Goal: Task Accomplishment & Management: Manage account settings

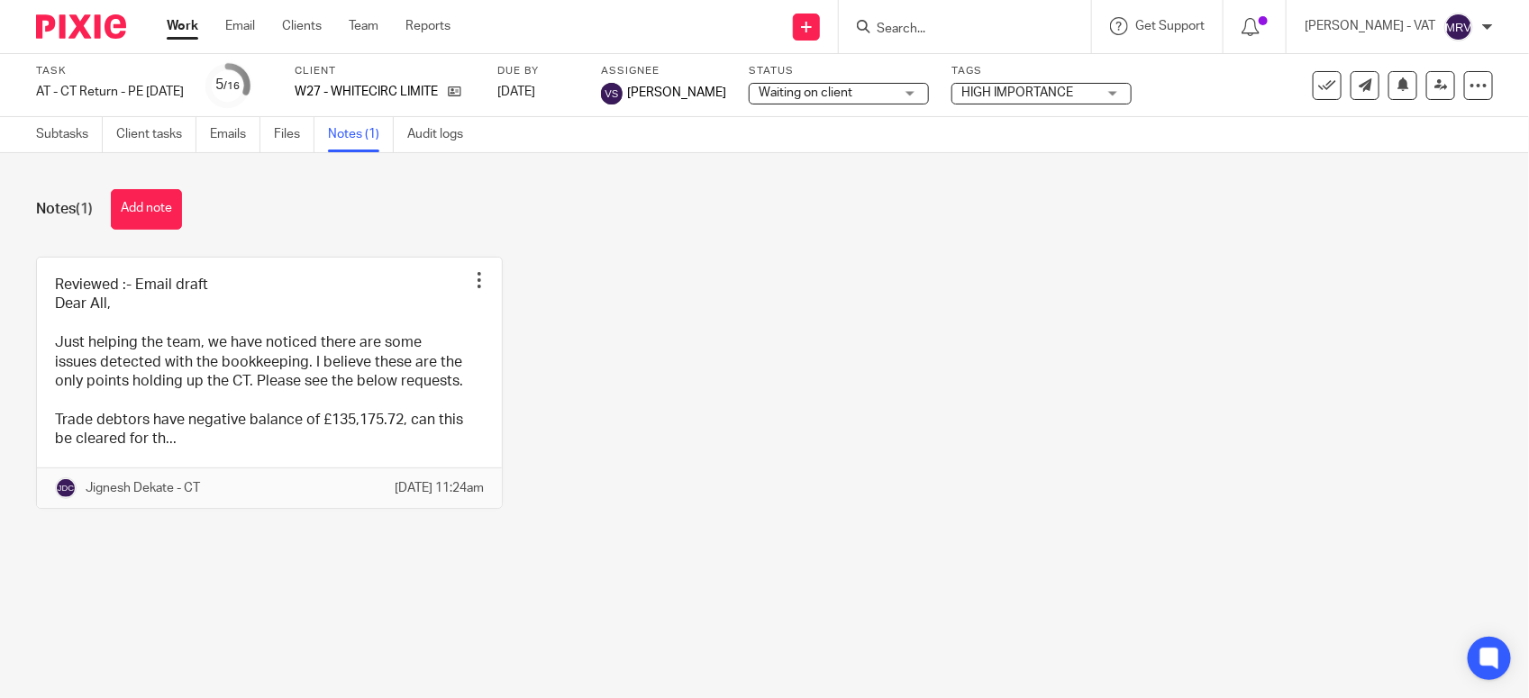
click at [730, 314] on div "Reviewed :- Email draft Dear All, Just helping the team, we have noticed there …" at bounding box center [750, 396] width 1485 height 279
click at [182, 29] on link "Work" at bounding box center [183, 26] width 32 height 18
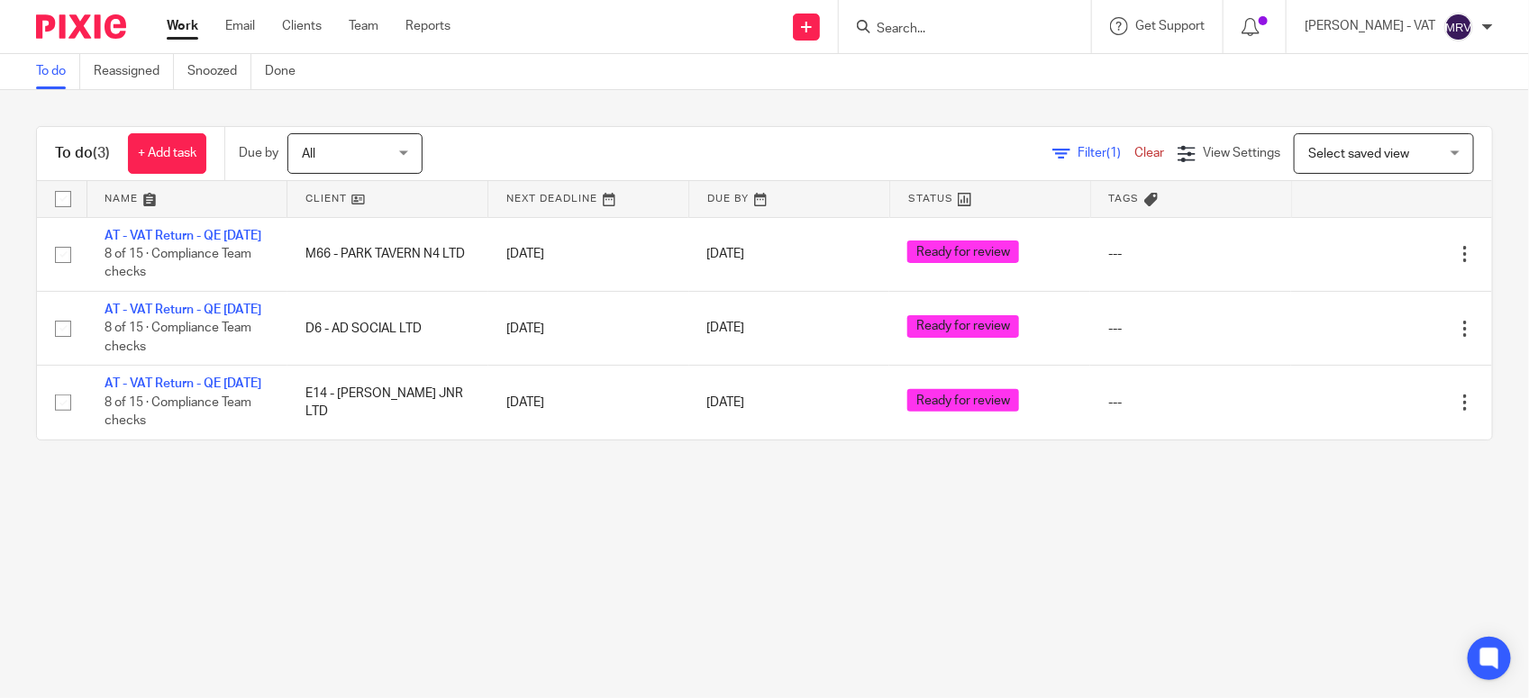
click at [268, 537] on main "To do Reassigned Snoozed Done To do (3) + Add task Due by All All Today Tomorro…" at bounding box center [764, 349] width 1529 height 698
click at [615, 569] on main "To do Reassigned Snoozed Done To do (3) + Add task Due by All All Today Tomorro…" at bounding box center [764, 349] width 1529 height 698
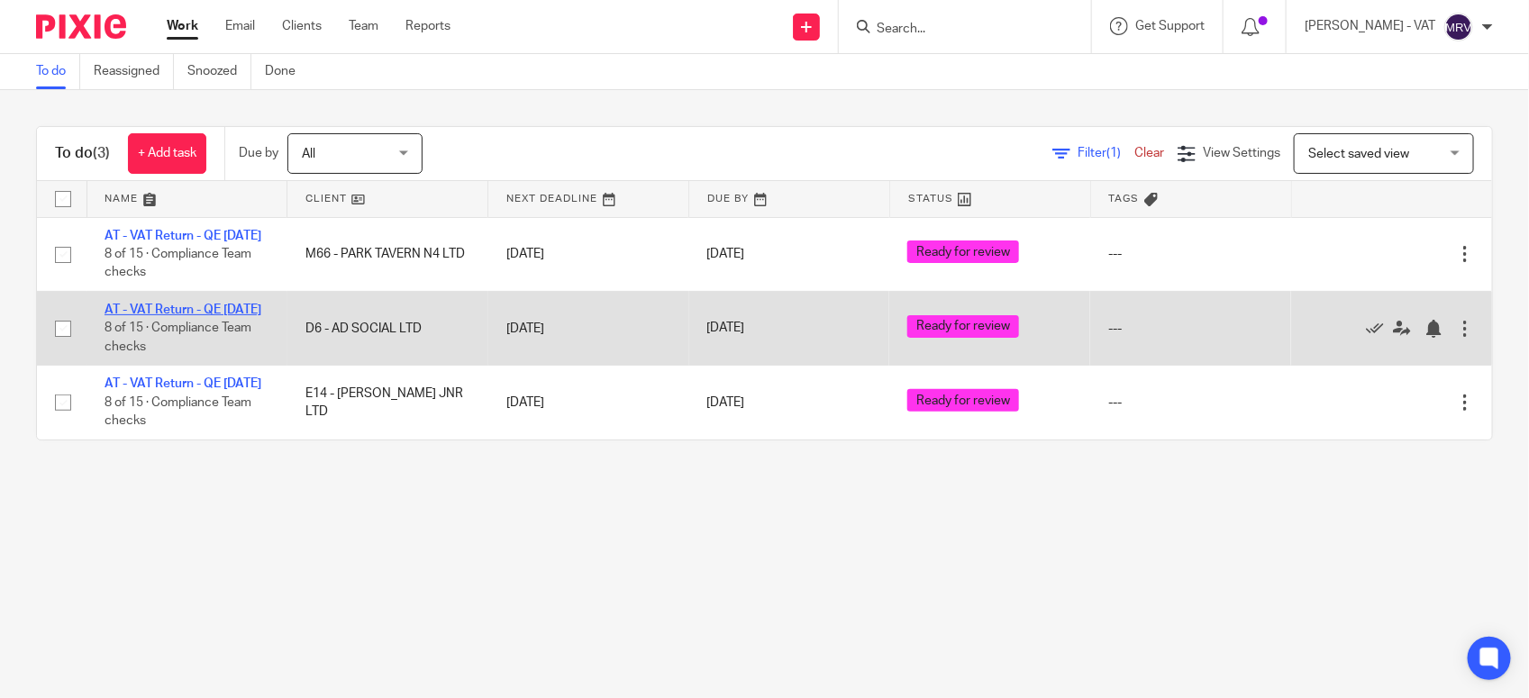
click at [214, 316] on link "AT - VAT Return - QE [DATE]" at bounding box center [183, 310] width 157 height 13
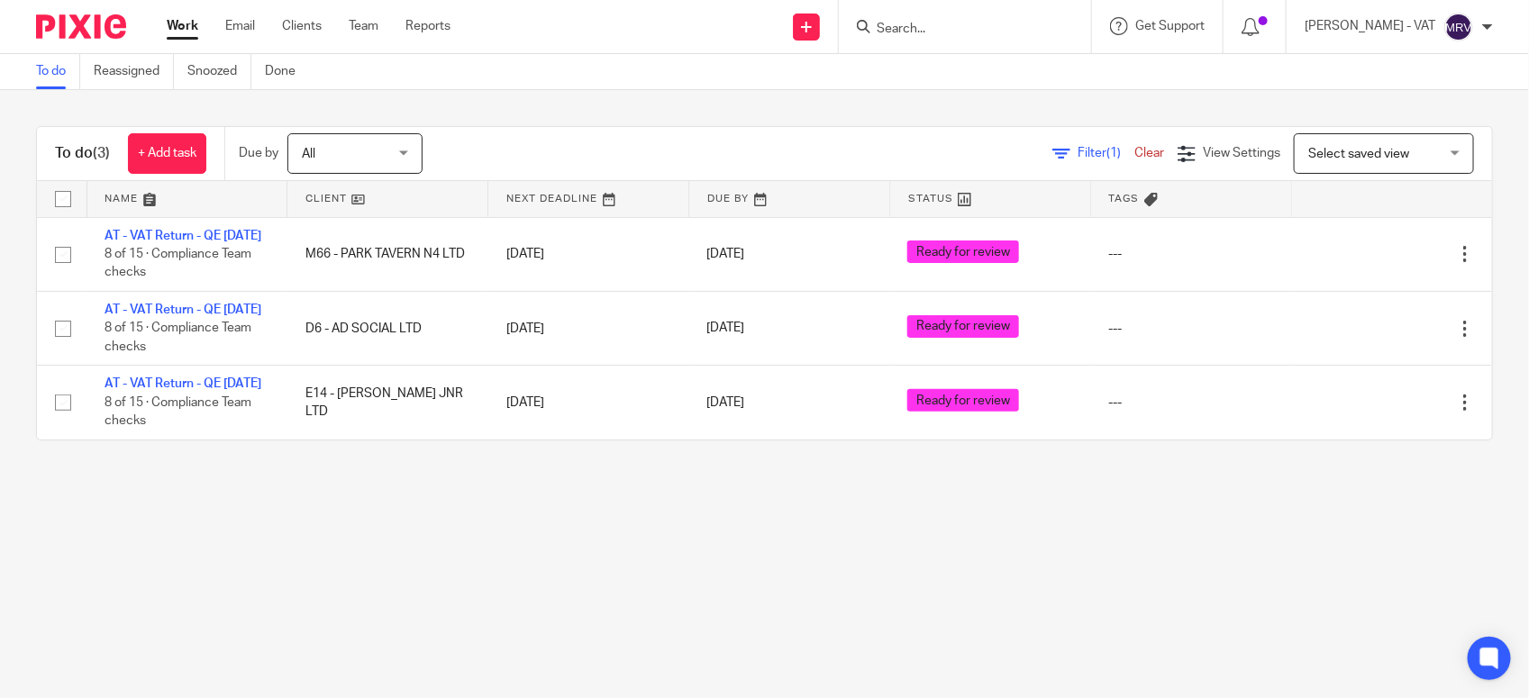
click at [518, 543] on main "To do Reassigned Snoozed Done To do (3) + Add task Due by All All Today Tomorro…" at bounding box center [764, 349] width 1529 height 698
click at [922, 32] on input "Search" at bounding box center [956, 30] width 162 height 16
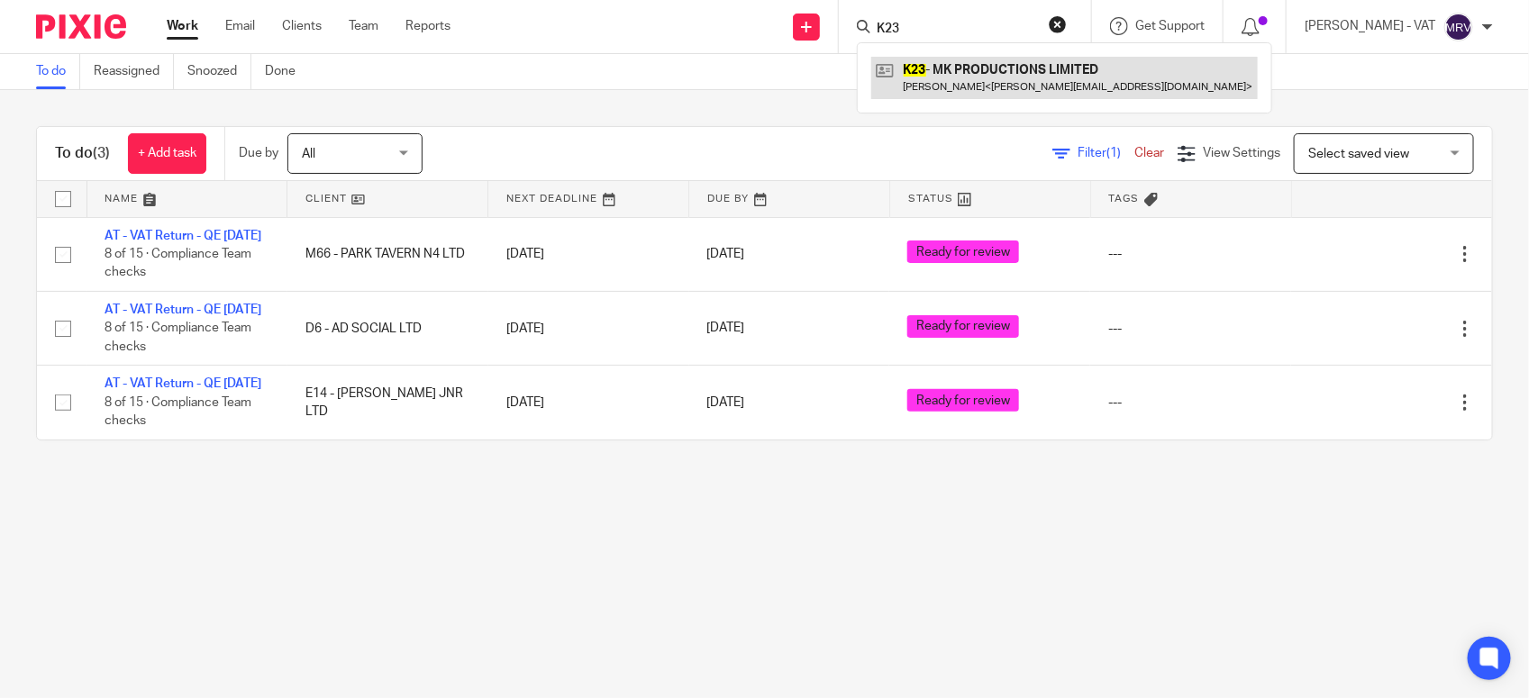
type input "K23"
click at [970, 57] on link at bounding box center [1064, 77] width 387 height 41
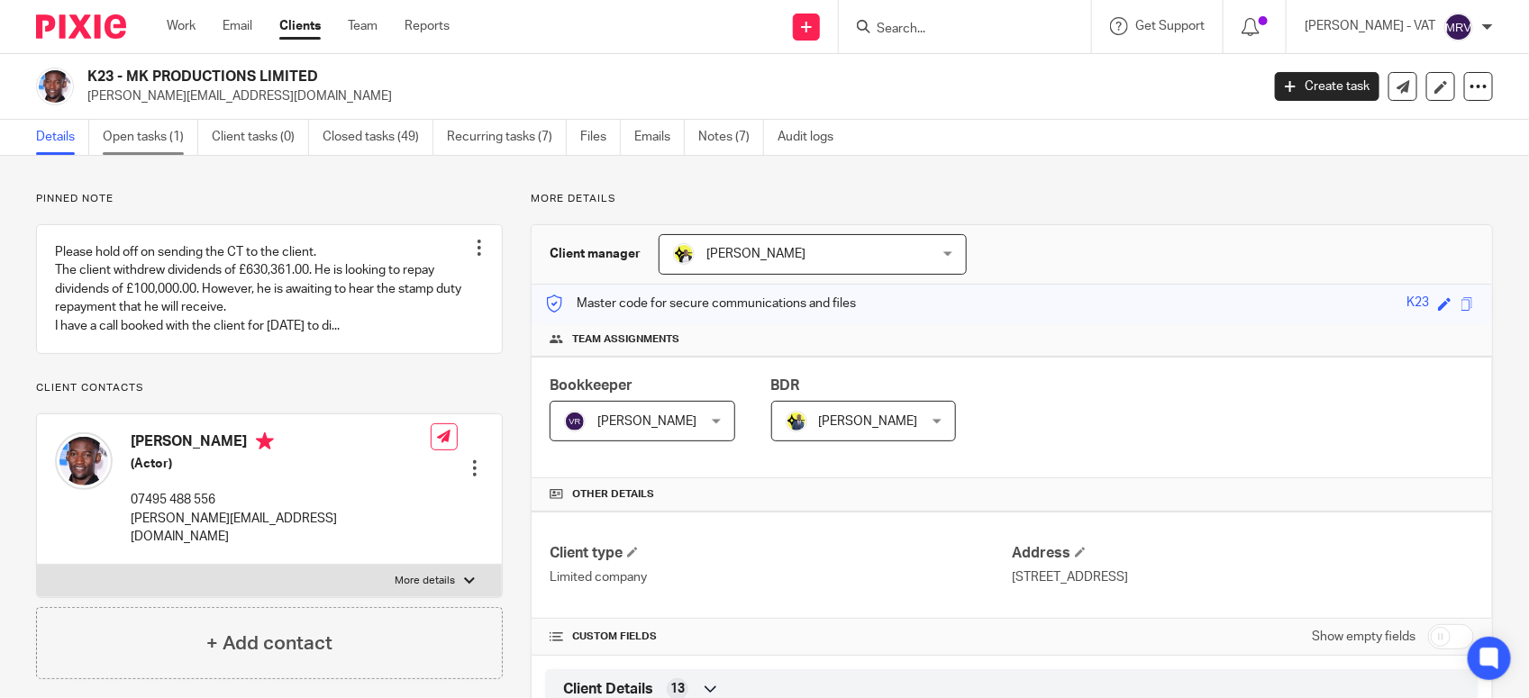
click at [140, 147] on link "Open tasks (1)" at bounding box center [151, 137] width 96 height 35
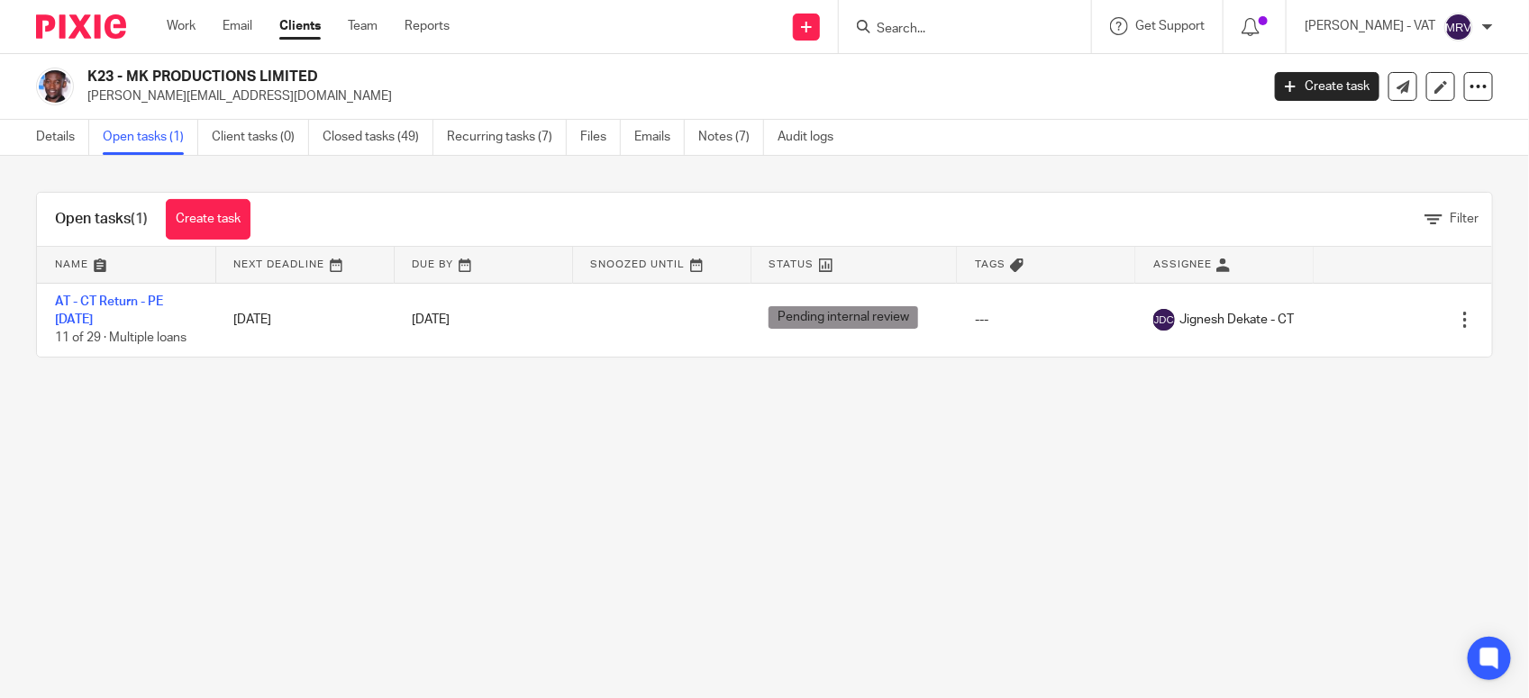
click at [326, 453] on main "K23 - MK PRODUCTIONS LIMITED [PERSON_NAME][EMAIL_ADDRESS][DOMAIN_NAME] Create t…" at bounding box center [764, 349] width 1529 height 698
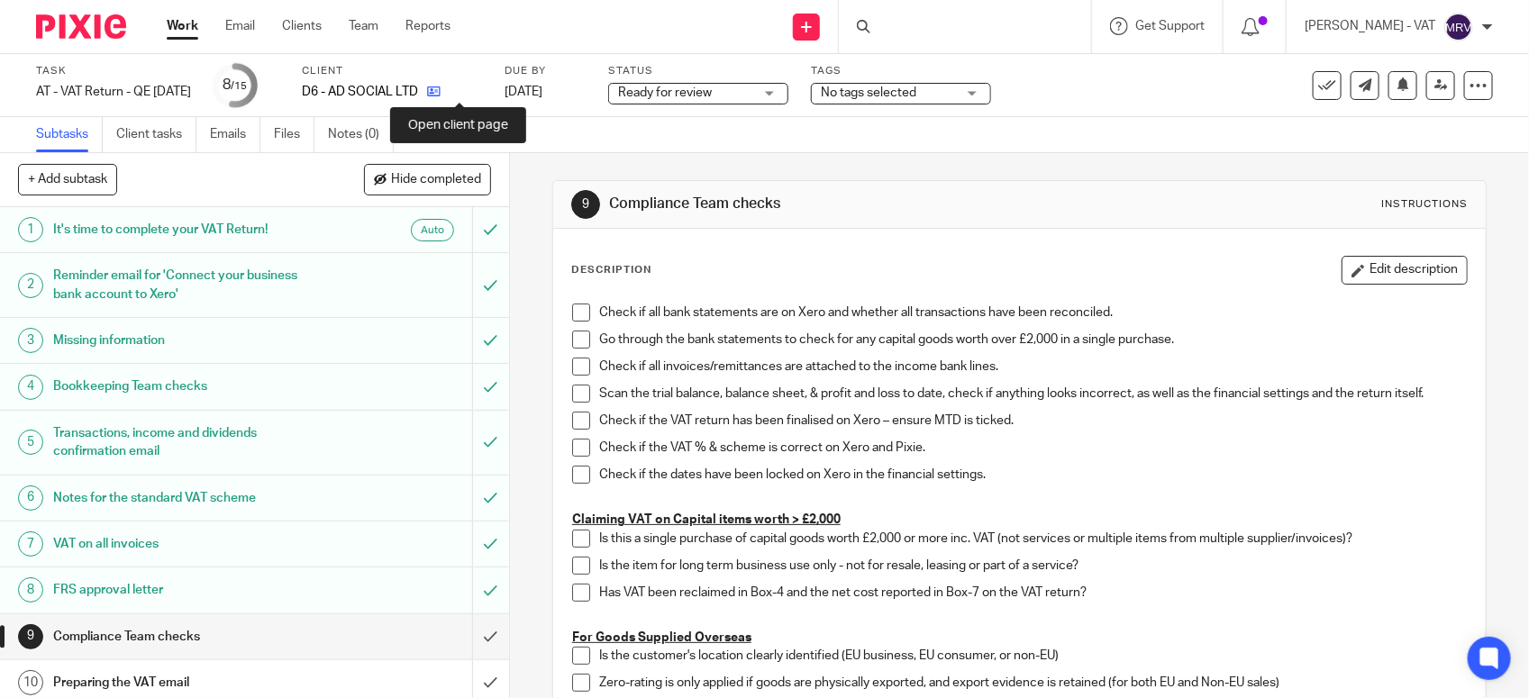
click at [441, 95] on icon at bounding box center [434, 92] width 14 height 14
click at [578, 311] on span at bounding box center [581, 313] width 18 height 18
click at [572, 334] on span at bounding box center [581, 340] width 18 height 18
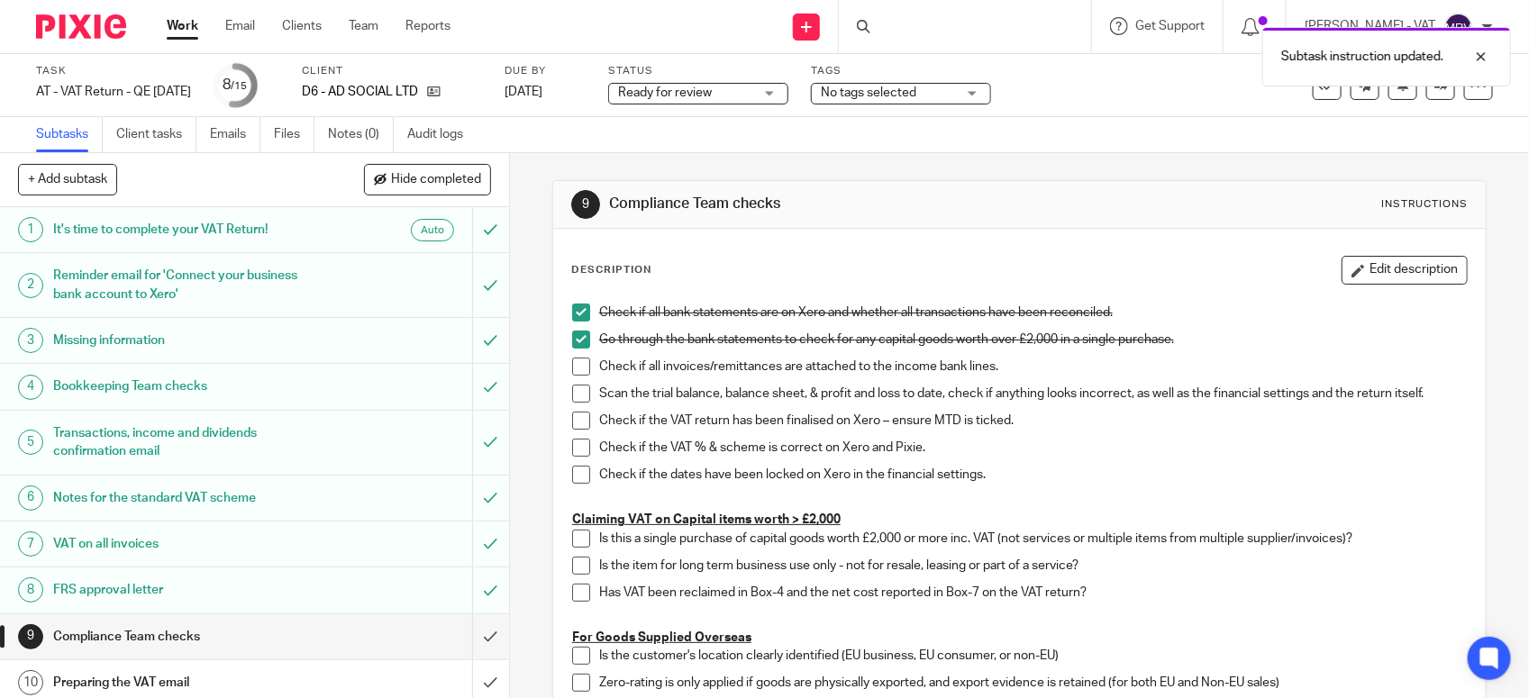
click at [572, 370] on span at bounding box center [581, 367] width 18 height 18
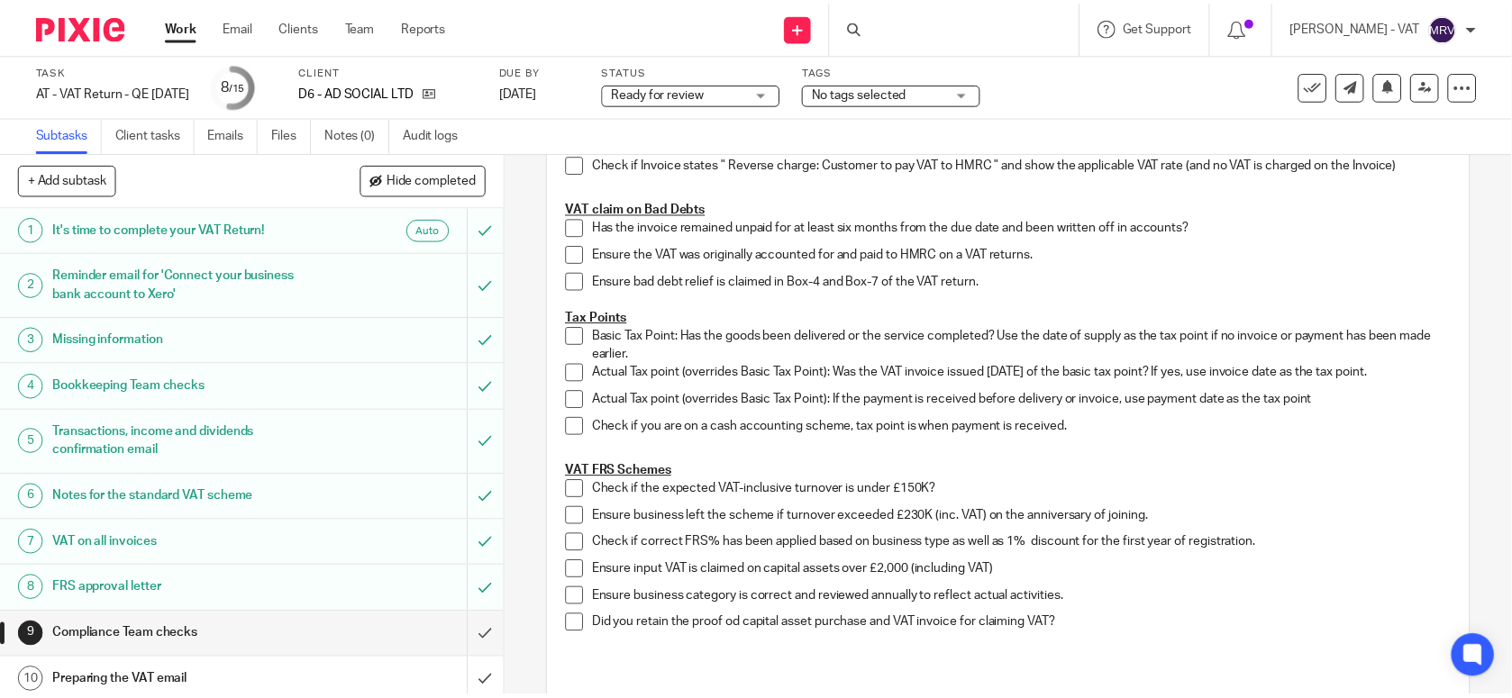
scroll to position [901, 0]
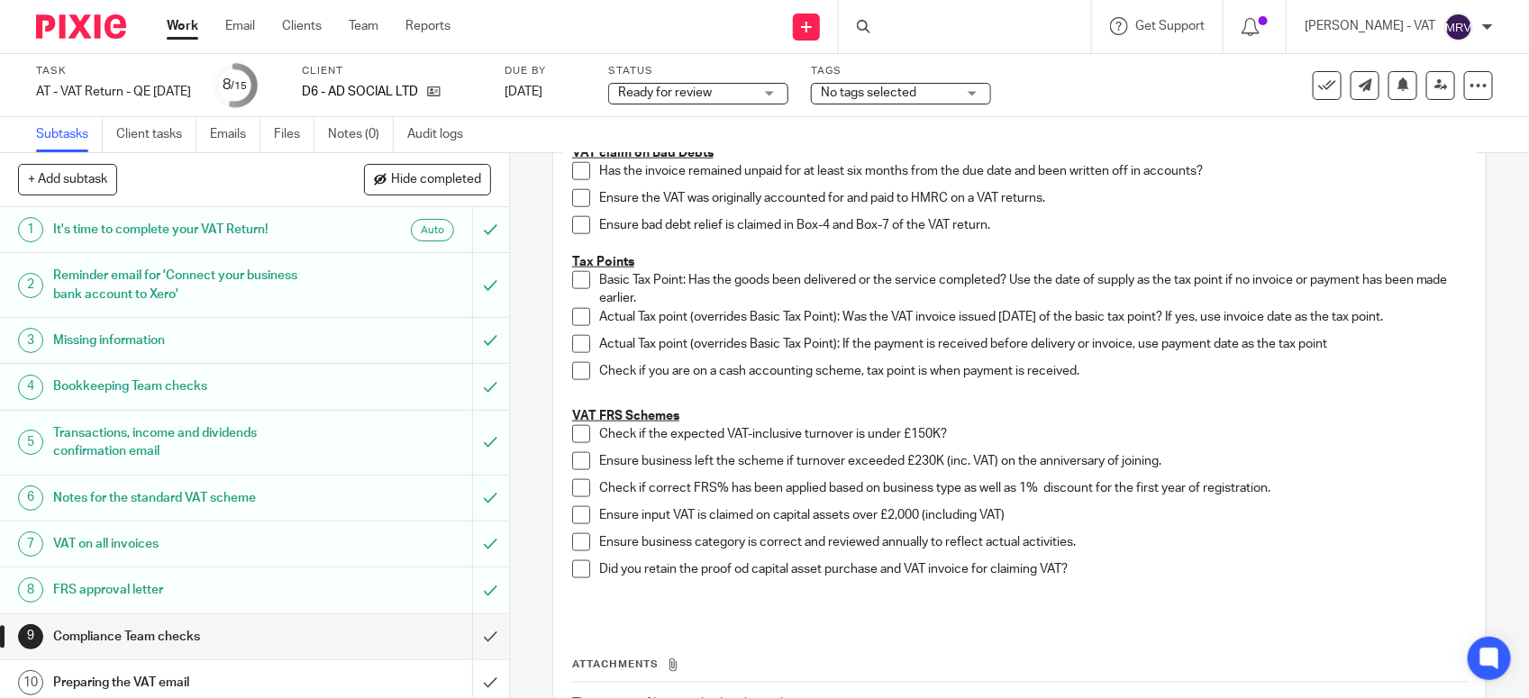
click at [572, 434] on span at bounding box center [581, 434] width 18 height 18
click at [577, 475] on li "Ensure business left the scheme if turnover exceeded £230K (inc. VAT) on the an…" at bounding box center [1019, 465] width 895 height 27
click at [574, 460] on span at bounding box center [581, 461] width 18 height 18
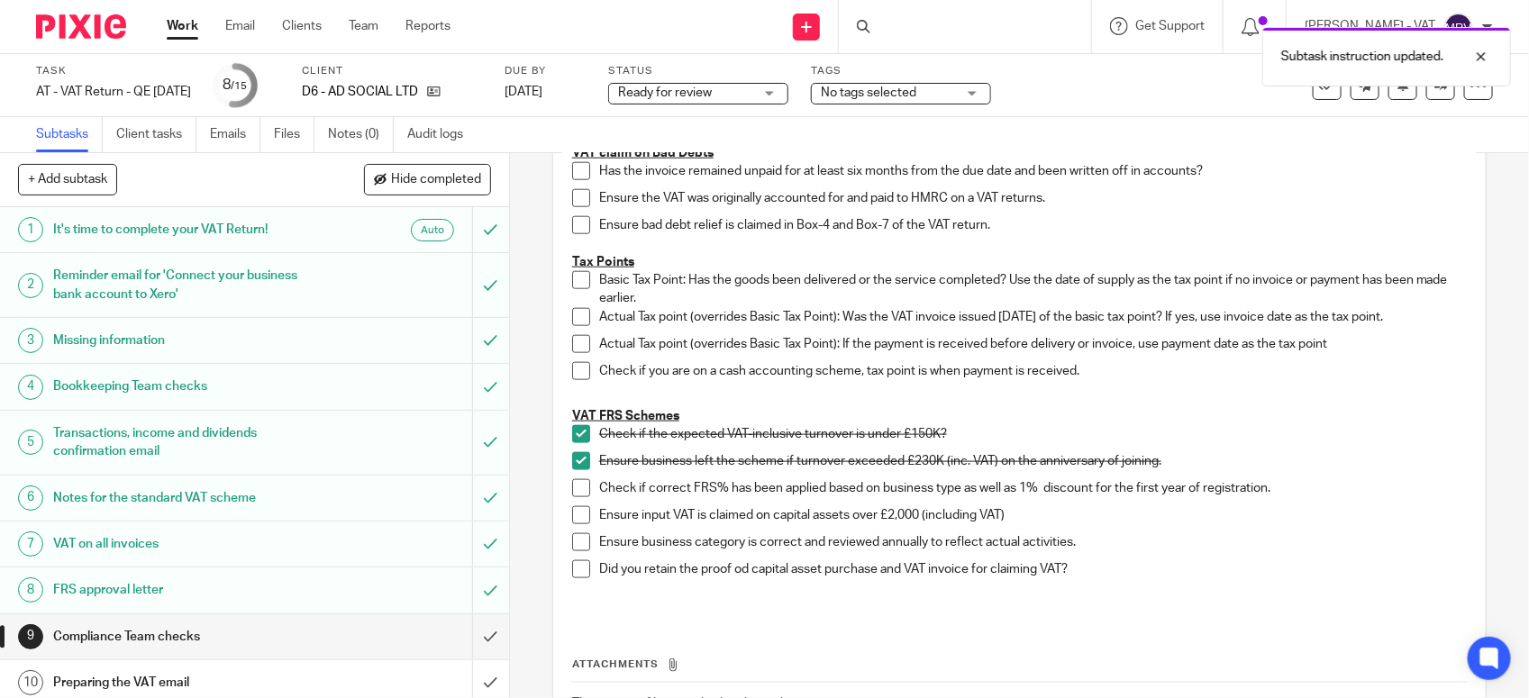
click at [573, 484] on span at bounding box center [581, 488] width 18 height 18
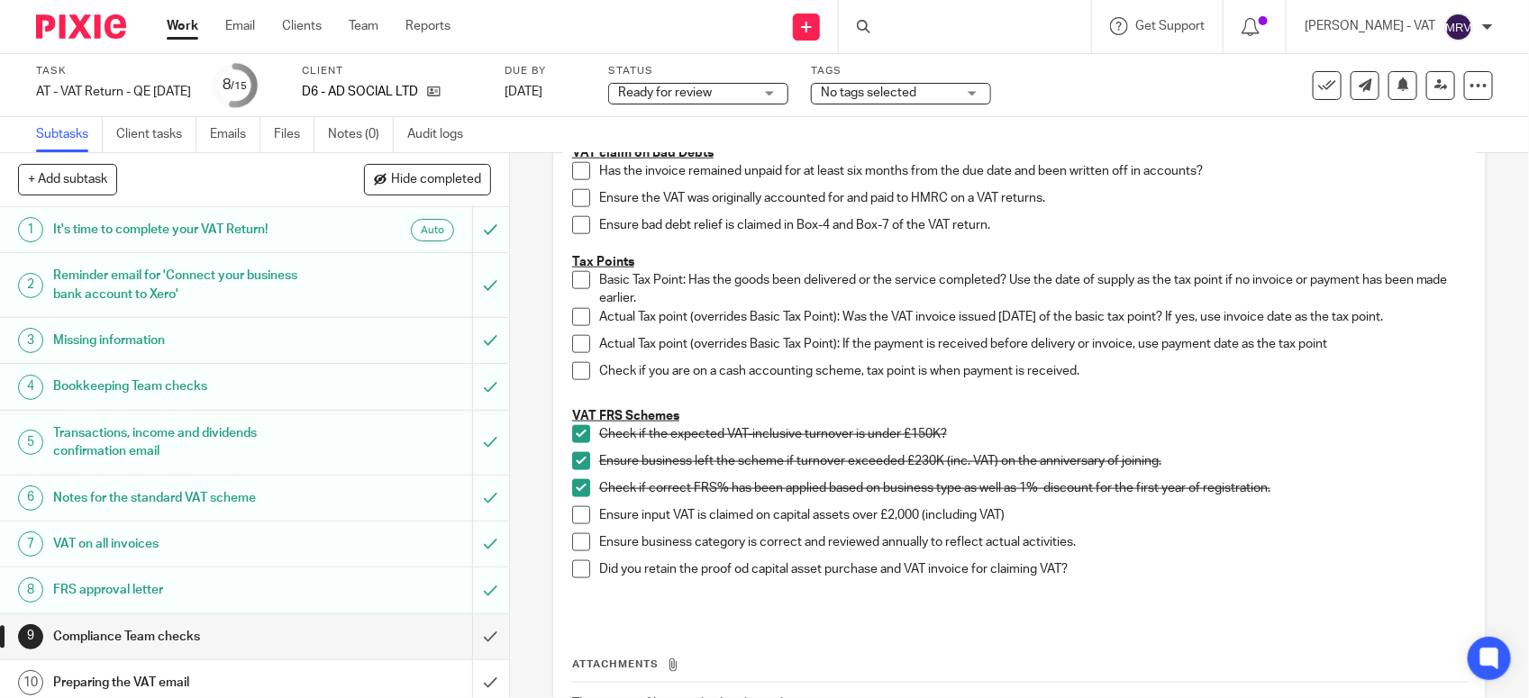
click at [577, 547] on span at bounding box center [581, 542] width 18 height 18
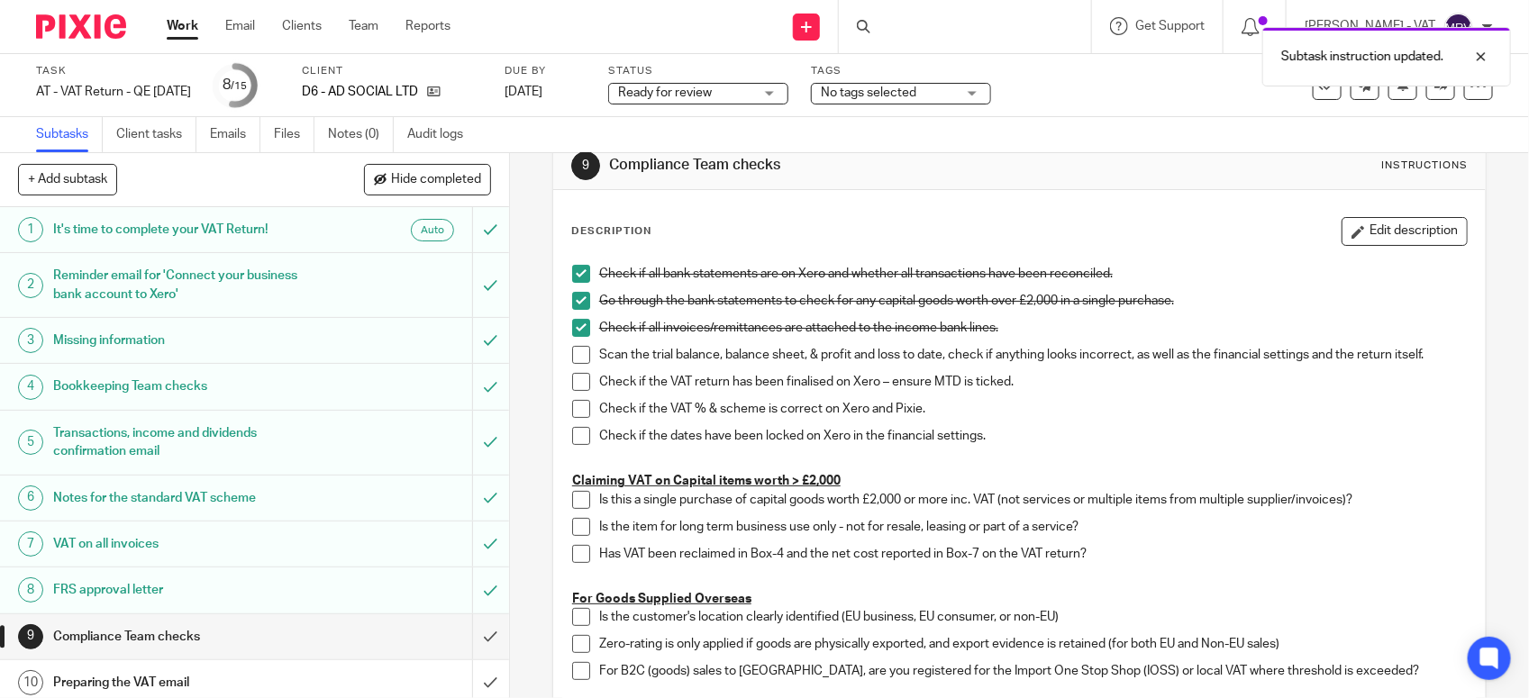
scroll to position [0, 0]
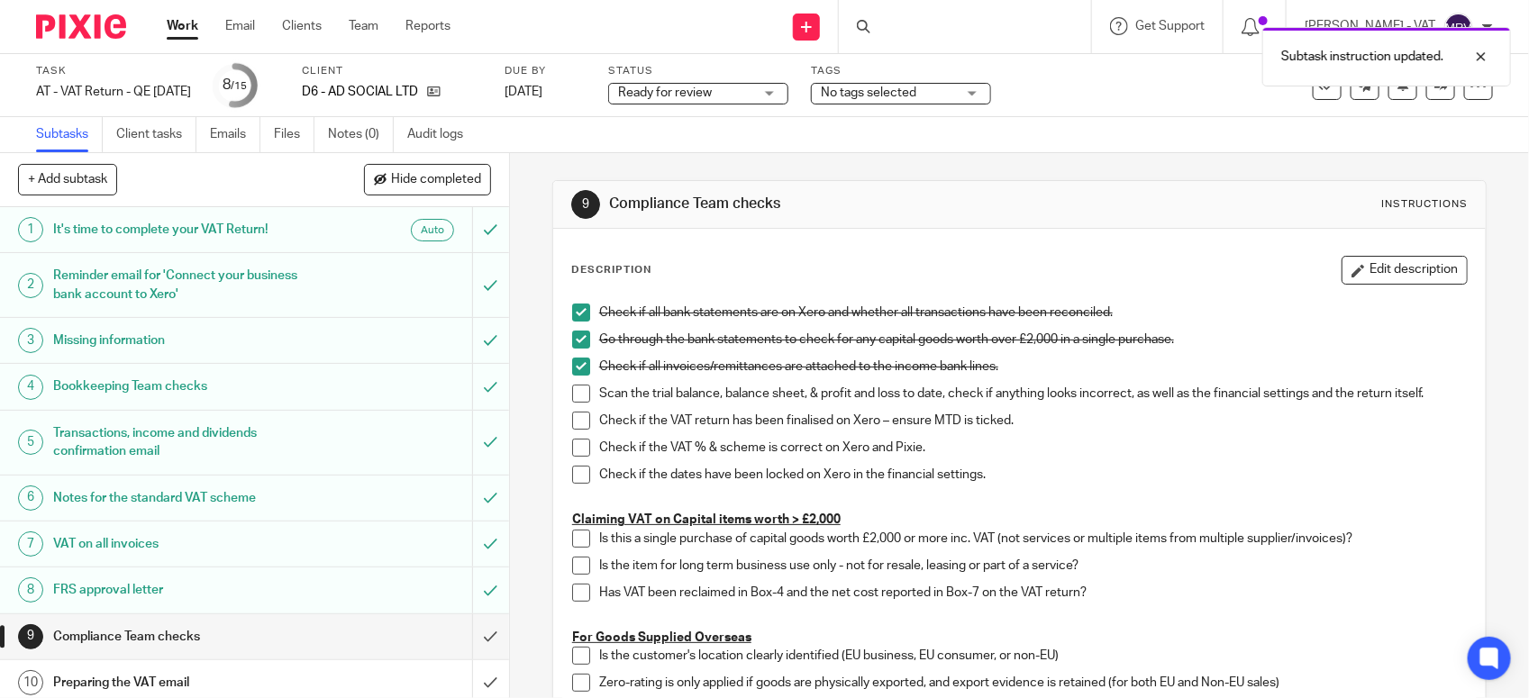
click at [572, 389] on span at bounding box center [581, 394] width 18 height 18
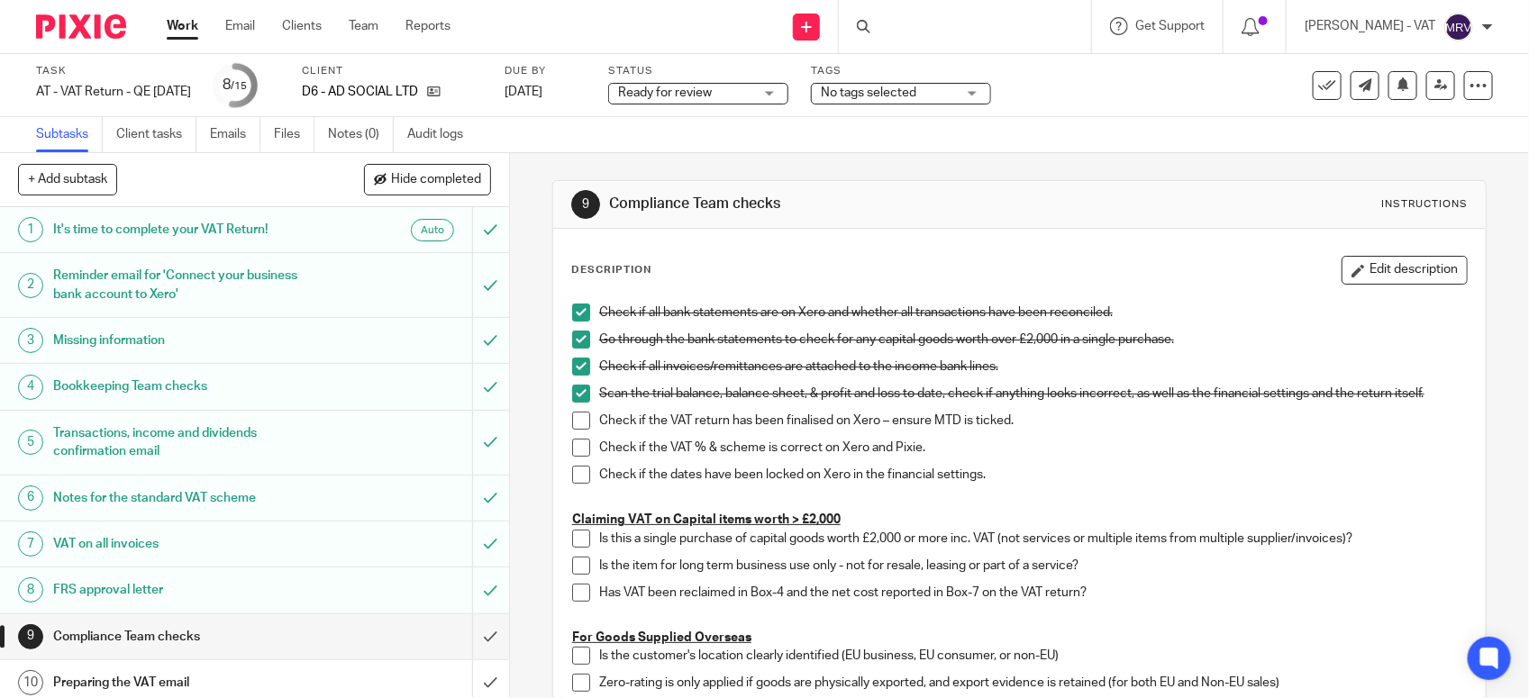
click at [581, 425] on span at bounding box center [581, 421] width 18 height 18
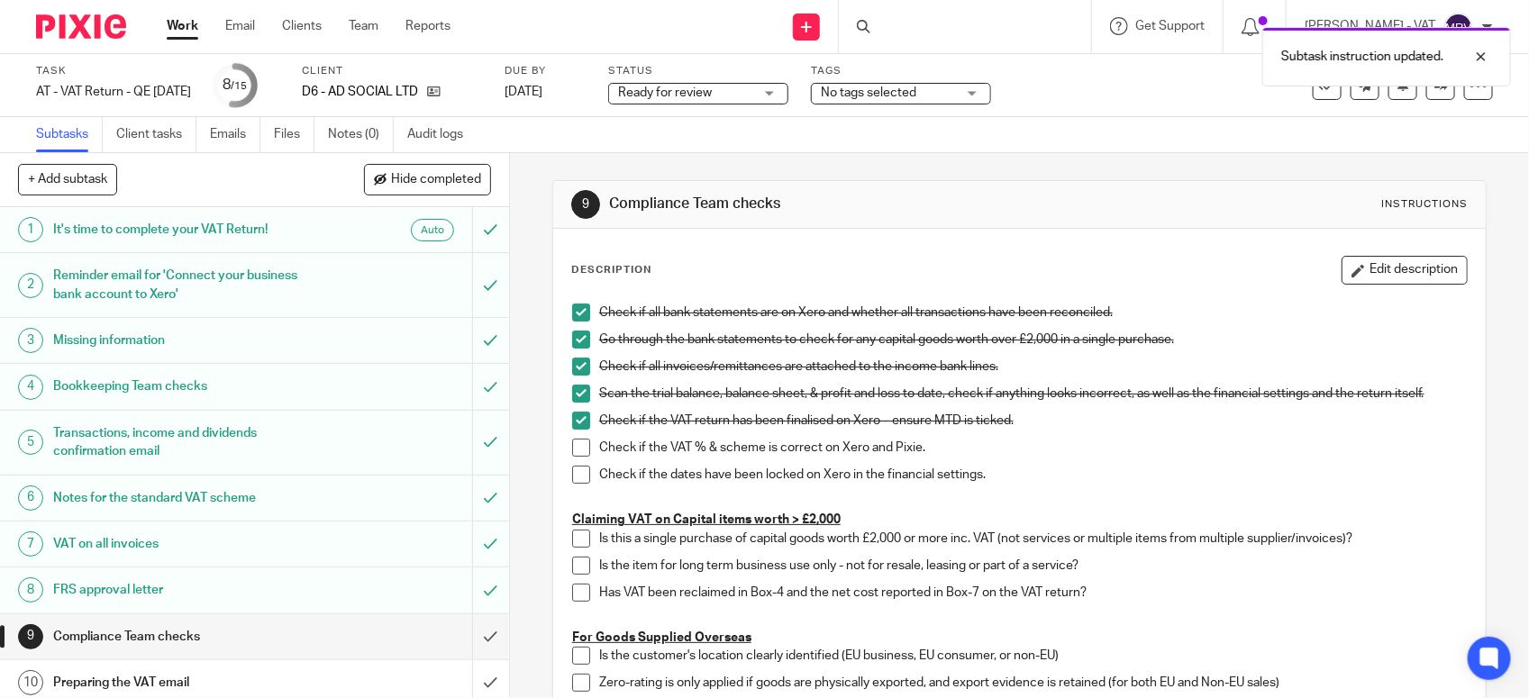
click at [582, 446] on span at bounding box center [581, 448] width 18 height 18
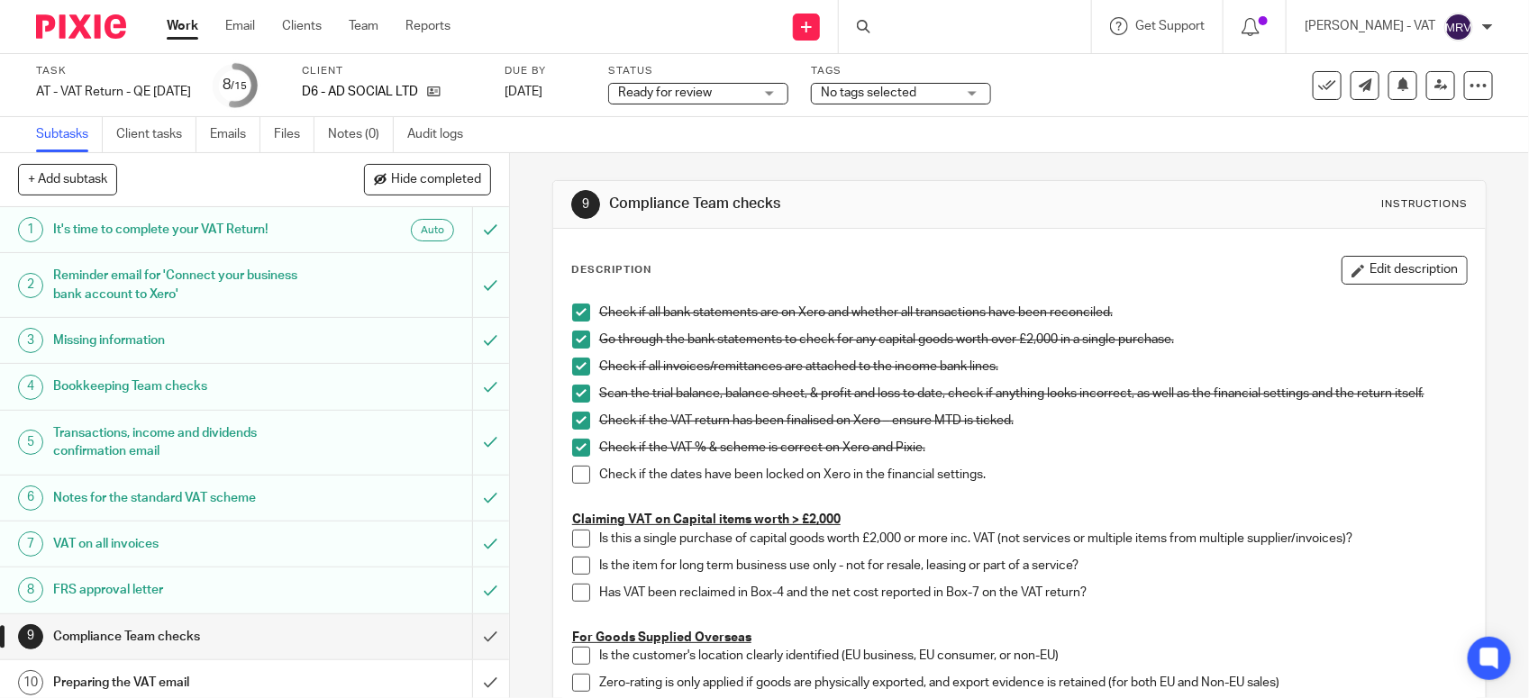
click at [578, 473] on span at bounding box center [581, 475] width 18 height 18
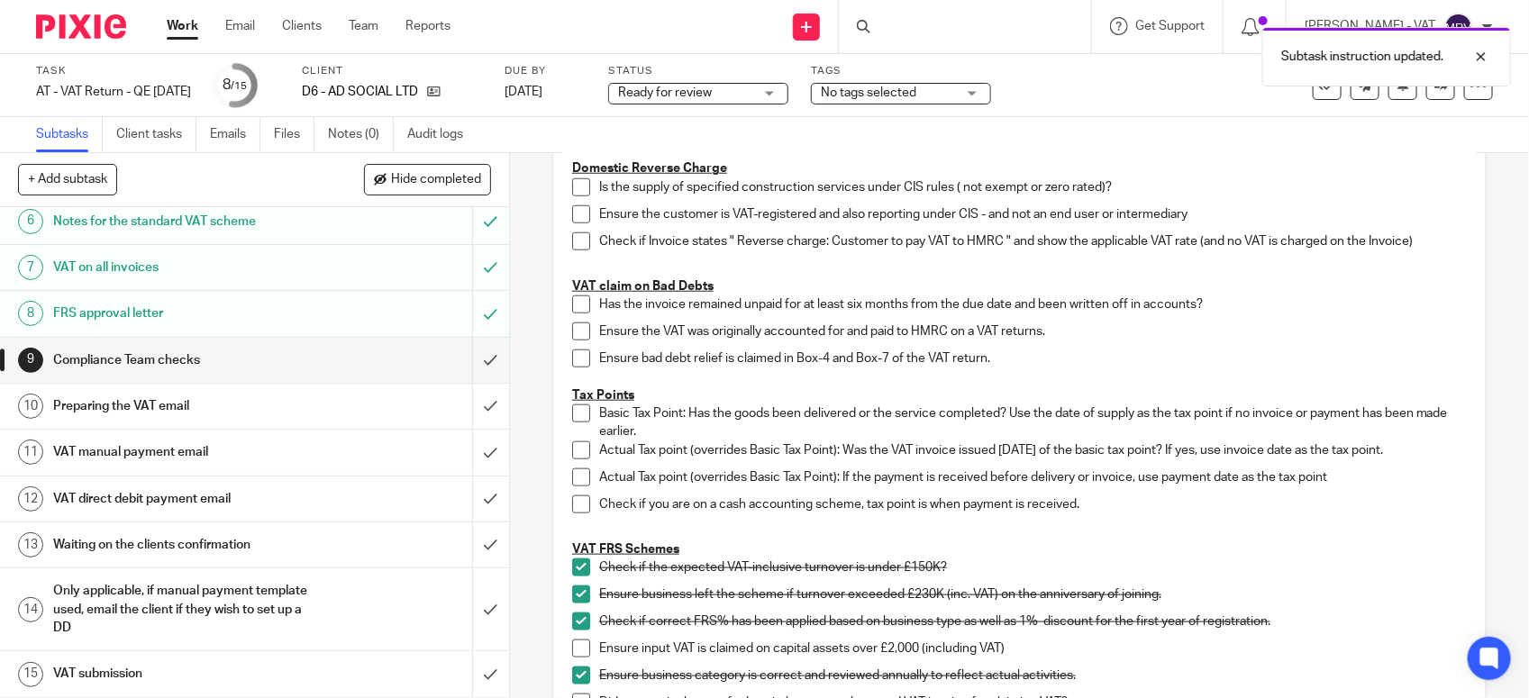
scroll to position [1014, 0]
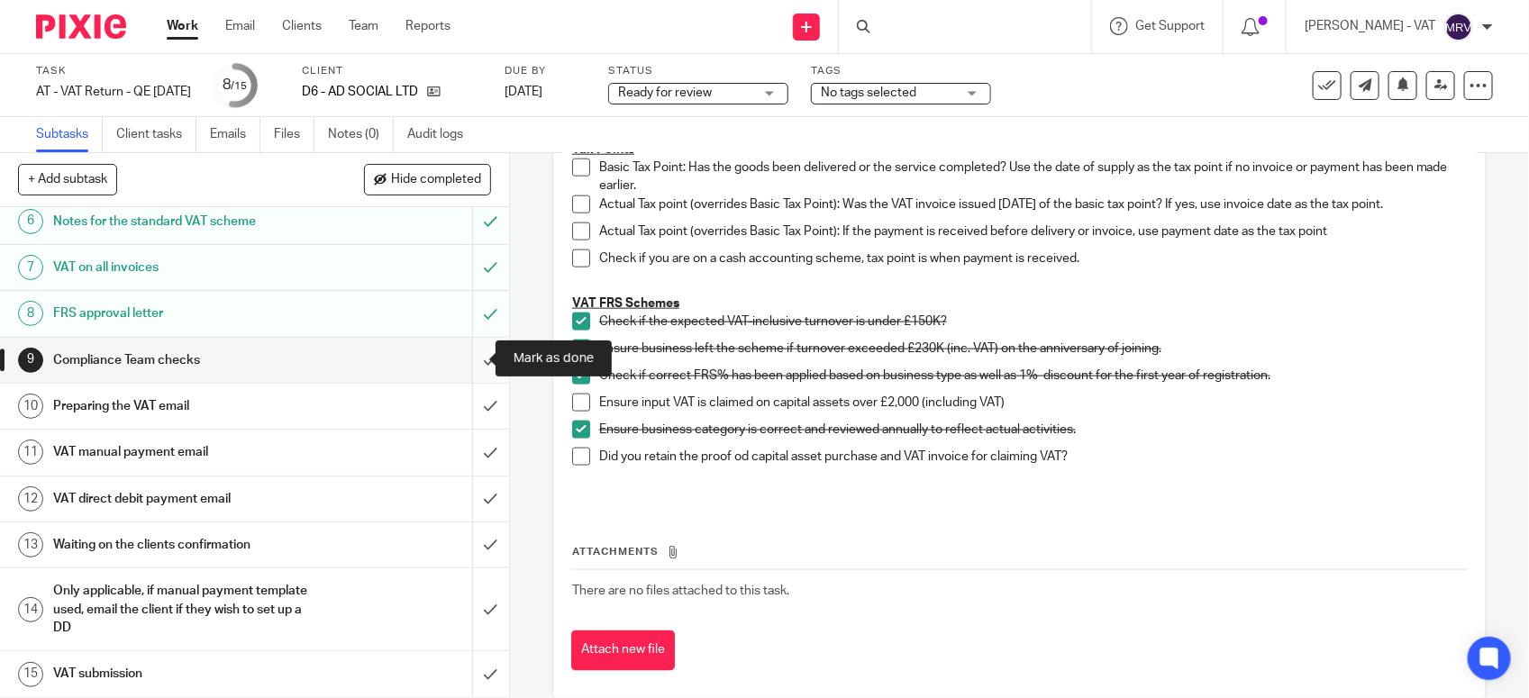
click at [466, 365] on input "submit" at bounding box center [254, 360] width 509 height 45
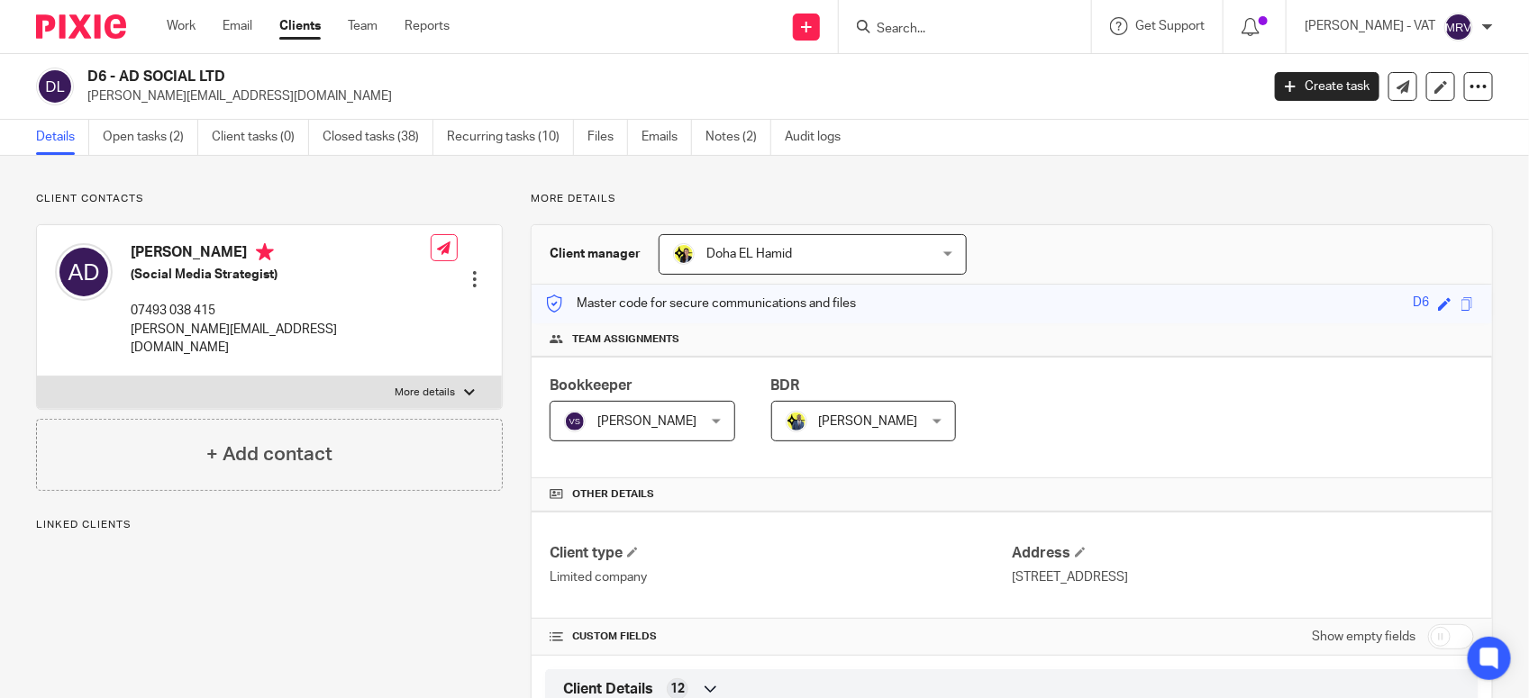
drag, startPoint x: 120, startPoint y: 73, endPoint x: 240, endPoint y: 73, distance: 119.8
click at [240, 73] on h2 "D6 - AD SOCIAL LTD" at bounding box center [551, 77] width 928 height 19
copy h2 "AD SOCIAL LTD"
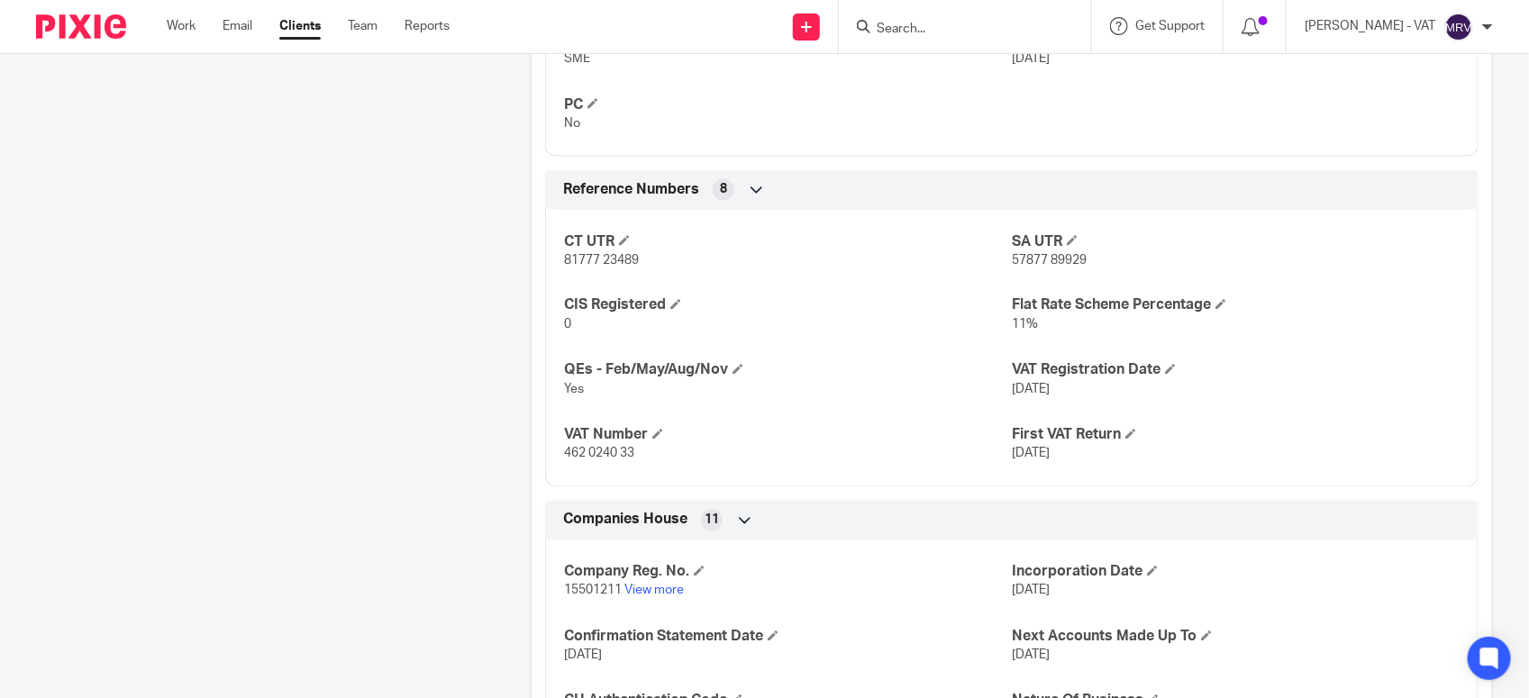
scroll to position [1352, 0]
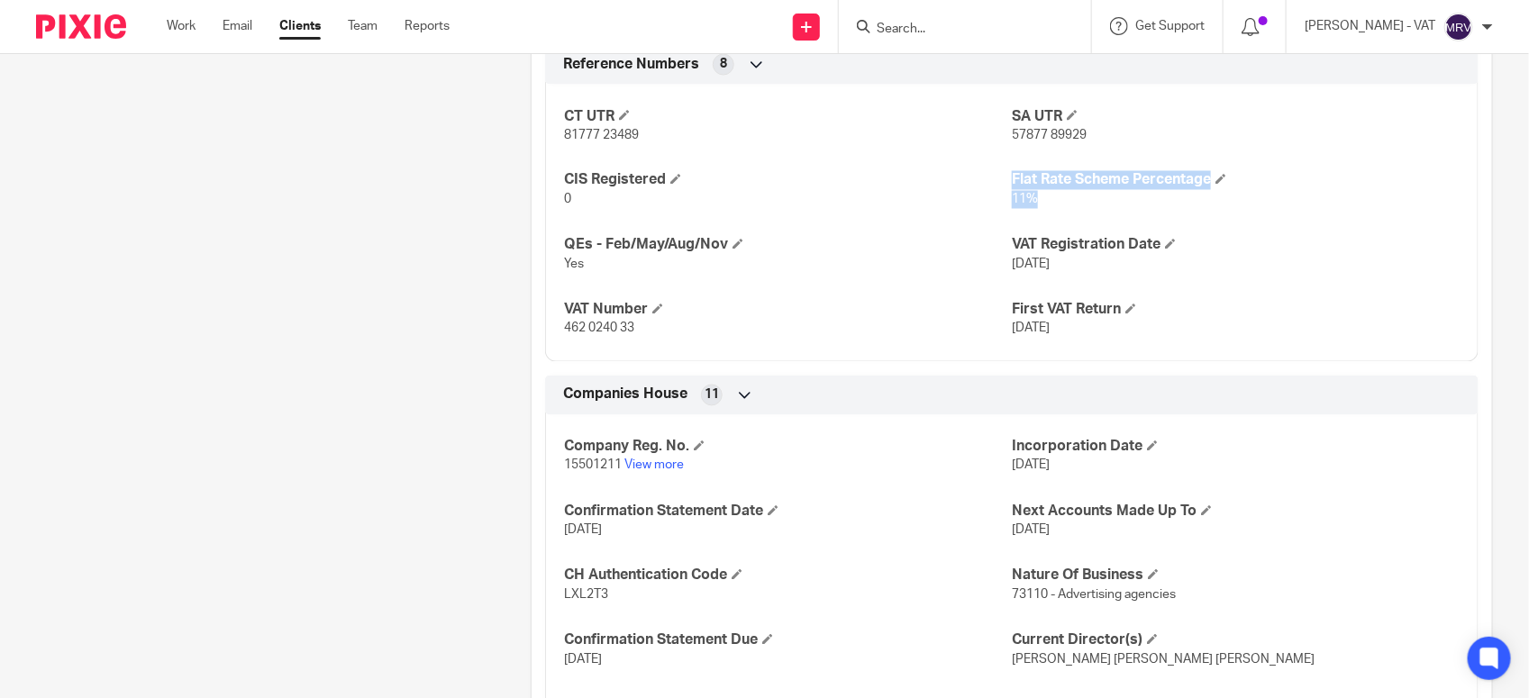
drag, startPoint x: 980, startPoint y: 200, endPoint x: 1070, endPoint y: 216, distance: 91.6
click at [1070, 216] on div "CT UTR 81777 23489 SA UTR 57877 89929 CIS Registered 0 Flat Rate Scheme Percent…" at bounding box center [1011, 216] width 933 height 291
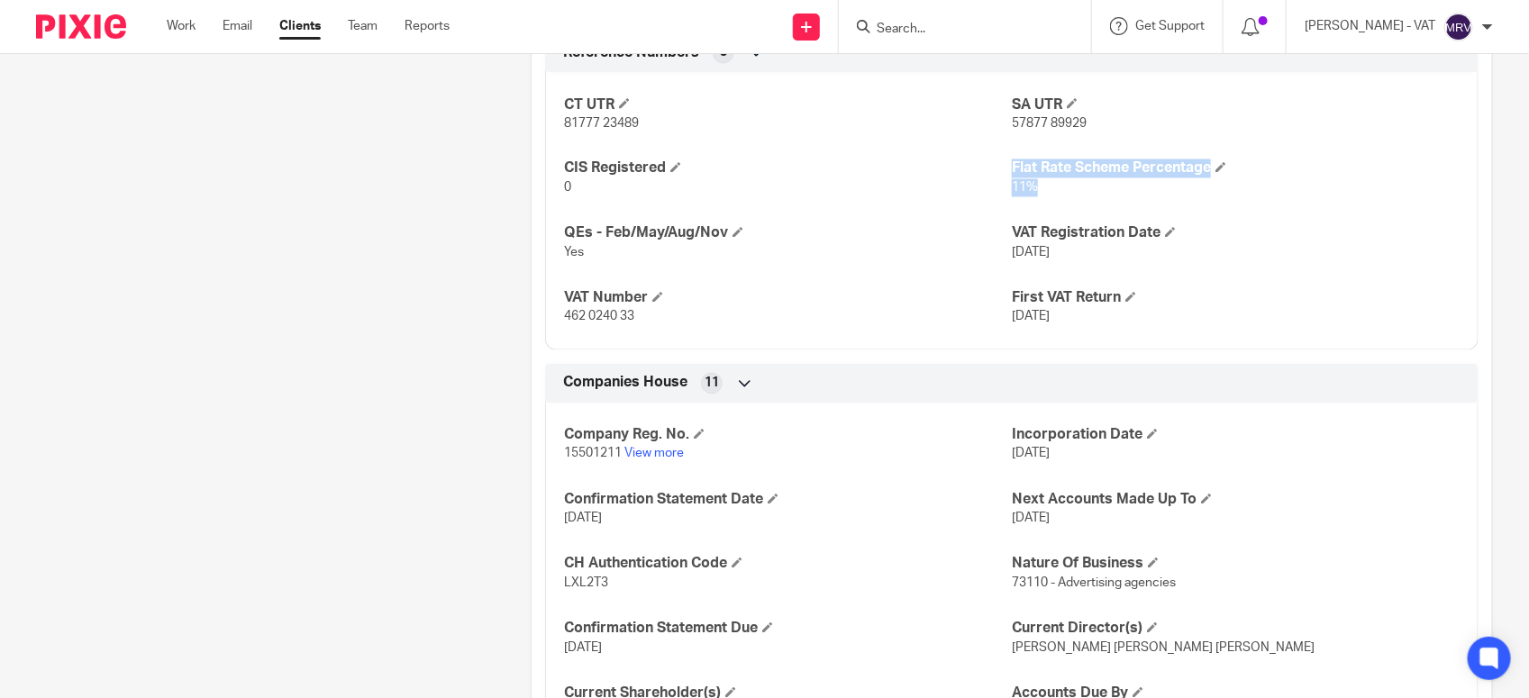
scroll to position [1357, 0]
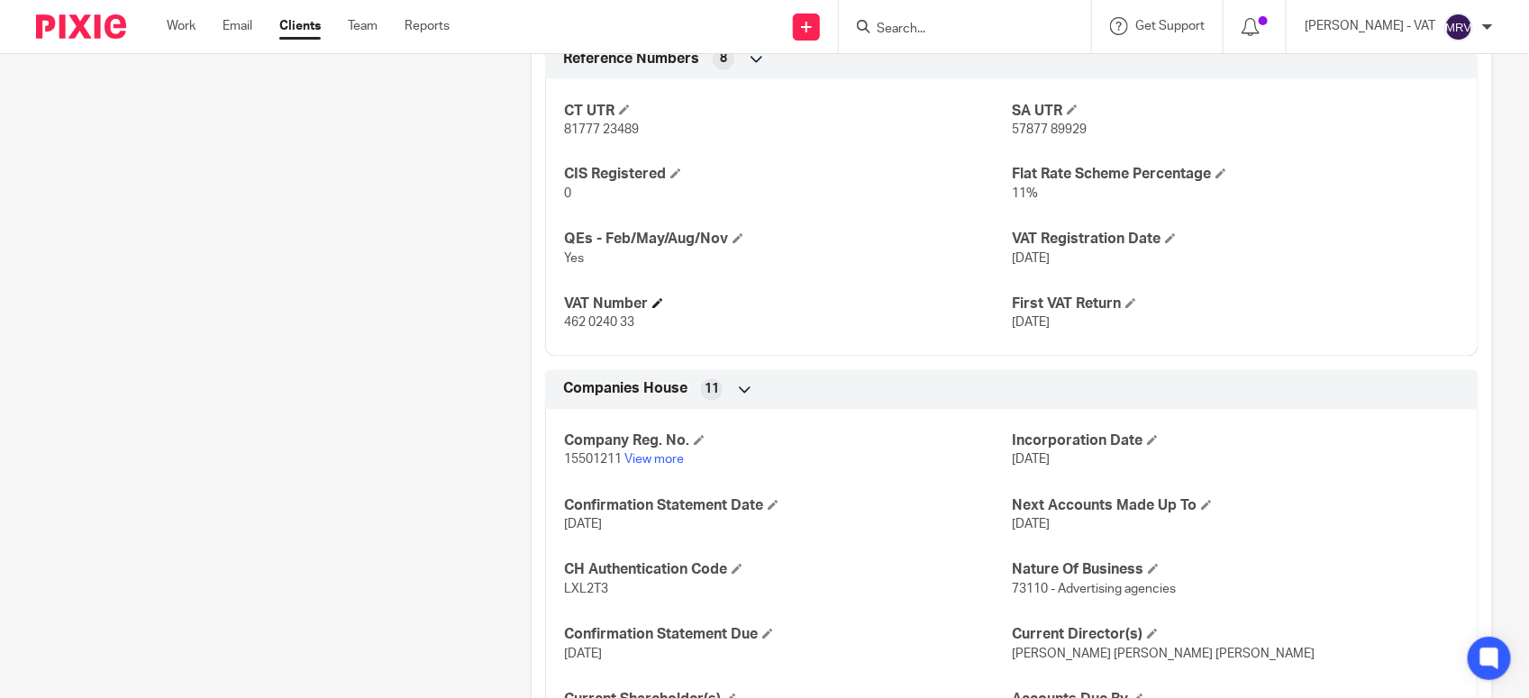
click at [874, 299] on h4 "VAT Number" at bounding box center [788, 305] width 448 height 19
drag, startPoint x: 563, startPoint y: 329, endPoint x: 665, endPoint y: 341, distance: 102.5
click at [665, 341] on div "CT UTR 81777 23489 SA UTR 57877 89929 CIS Registered 0 Flat Rate Scheme Percent…" at bounding box center [1011, 211] width 933 height 291
click at [817, 314] on h4 "VAT Number" at bounding box center [788, 305] width 448 height 19
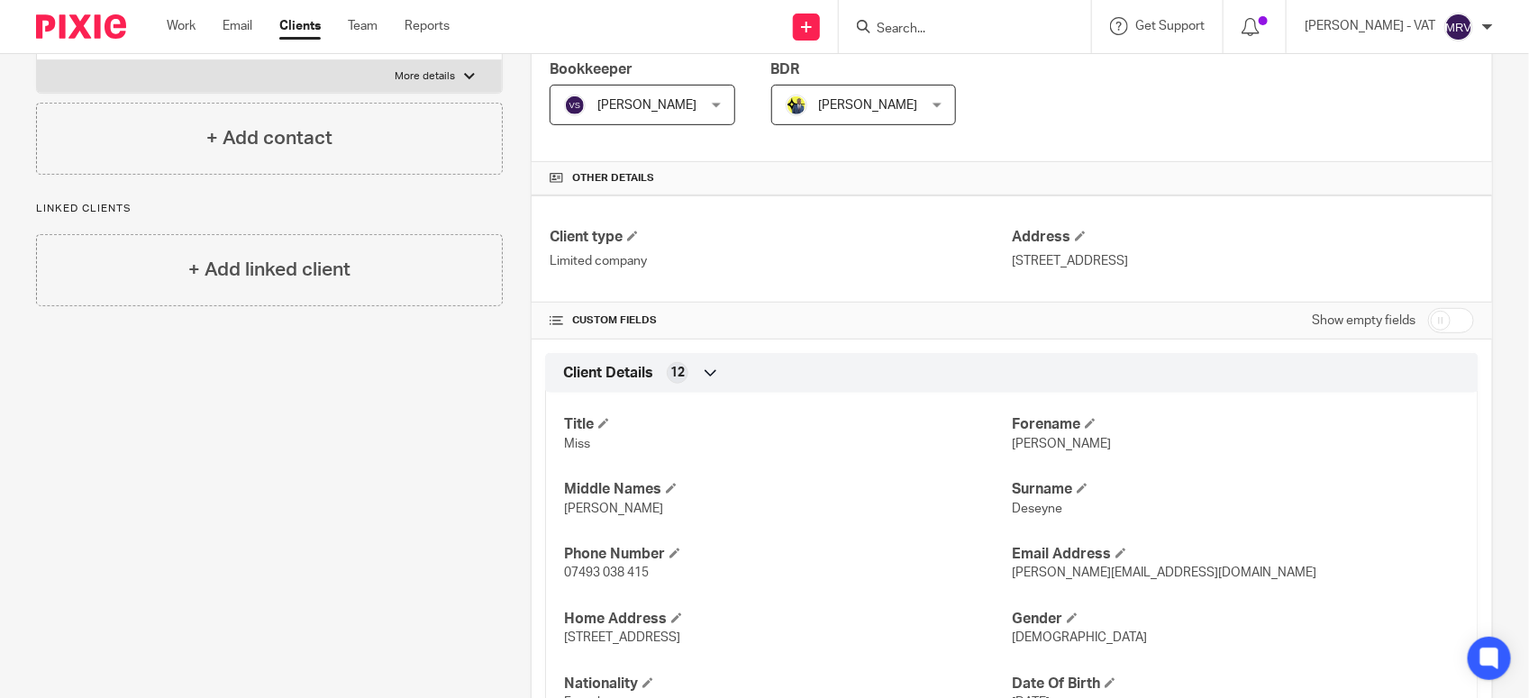
scroll to position [338, 0]
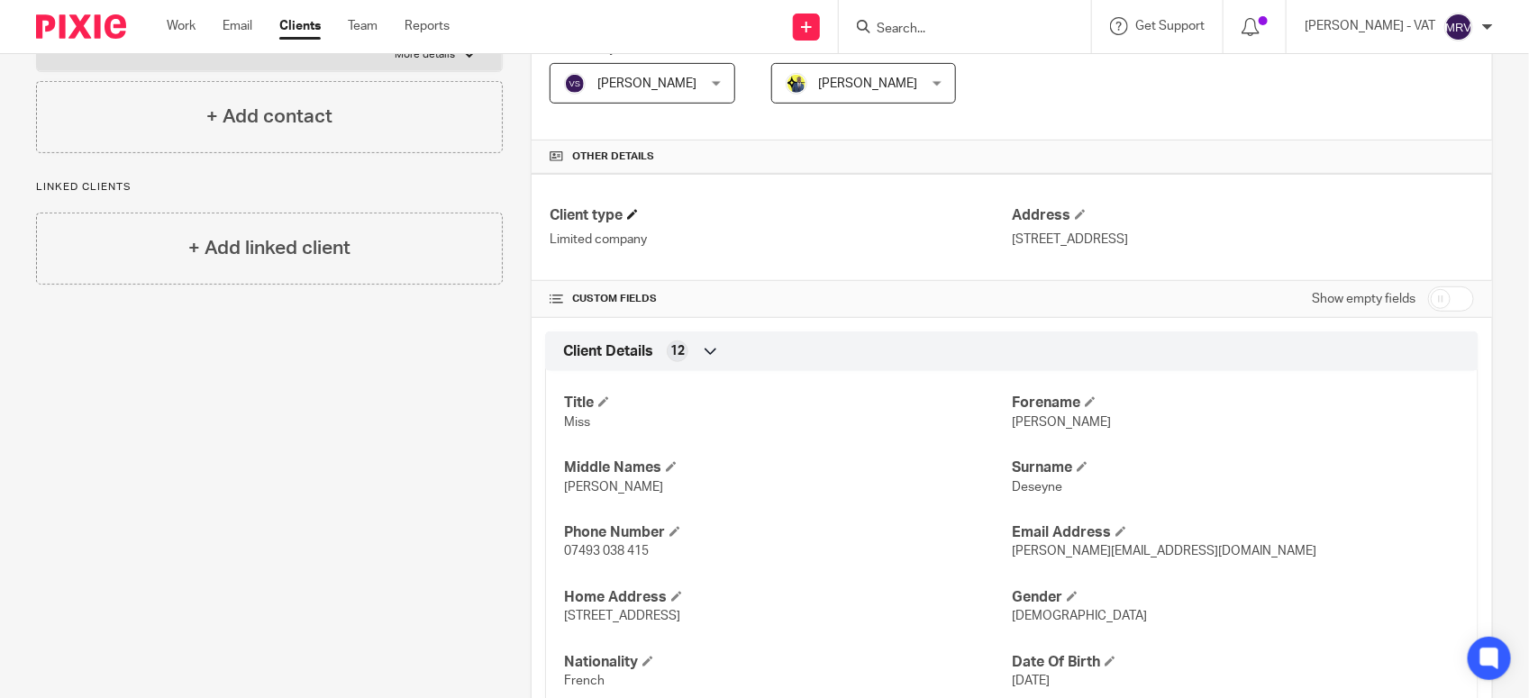
click at [850, 221] on h4 "Client type" at bounding box center [781, 215] width 462 height 19
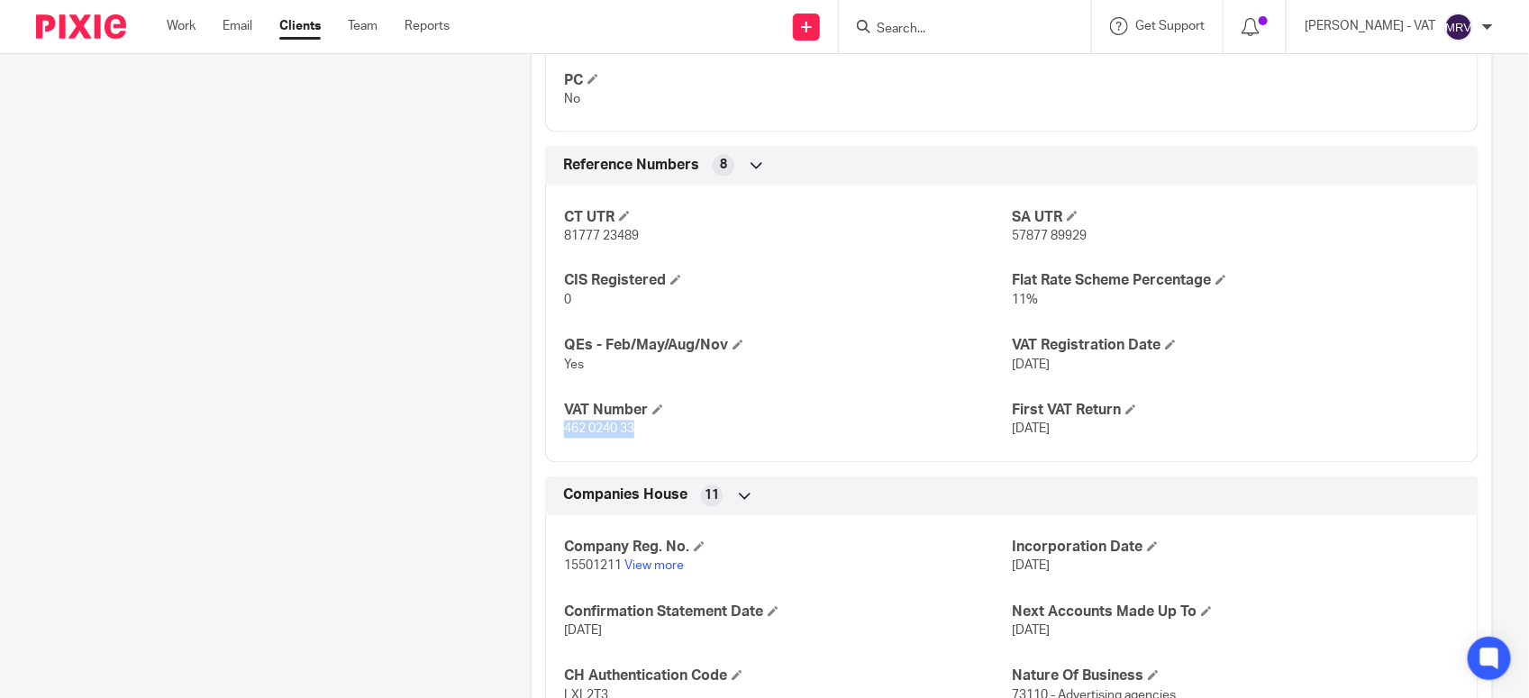
drag, startPoint x: 559, startPoint y: 431, endPoint x: 635, endPoint y: 439, distance: 77.0
click at [635, 439] on p "462 0240 33" at bounding box center [788, 430] width 448 height 18
copy span "462 0240 33"
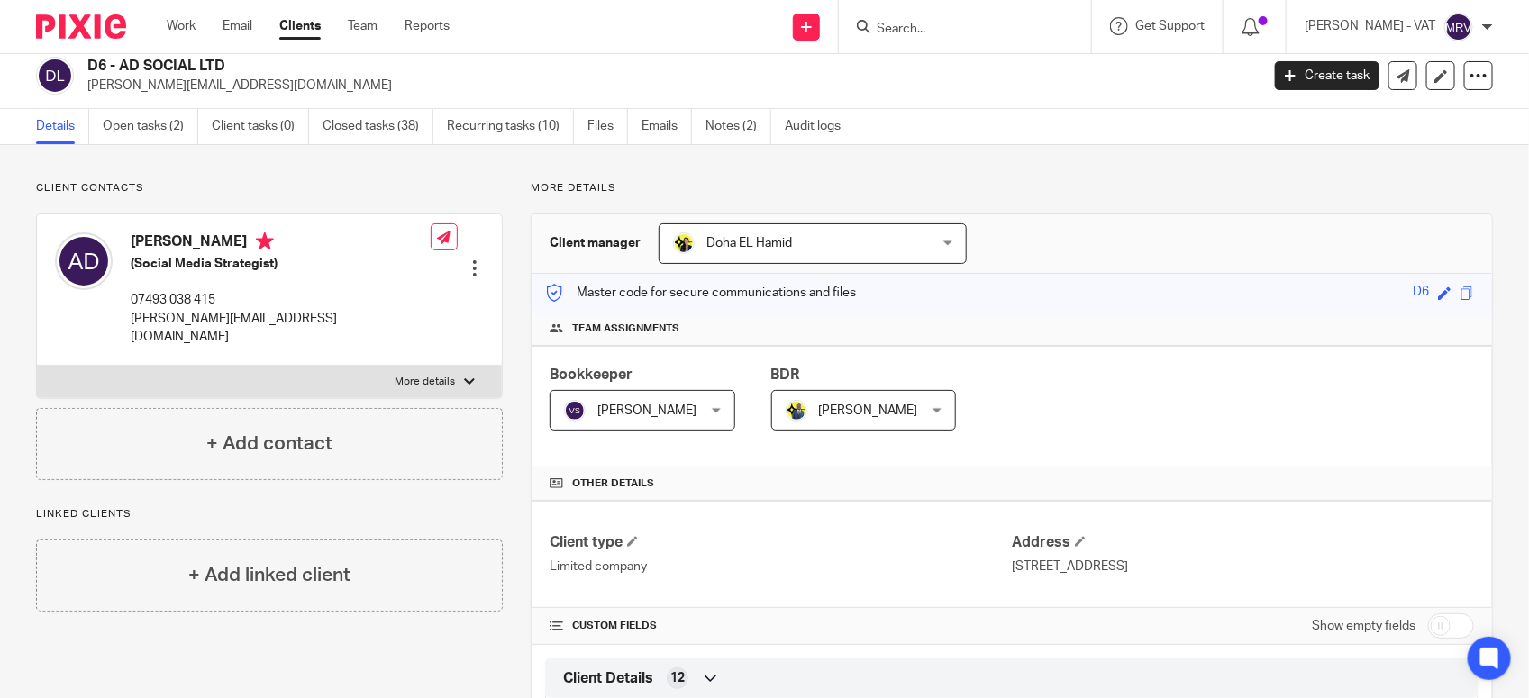
scroll to position [0, 0]
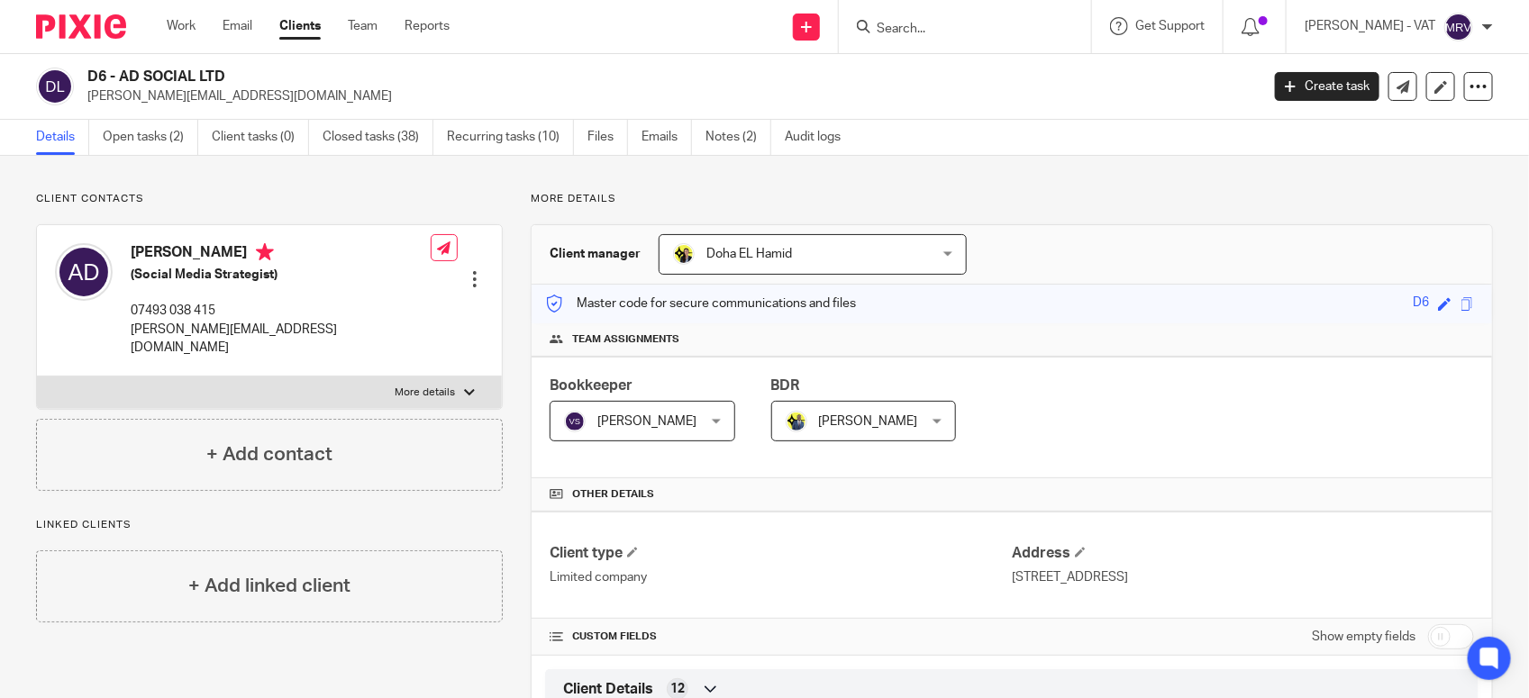
drag, startPoint x: 123, startPoint y: 73, endPoint x: 226, endPoint y: 86, distance: 104.4
click at [226, 86] on h2 "D6 - AD SOCIAL LTD" at bounding box center [551, 77] width 928 height 19
copy h2 "AD SOCIAL LTD"
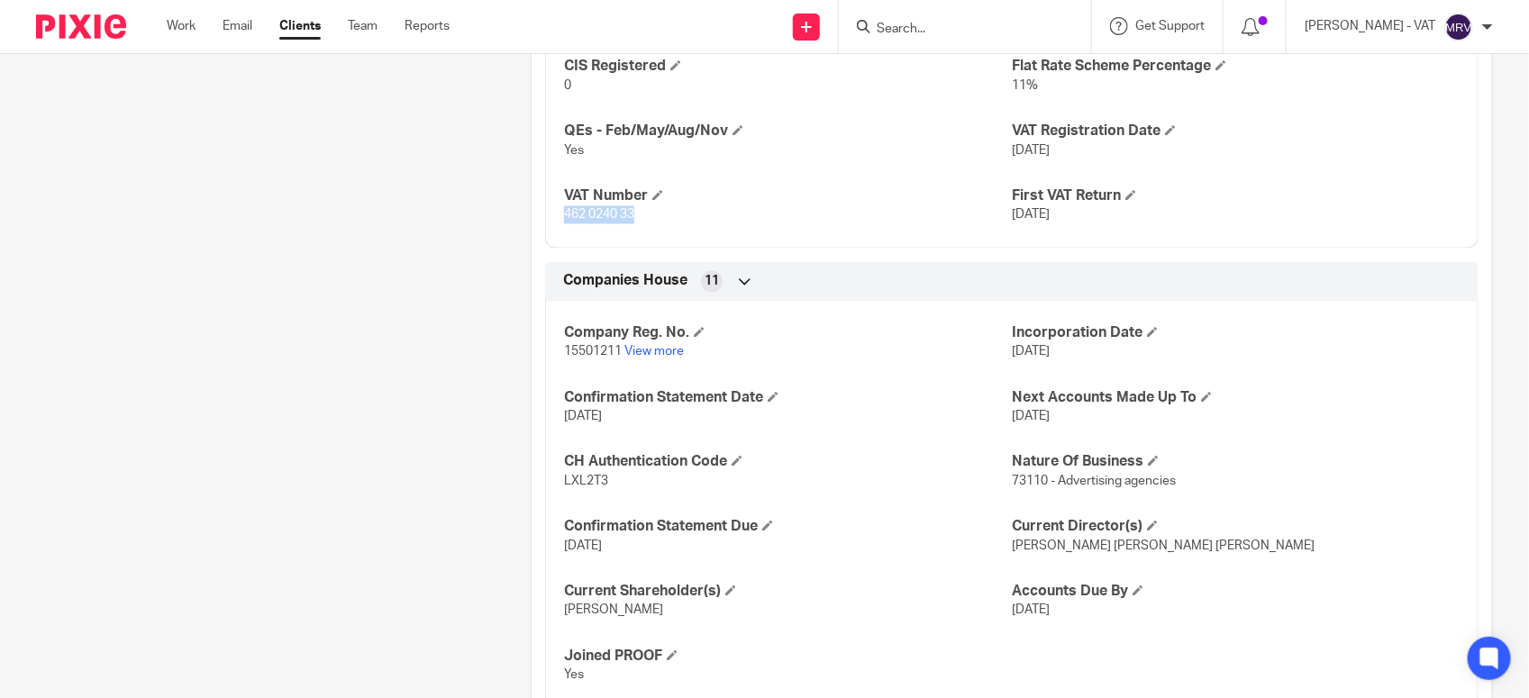
scroll to position [1464, 0]
drag, startPoint x: 556, startPoint y: 214, endPoint x: 640, endPoint y: 222, distance: 84.1
click at [640, 222] on div "CT UTR 81777 23489 SA UTR 57877 89929 CIS Registered 0 Flat Rate Scheme Percent…" at bounding box center [1011, 104] width 933 height 291
copy span "462 0240 33"
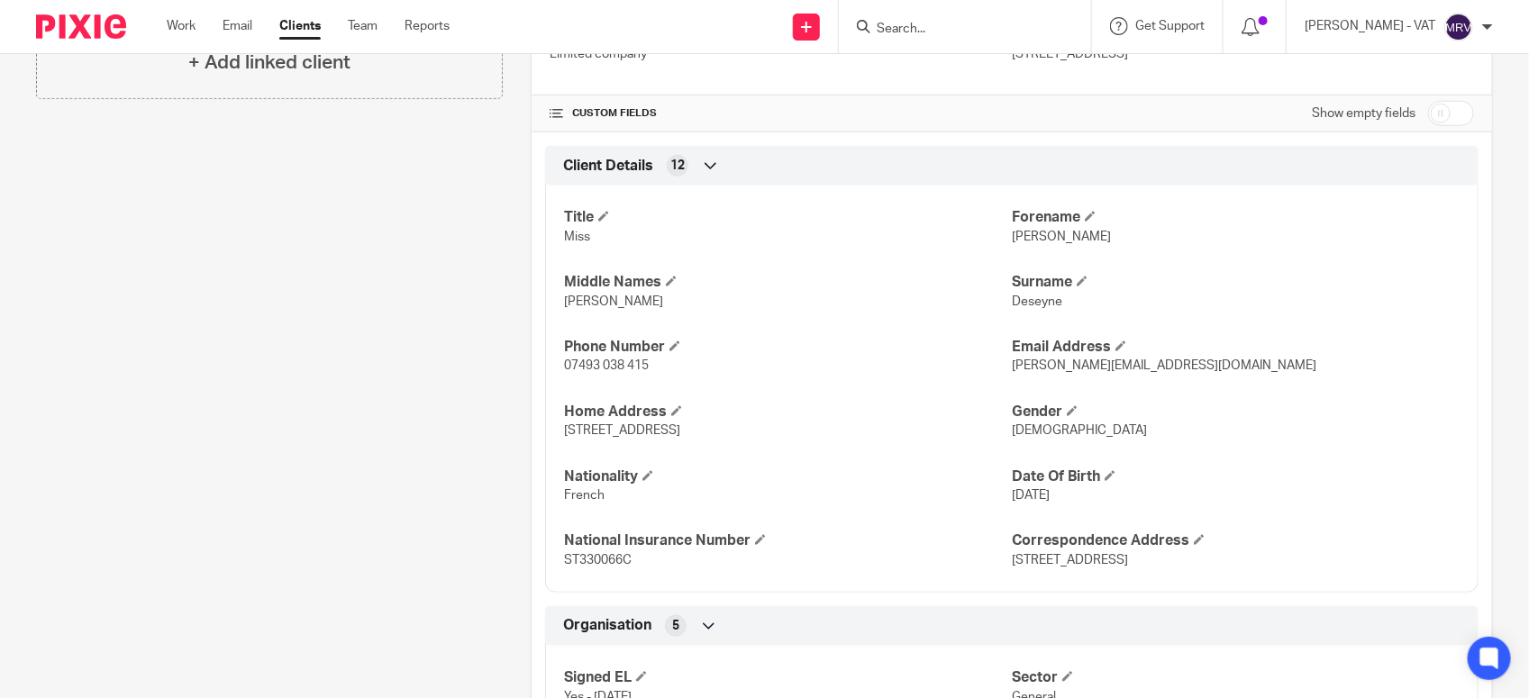
scroll to position [563, 0]
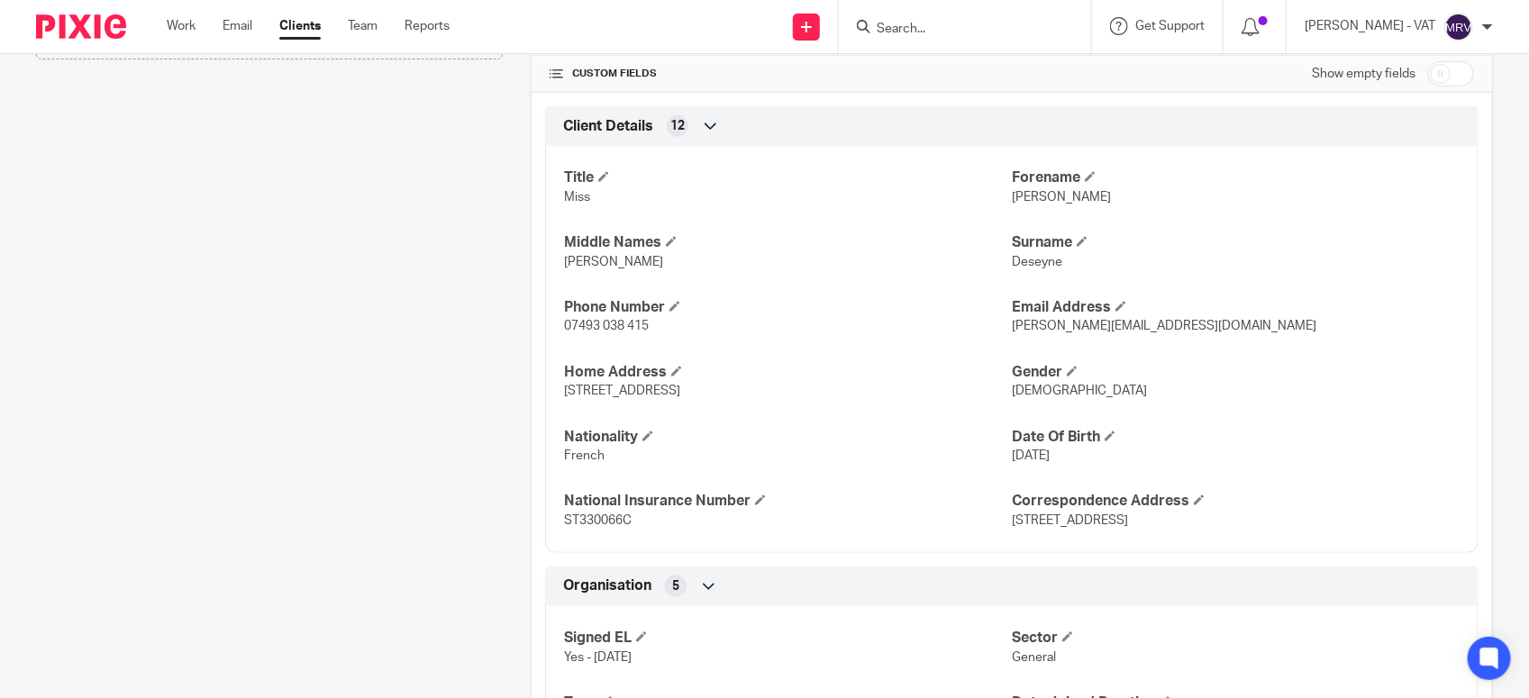
click at [1012, 195] on span "Adeline" at bounding box center [1061, 197] width 99 height 13
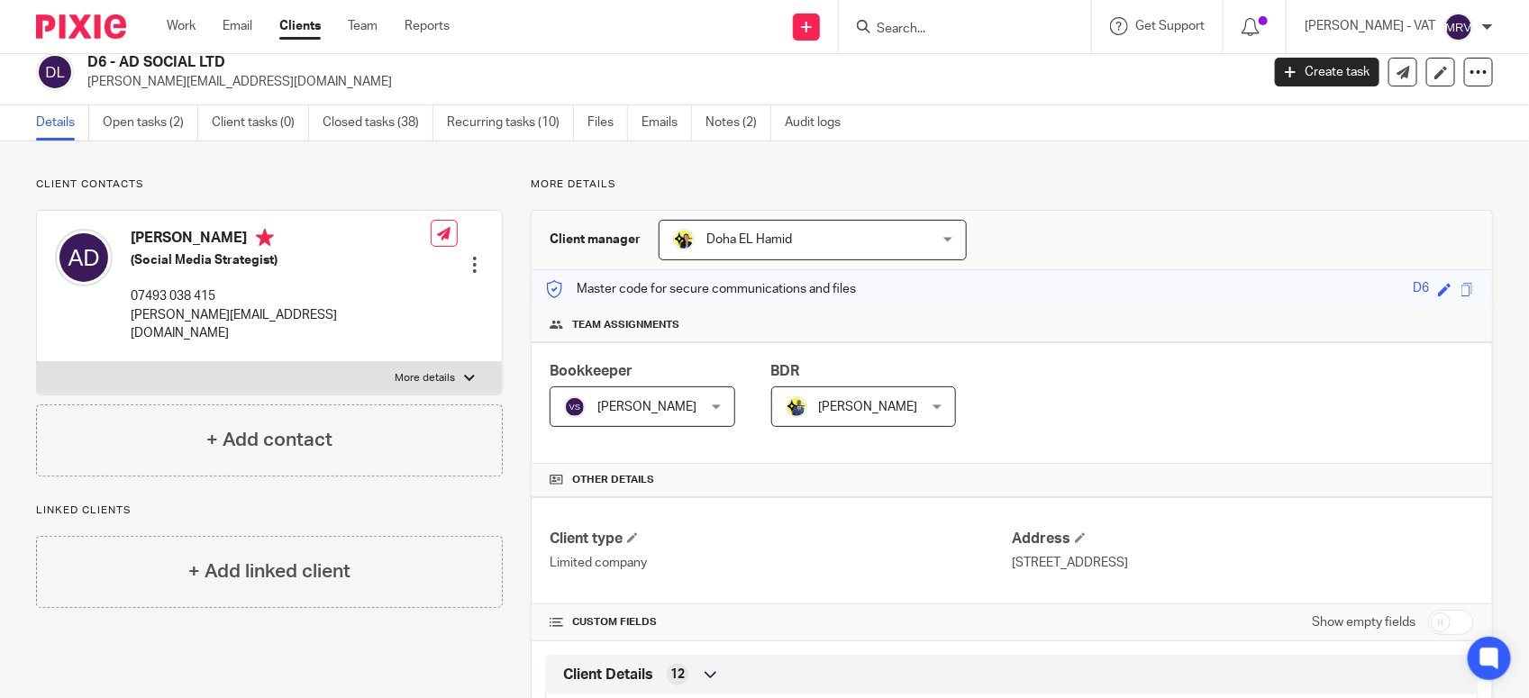
scroll to position [0, 0]
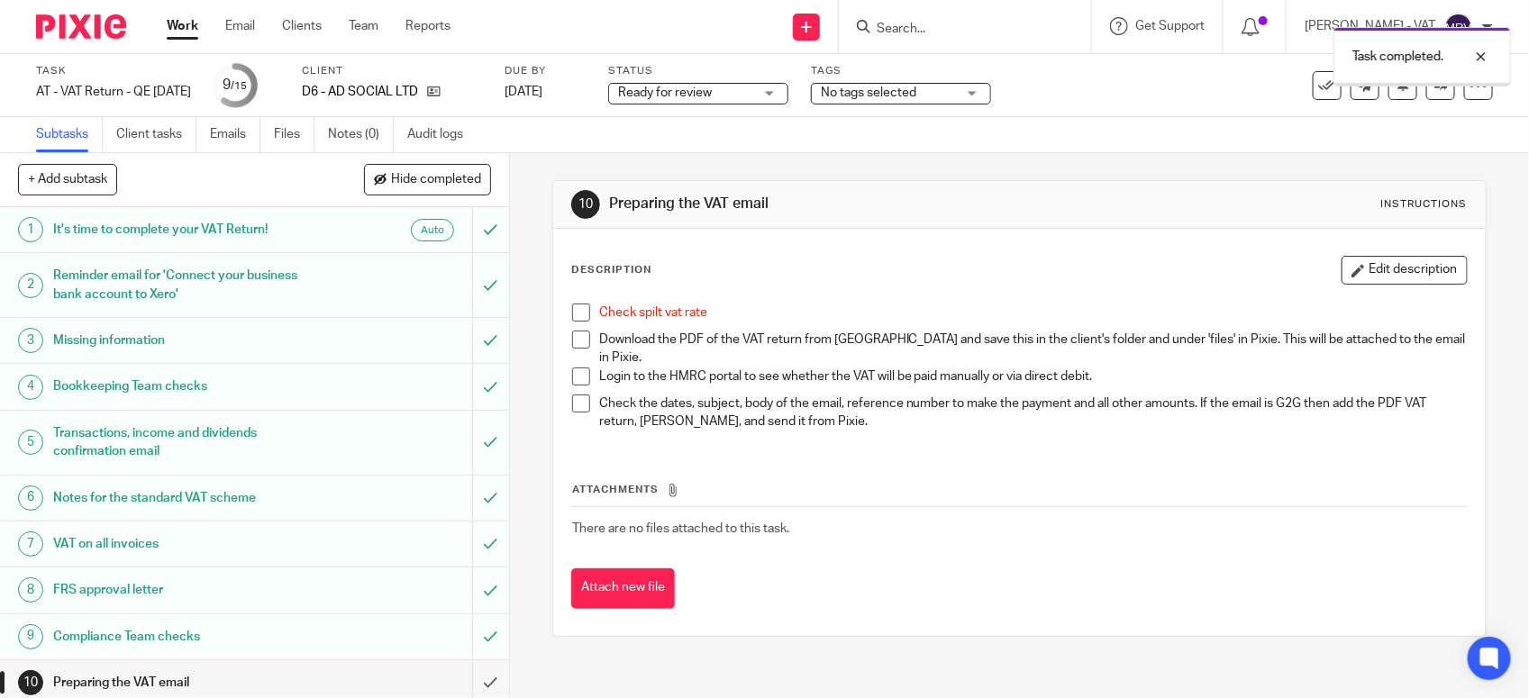
scroll to position [113, 0]
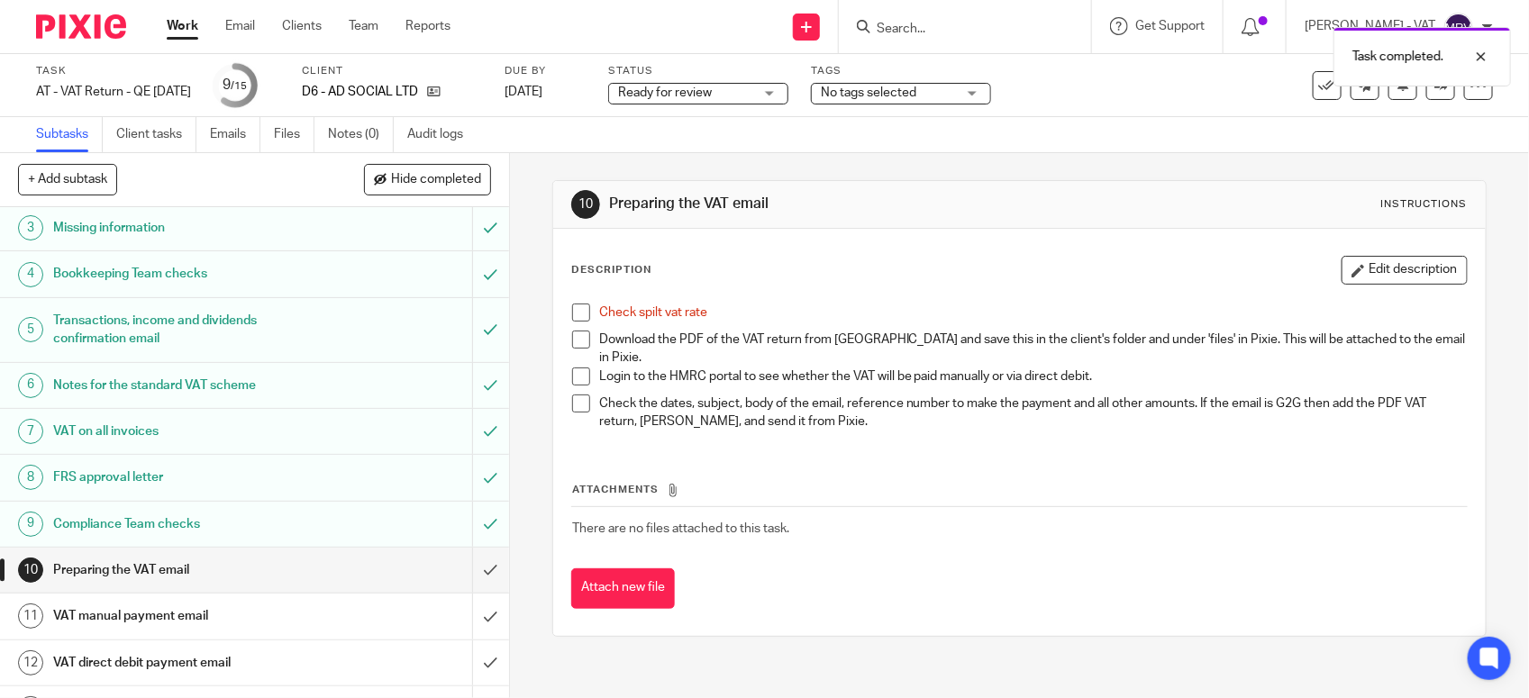
click at [572, 312] on span at bounding box center [581, 313] width 18 height 18
click at [287, 140] on link "Files" at bounding box center [294, 134] width 41 height 35
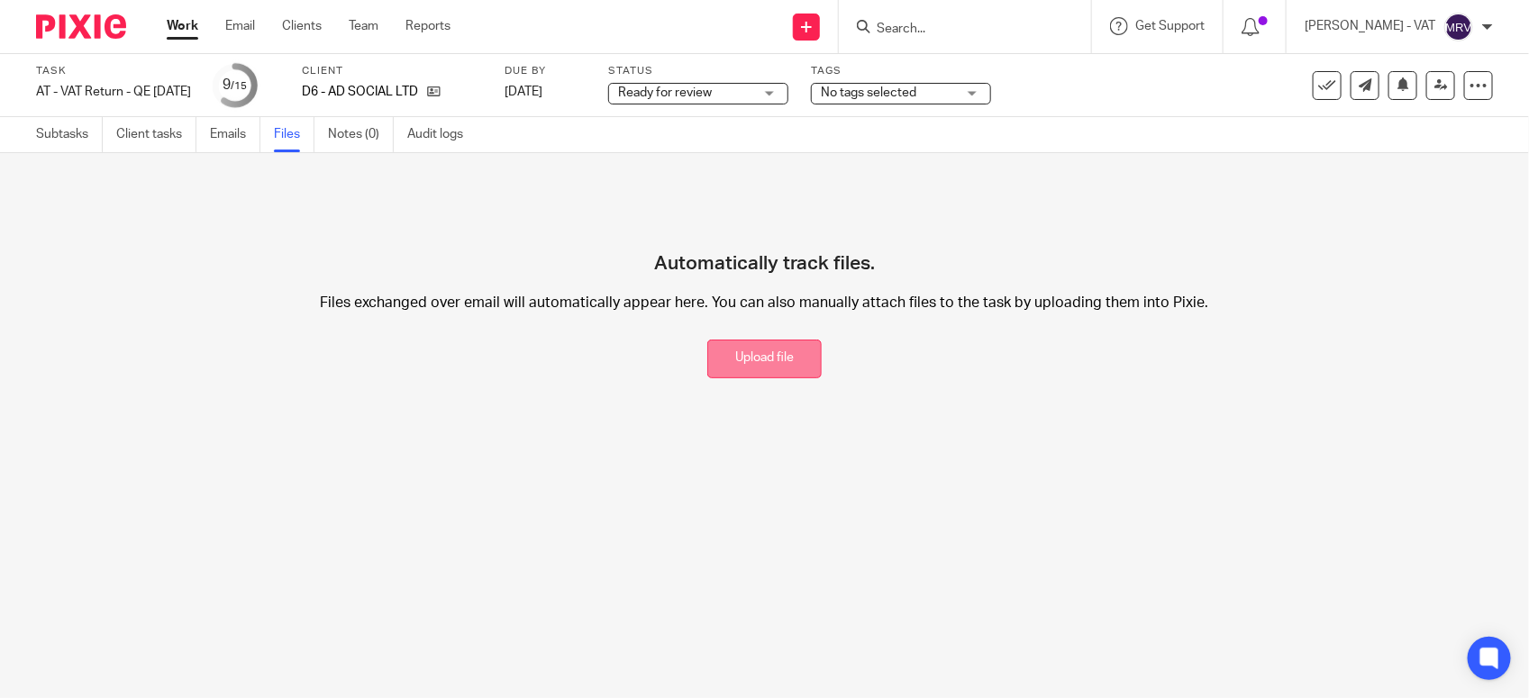
click at [795, 362] on button "Upload file" at bounding box center [764, 359] width 114 height 39
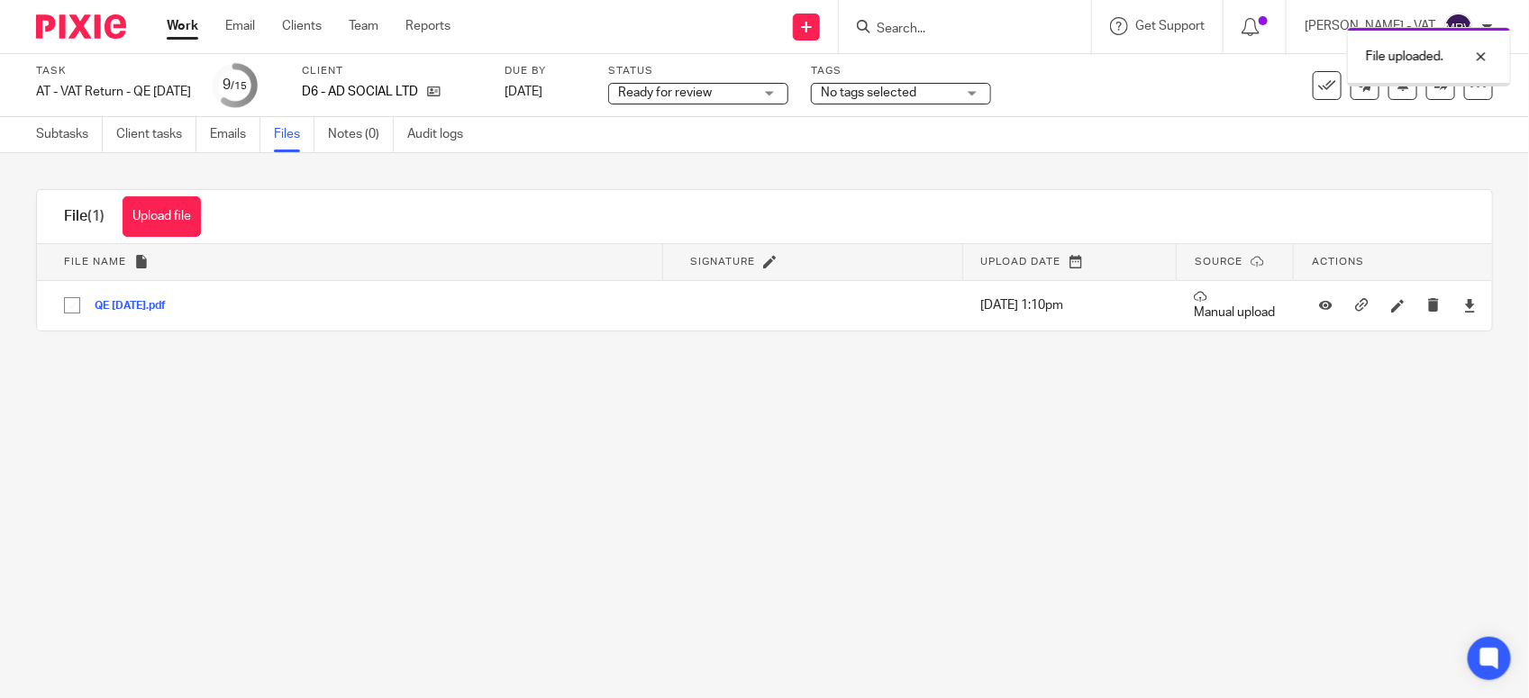
click at [379, 476] on main "Task AT - VAT Return - QE [DATE] Save AT - VAT Return - QE [DATE] 9 /15 Client …" at bounding box center [764, 349] width 1529 height 698
click at [48, 147] on link "Subtasks" at bounding box center [69, 134] width 67 height 35
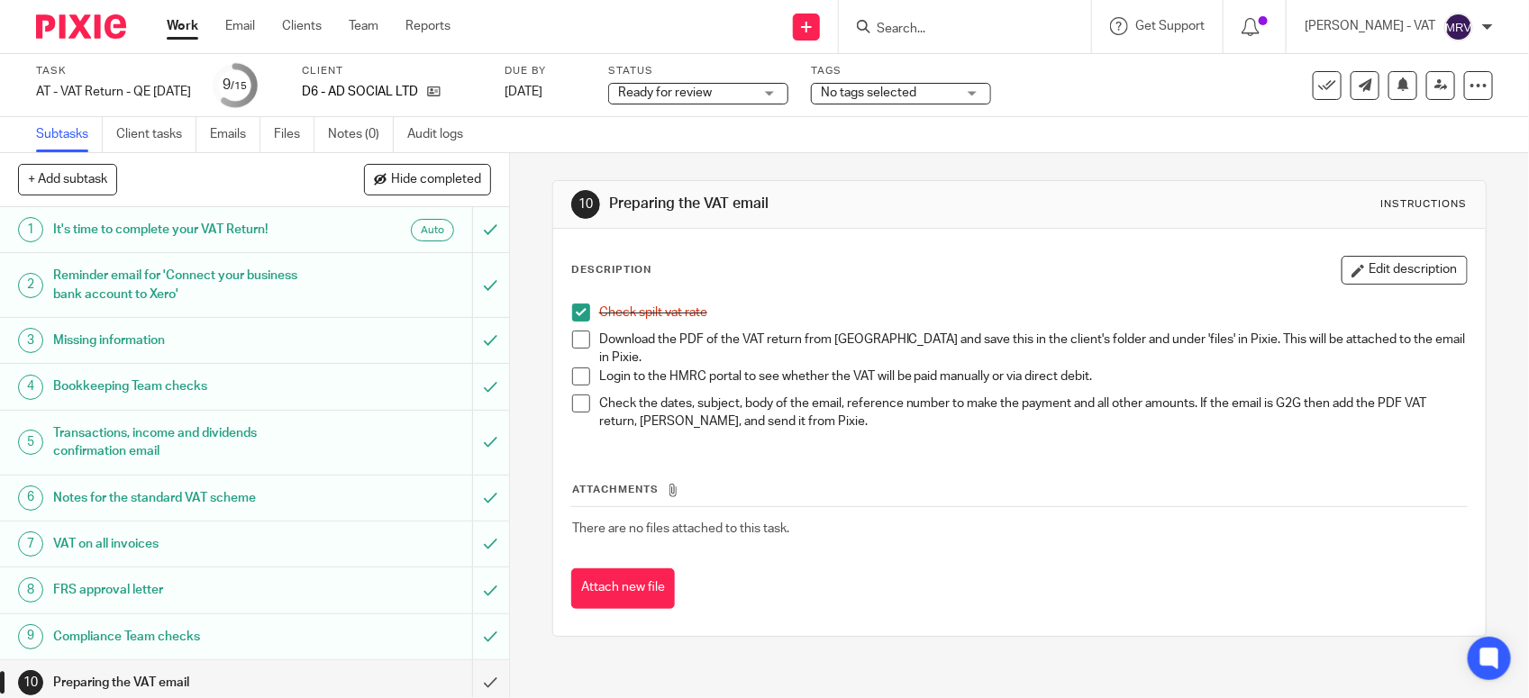
click at [574, 345] on span at bounding box center [581, 340] width 18 height 18
click at [1380, 273] on button "Edit description" at bounding box center [1405, 270] width 126 height 29
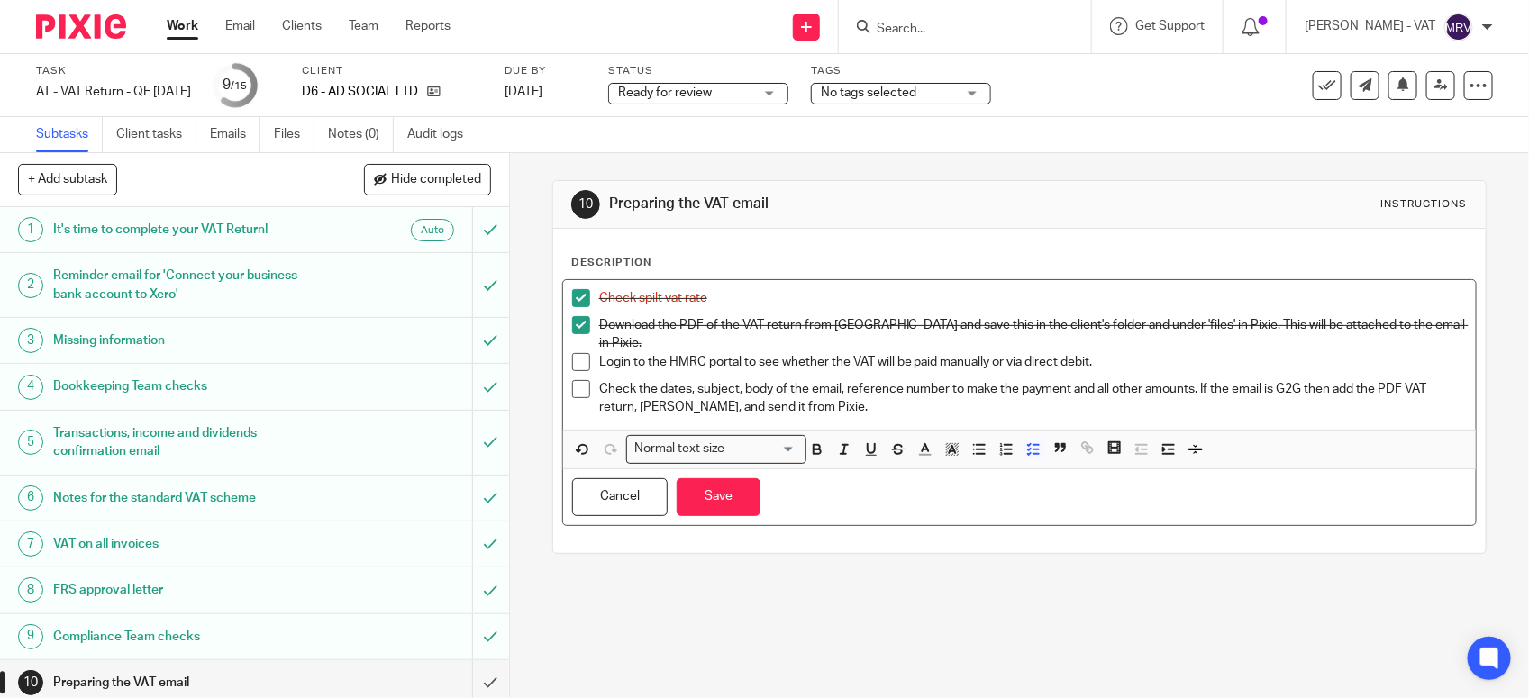
click at [984, 353] on p "Login to the HMRC portal to see whether the VAT will be paid manually or via di…" at bounding box center [1033, 362] width 868 height 18
click at [713, 489] on button "Save" at bounding box center [719, 497] width 84 height 39
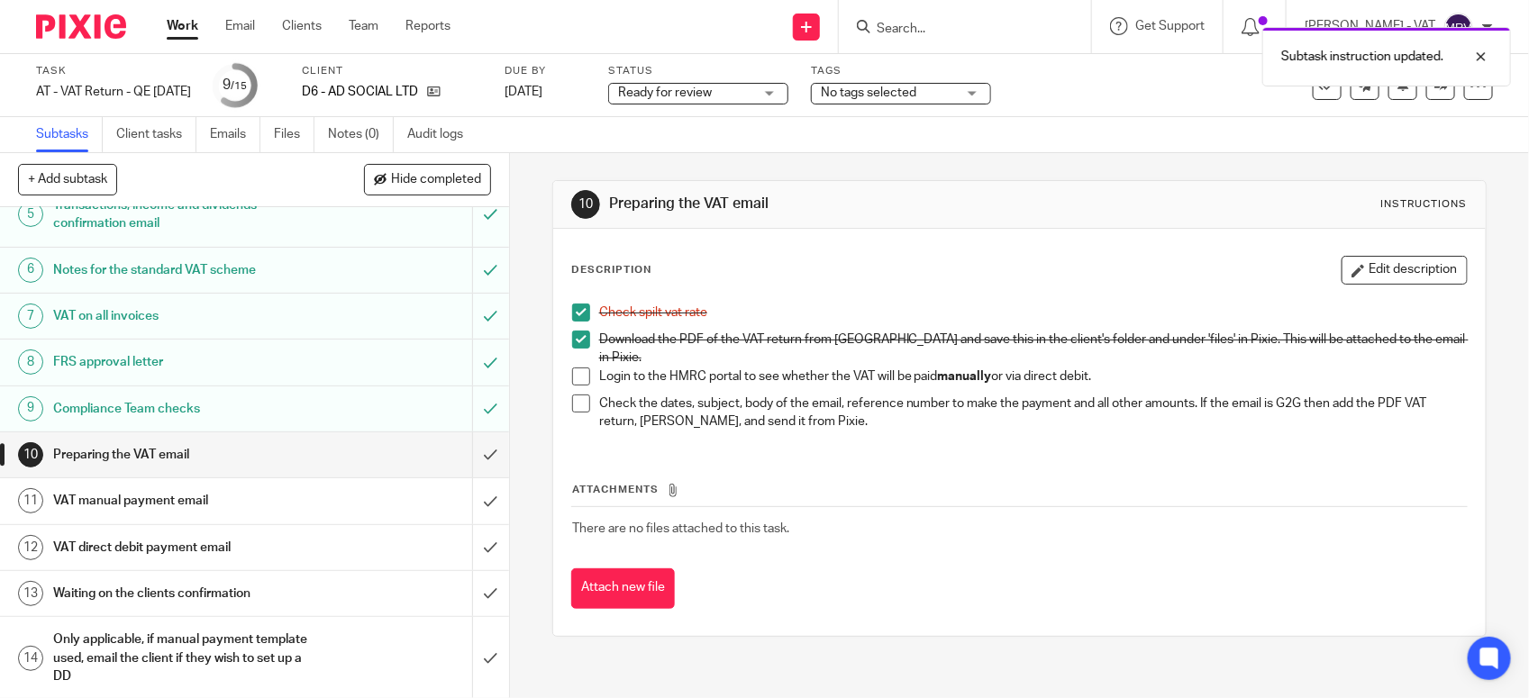
scroll to position [280, 0]
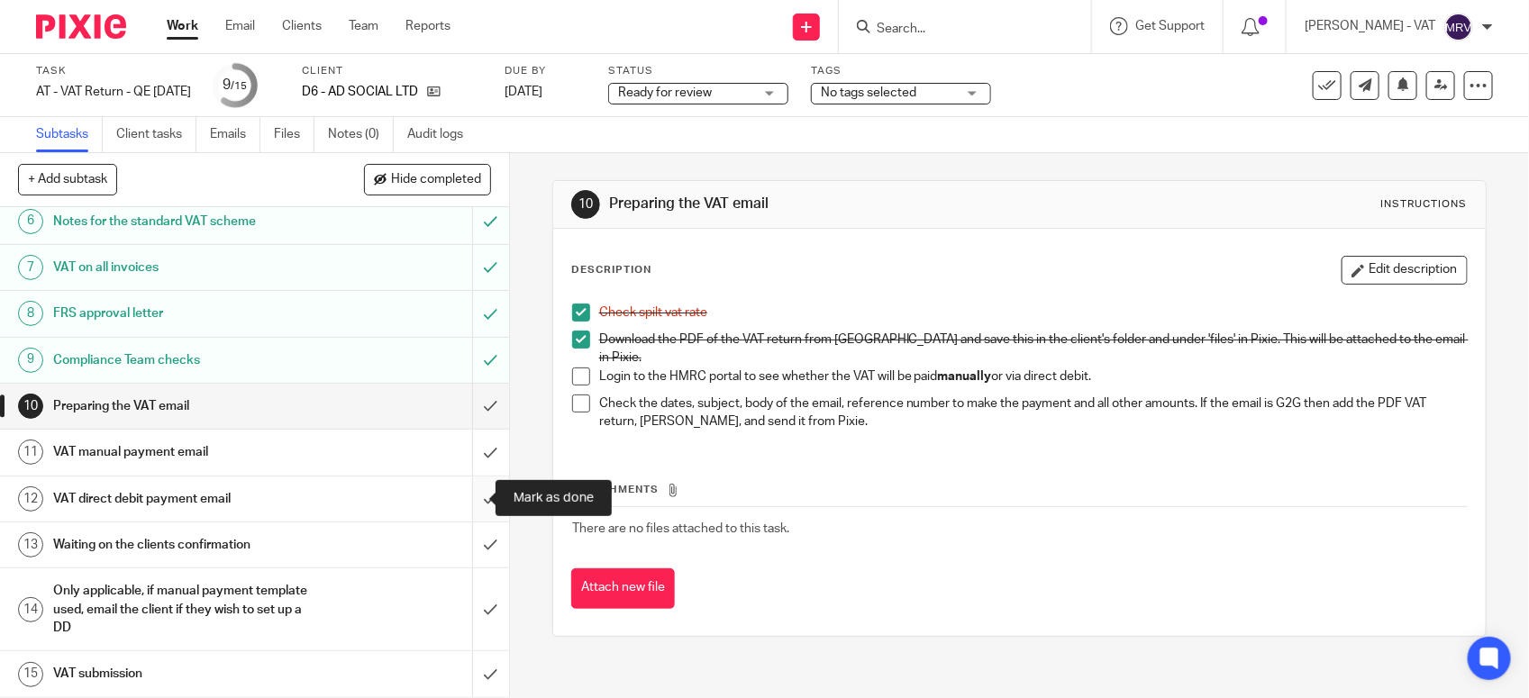
click at [464, 500] on input "submit" at bounding box center [254, 499] width 509 height 45
click at [268, 461] on h1 "VAT manual payment email" at bounding box center [187, 452] width 268 height 27
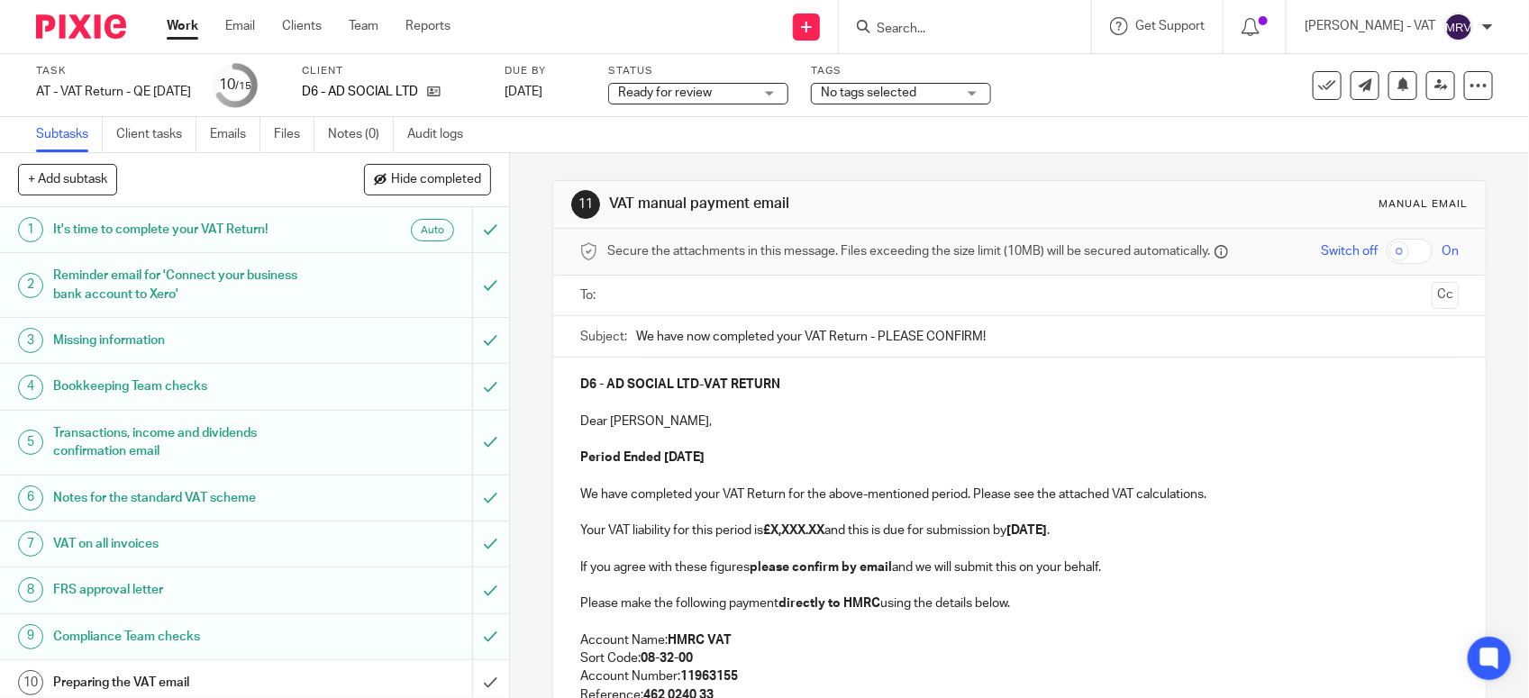
scroll to position [280, 0]
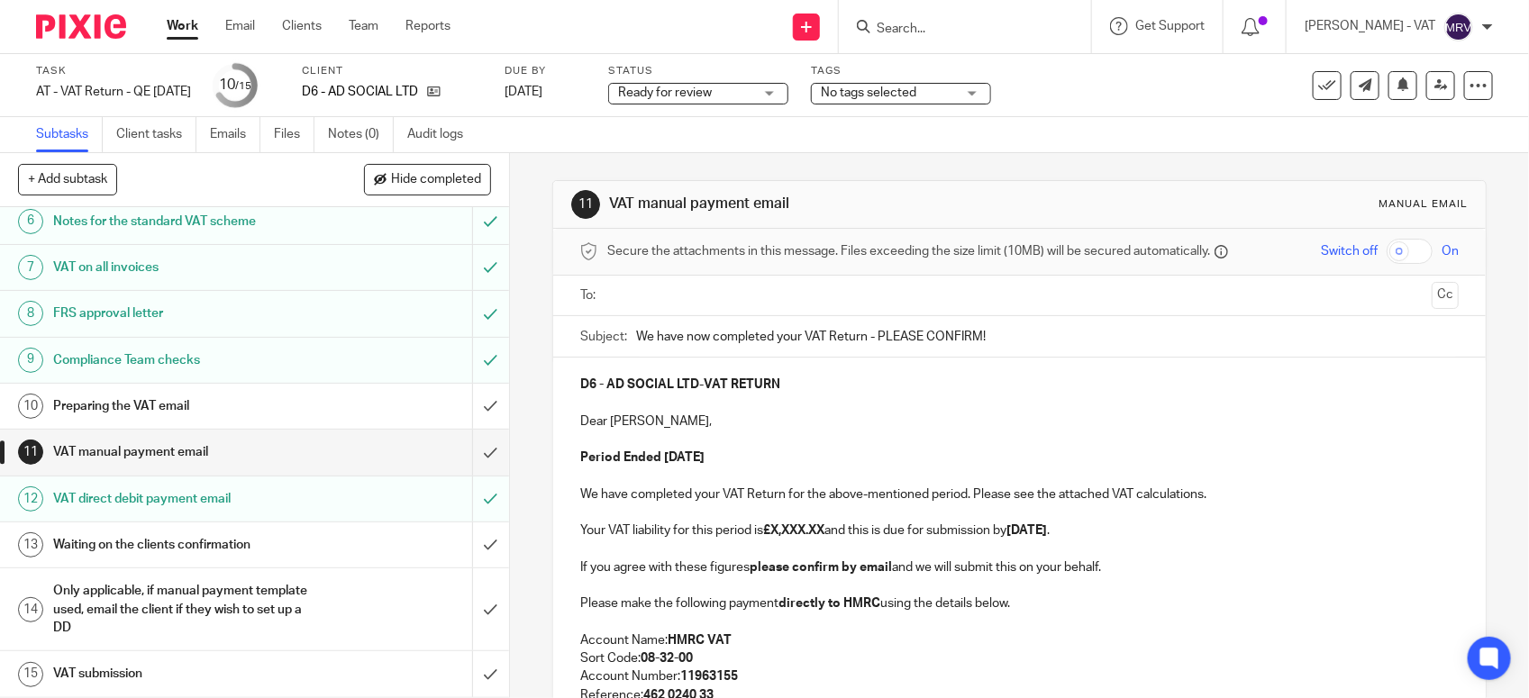
click at [183, 447] on h1 "VAT manual payment email" at bounding box center [187, 452] width 268 height 27
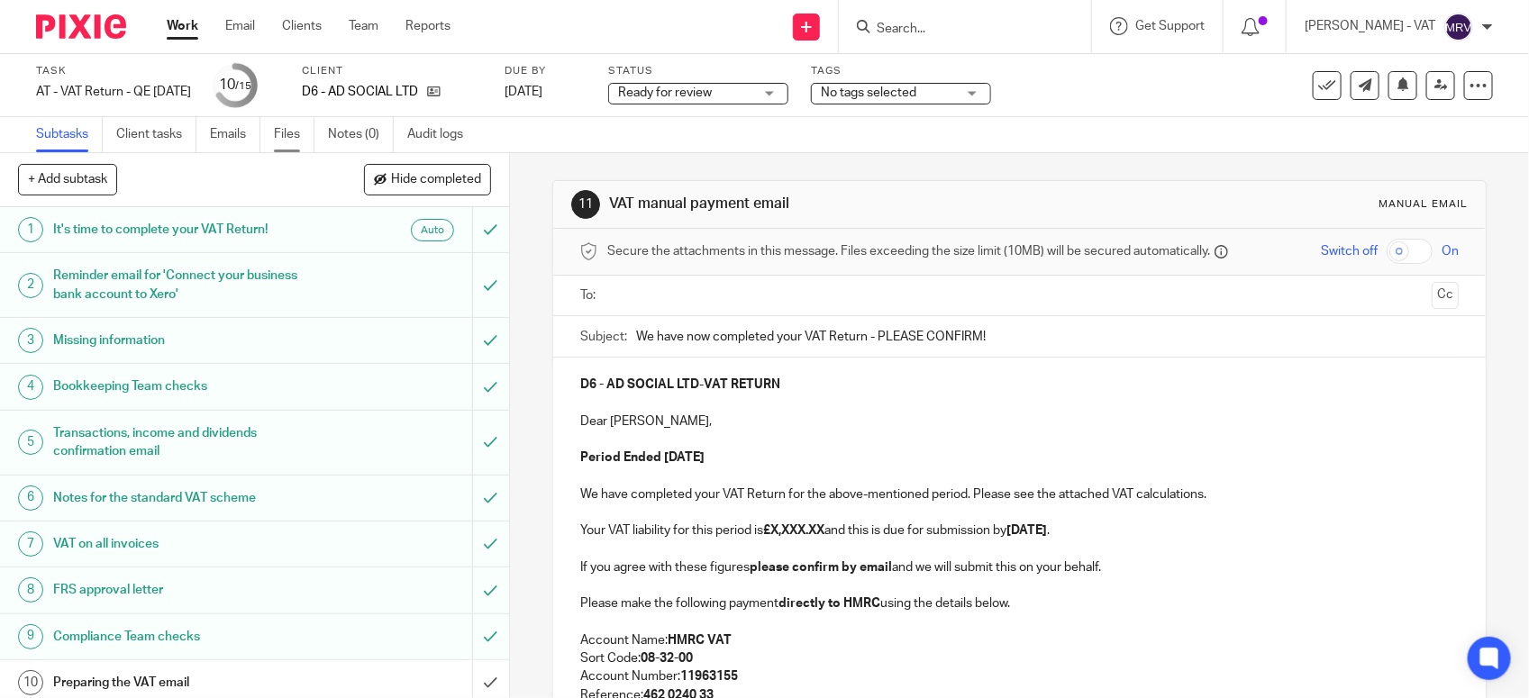
click at [293, 144] on link "Files" at bounding box center [294, 134] width 41 height 35
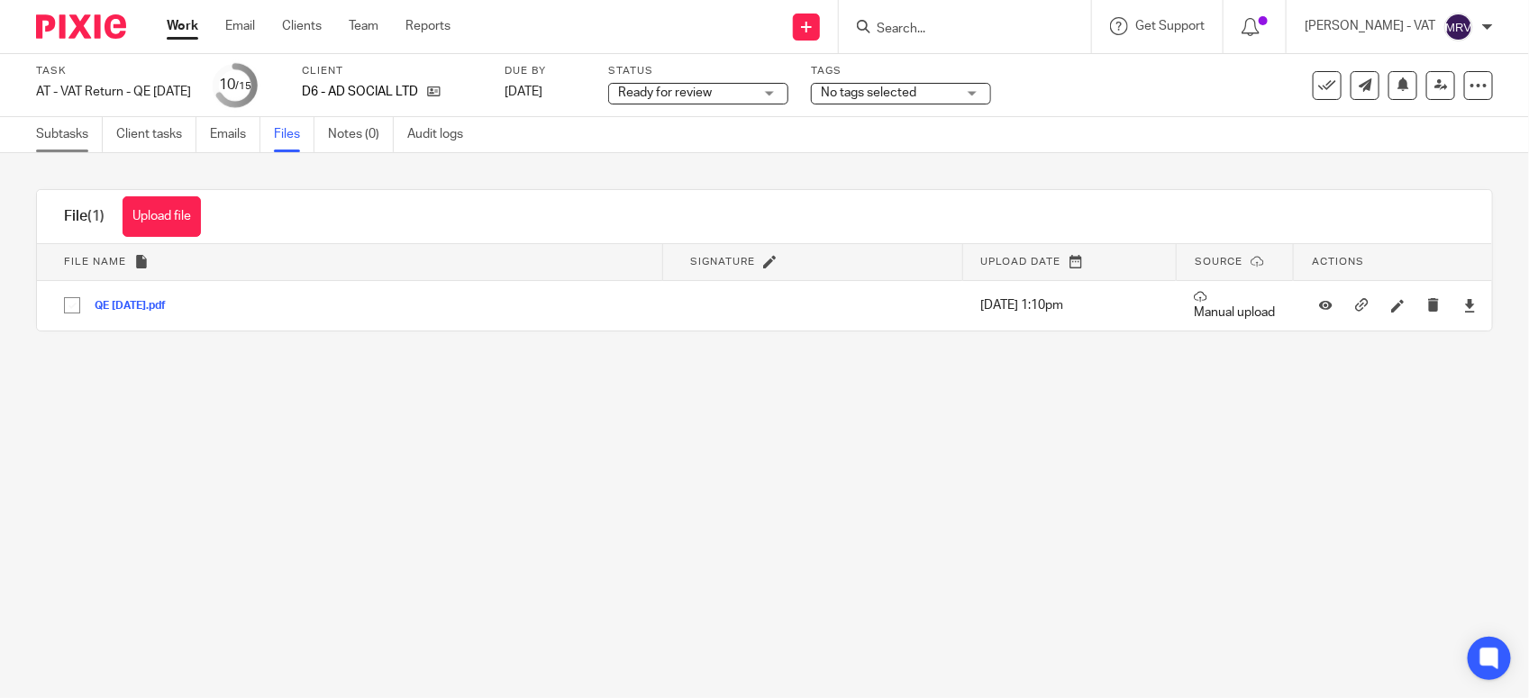
click at [63, 135] on link "Subtasks" at bounding box center [69, 134] width 67 height 35
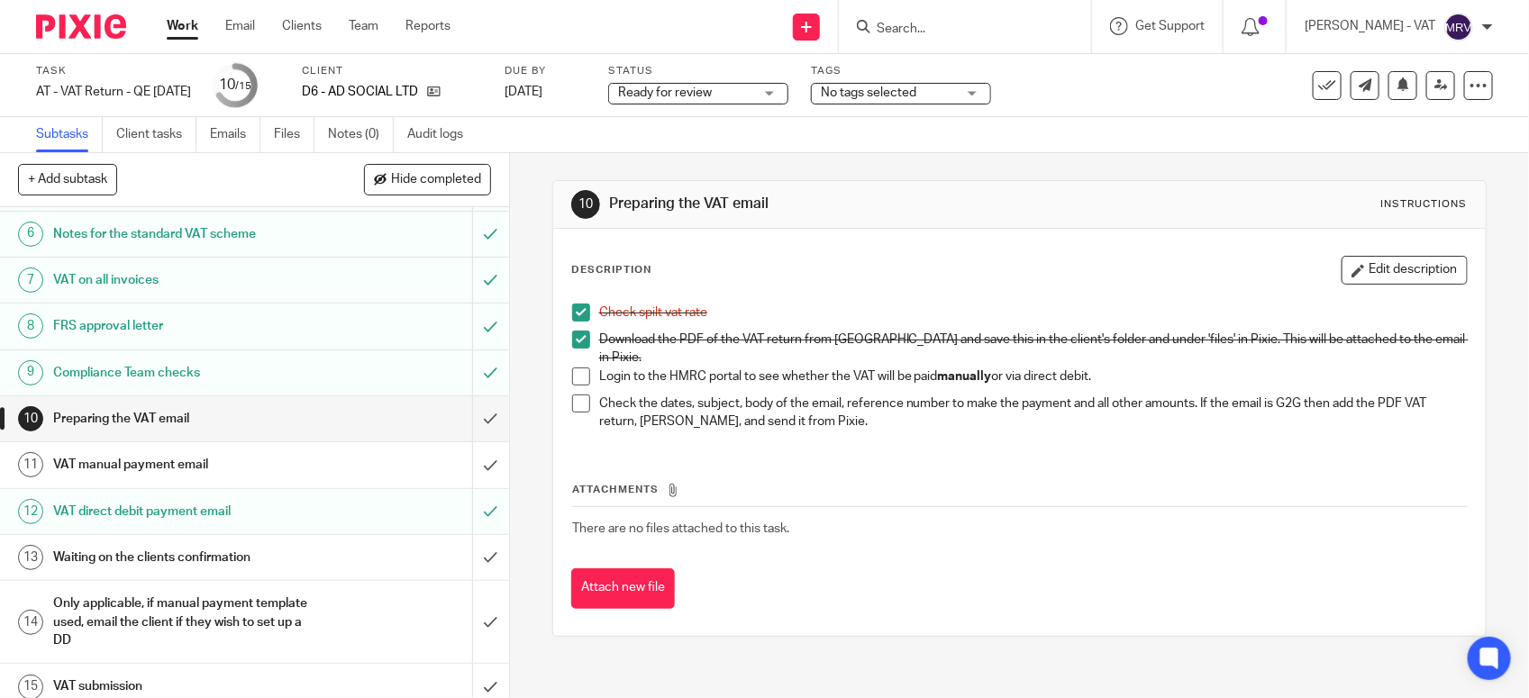
scroll to position [280, 0]
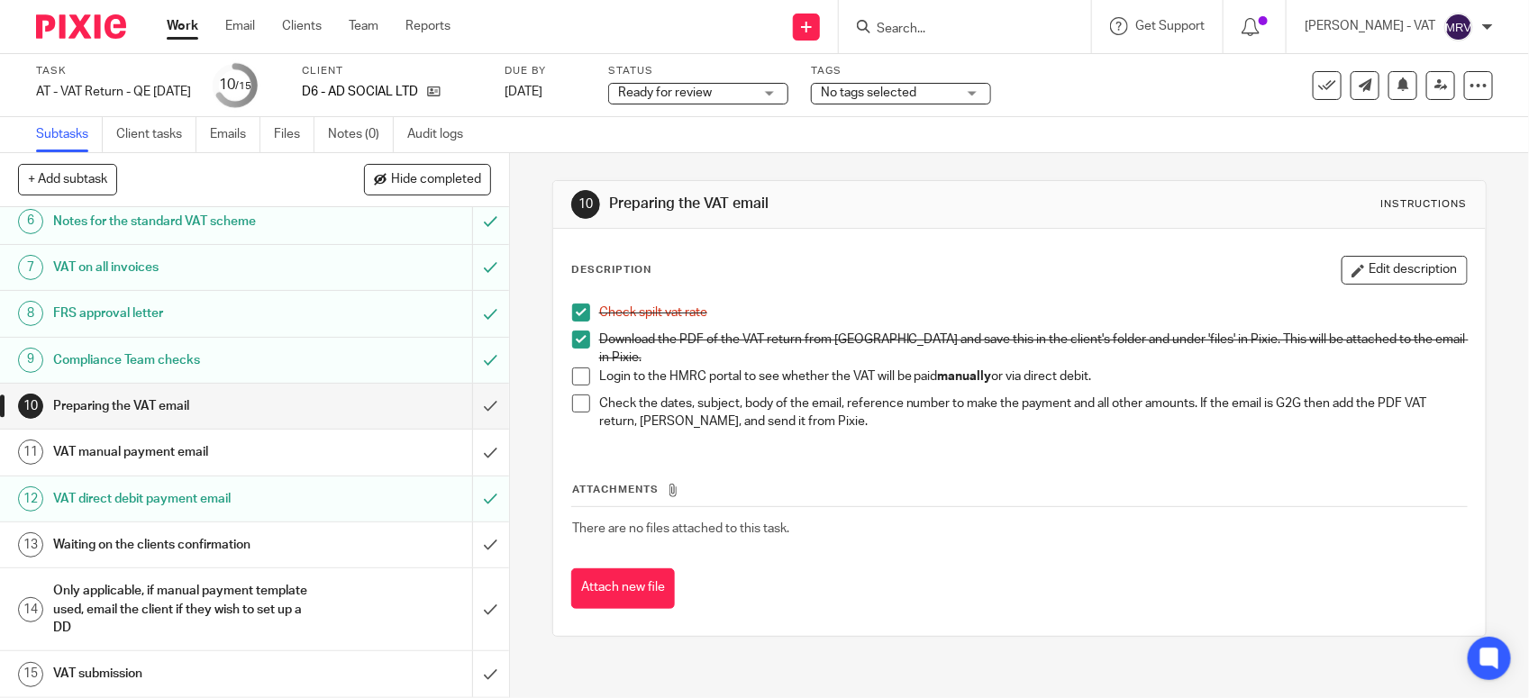
click at [281, 447] on h1 "VAT manual payment email" at bounding box center [187, 452] width 268 height 27
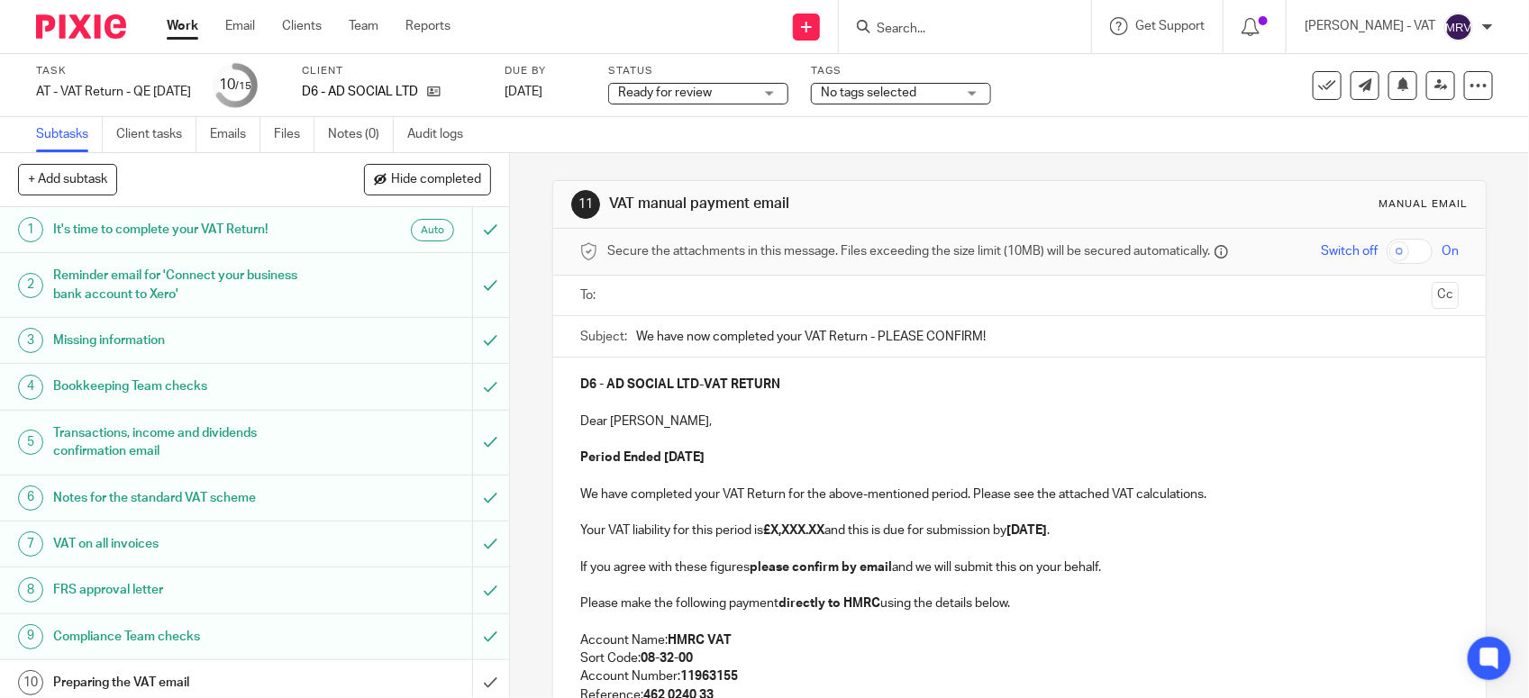
click at [789, 438] on p at bounding box center [1019, 440] width 879 height 18
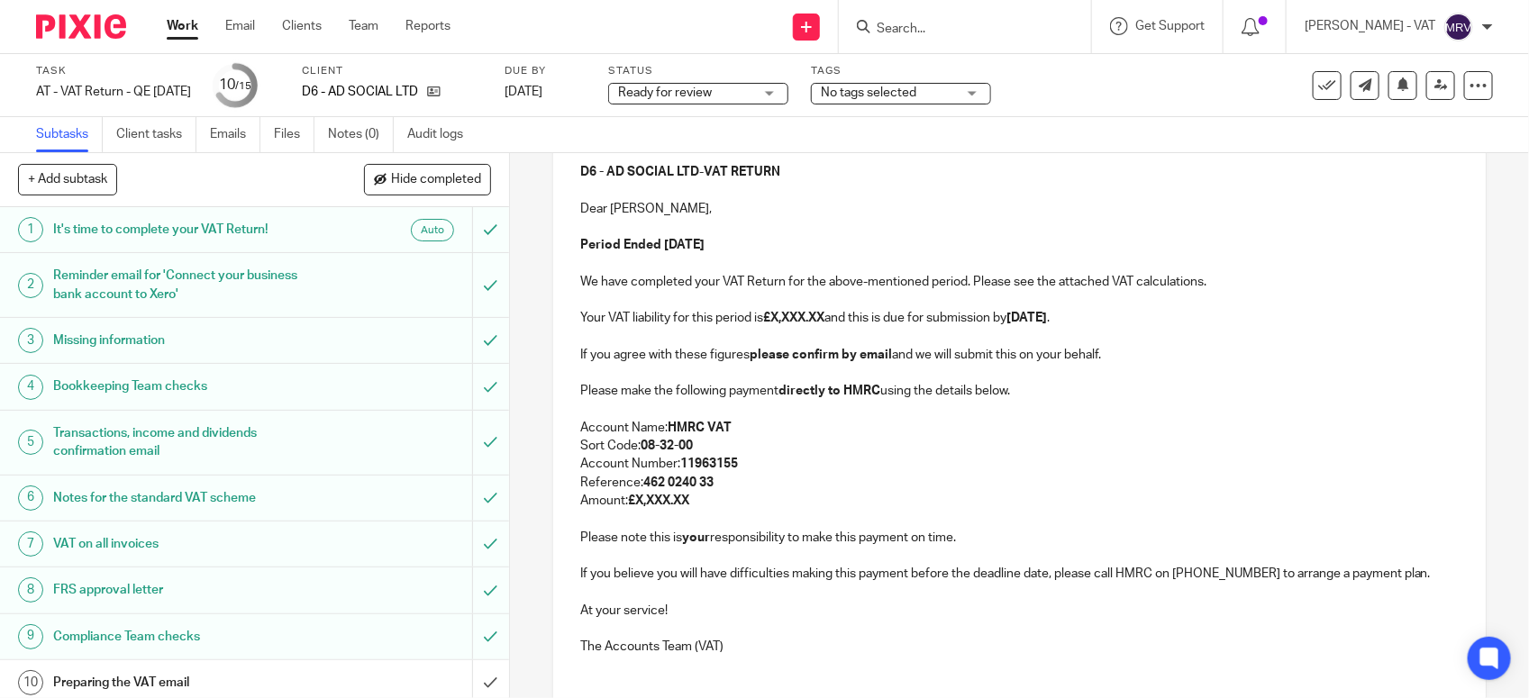
scroll to position [225, 0]
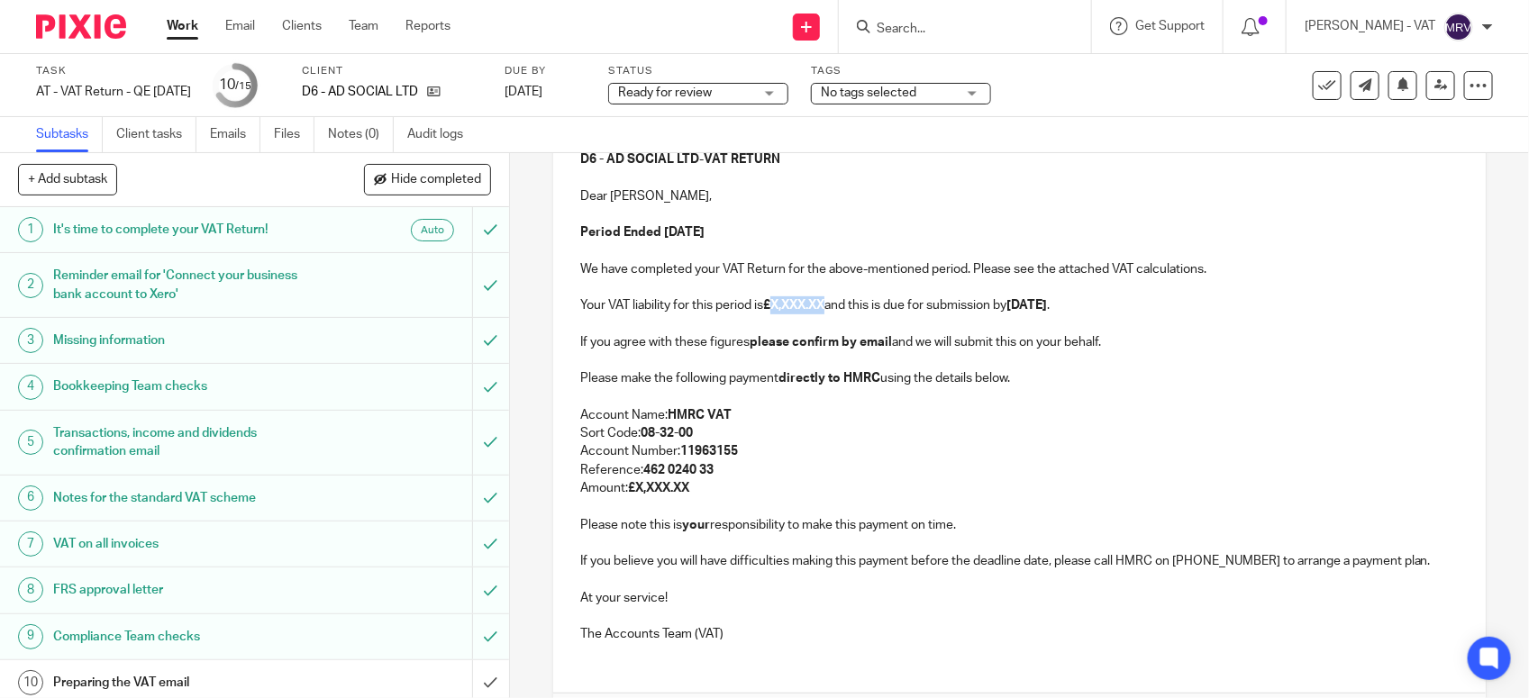
paste div
copy p "2,772.00"
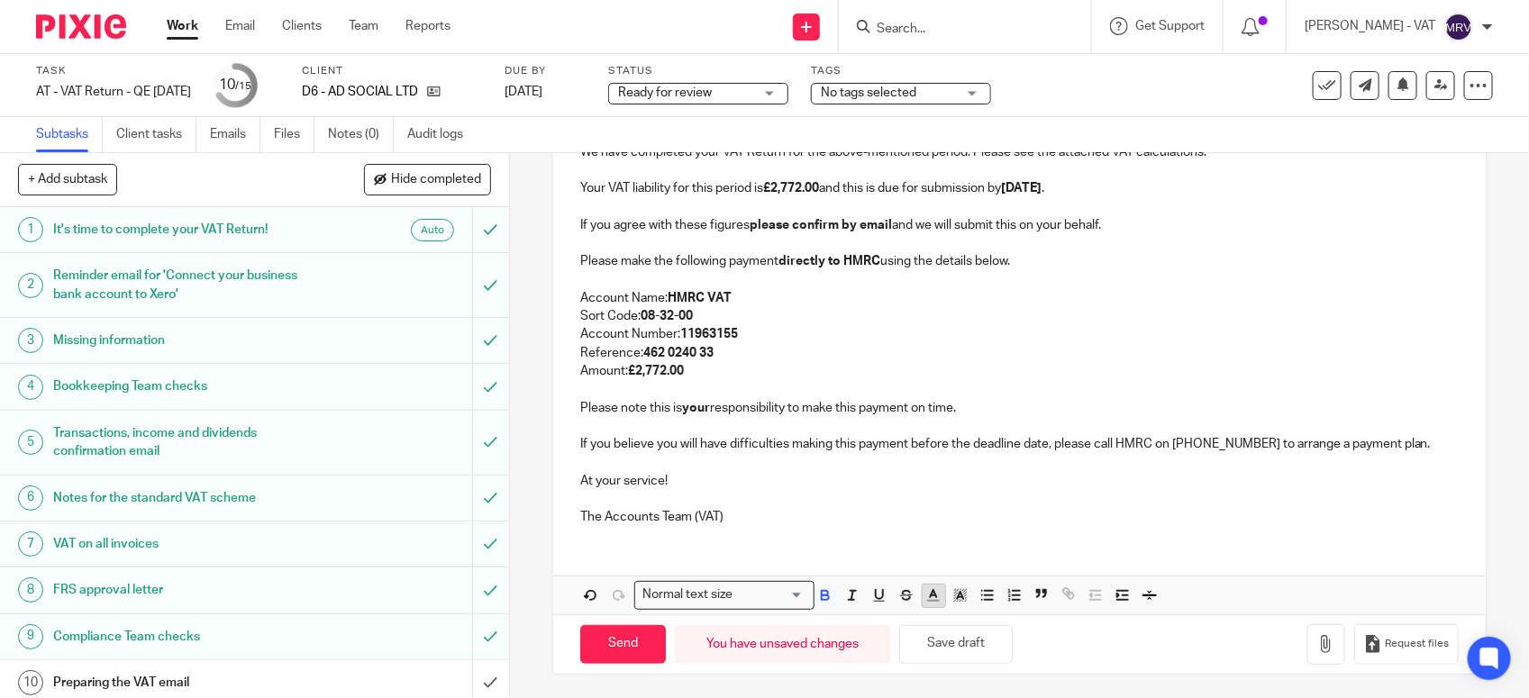
scroll to position [348, 0]
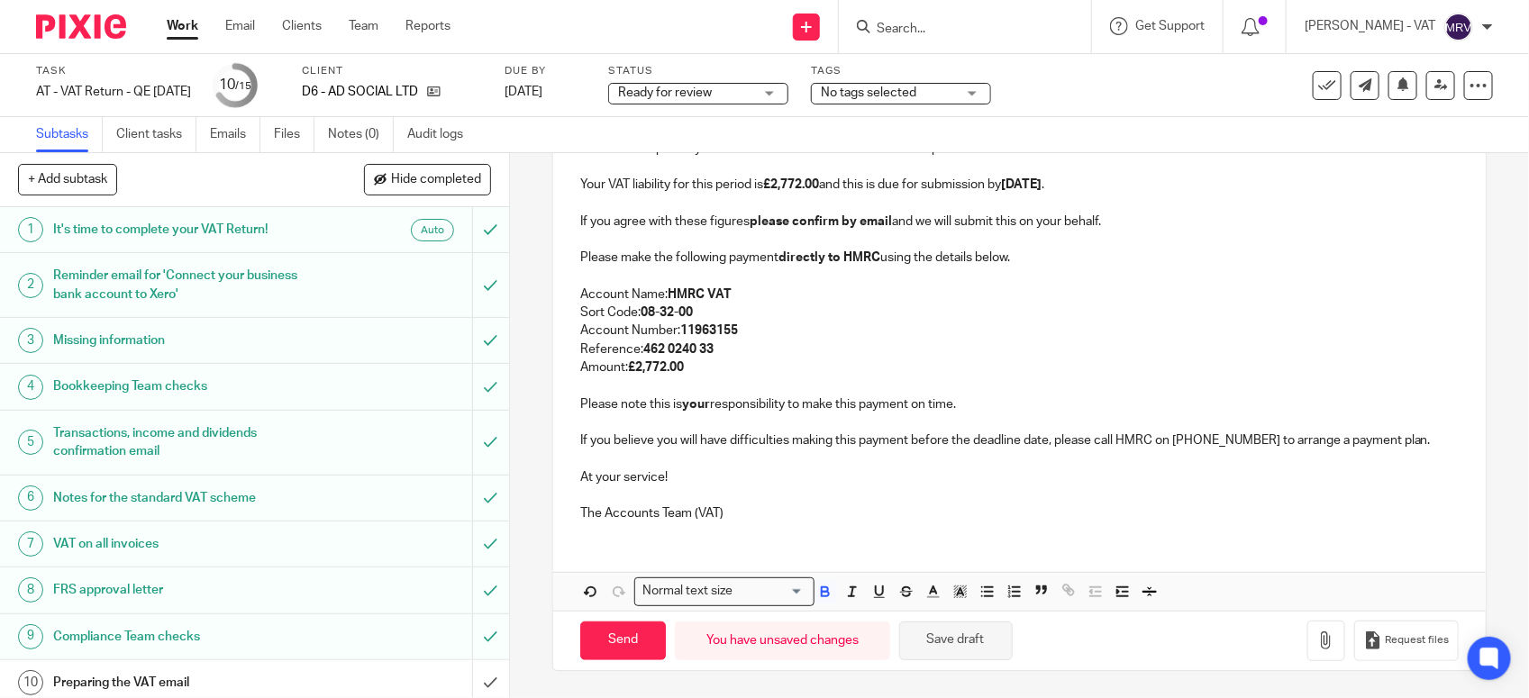
click at [942, 656] on button "Save draft" at bounding box center [956, 641] width 114 height 39
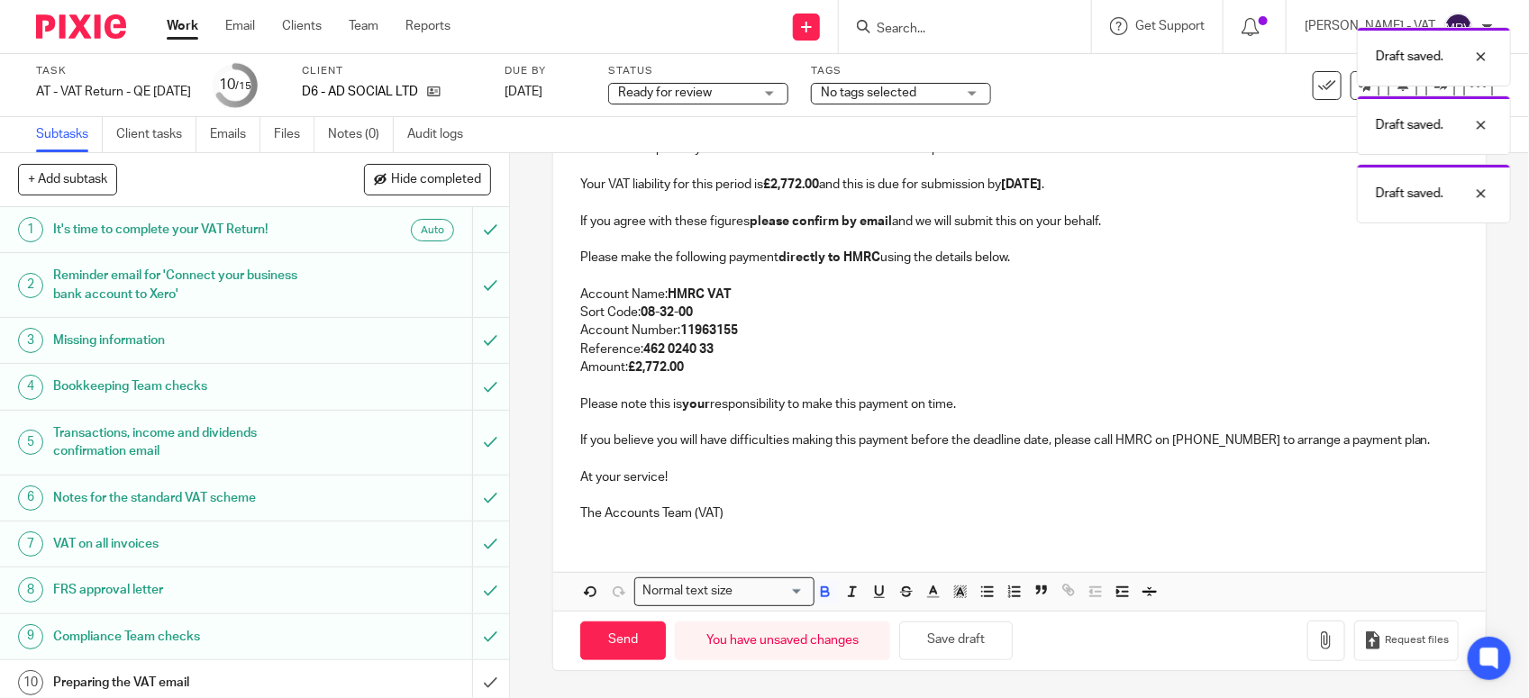
click at [755, 507] on p "The Accounts Team (VAT)" at bounding box center [1019, 514] width 879 height 18
click at [856, 325] on p "Account Number: 11963155" at bounding box center [1019, 331] width 879 height 18
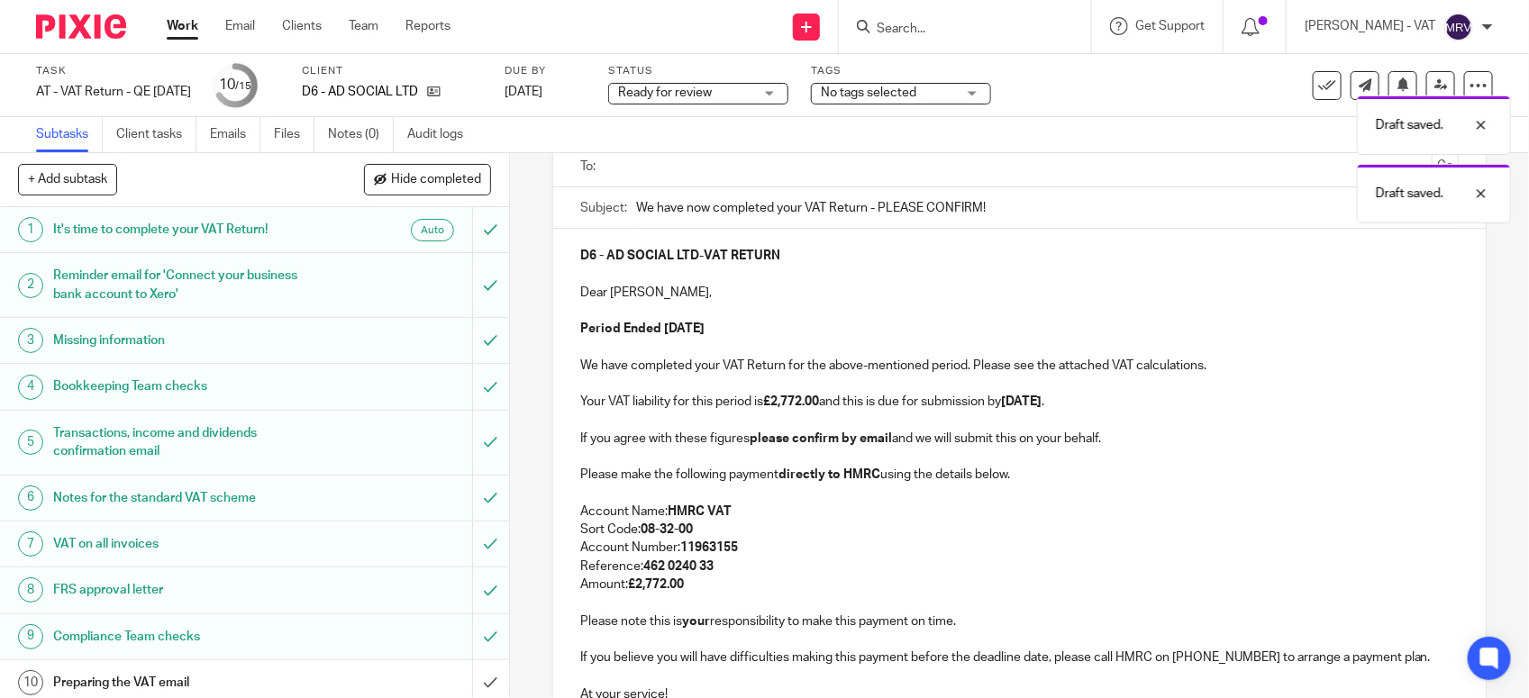
scroll to position [123, 0]
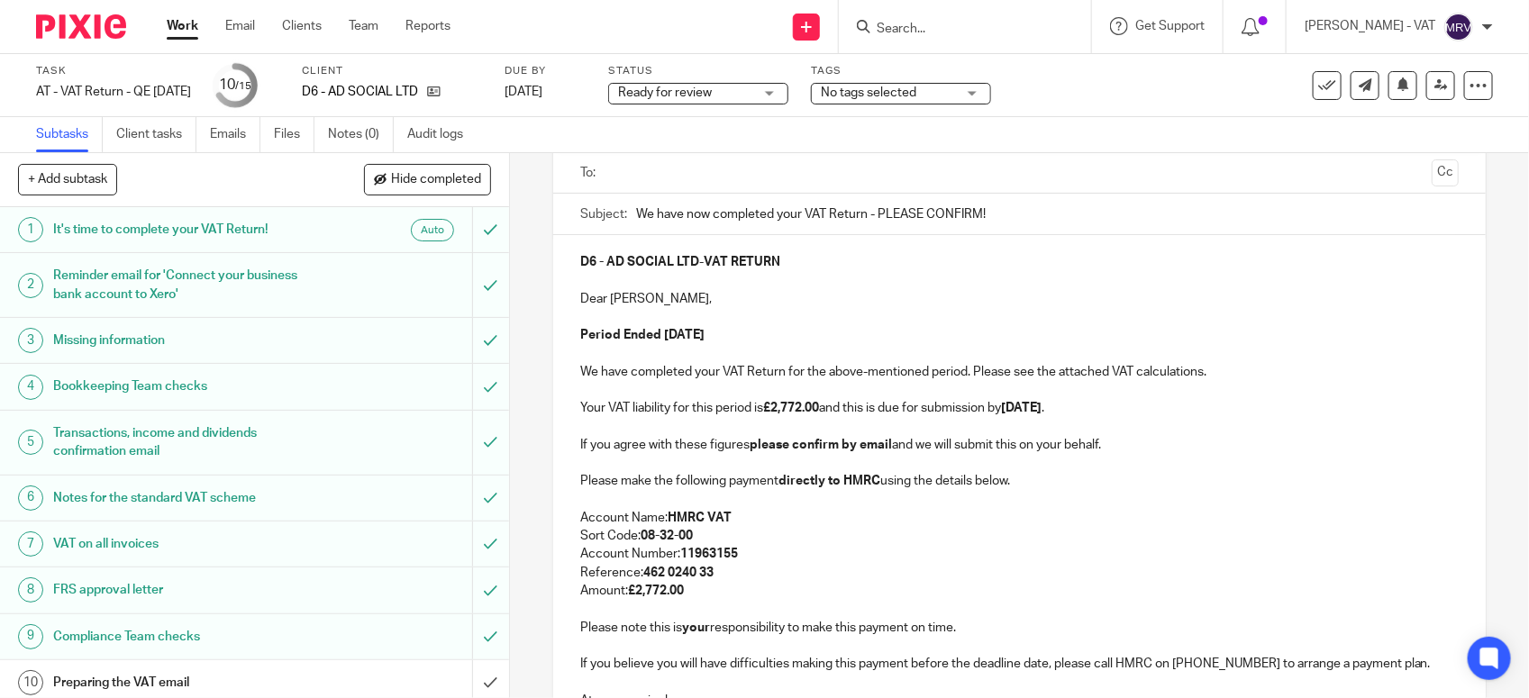
click at [838, 326] on p "Period Ended 31st August 2025" at bounding box center [1019, 335] width 879 height 18
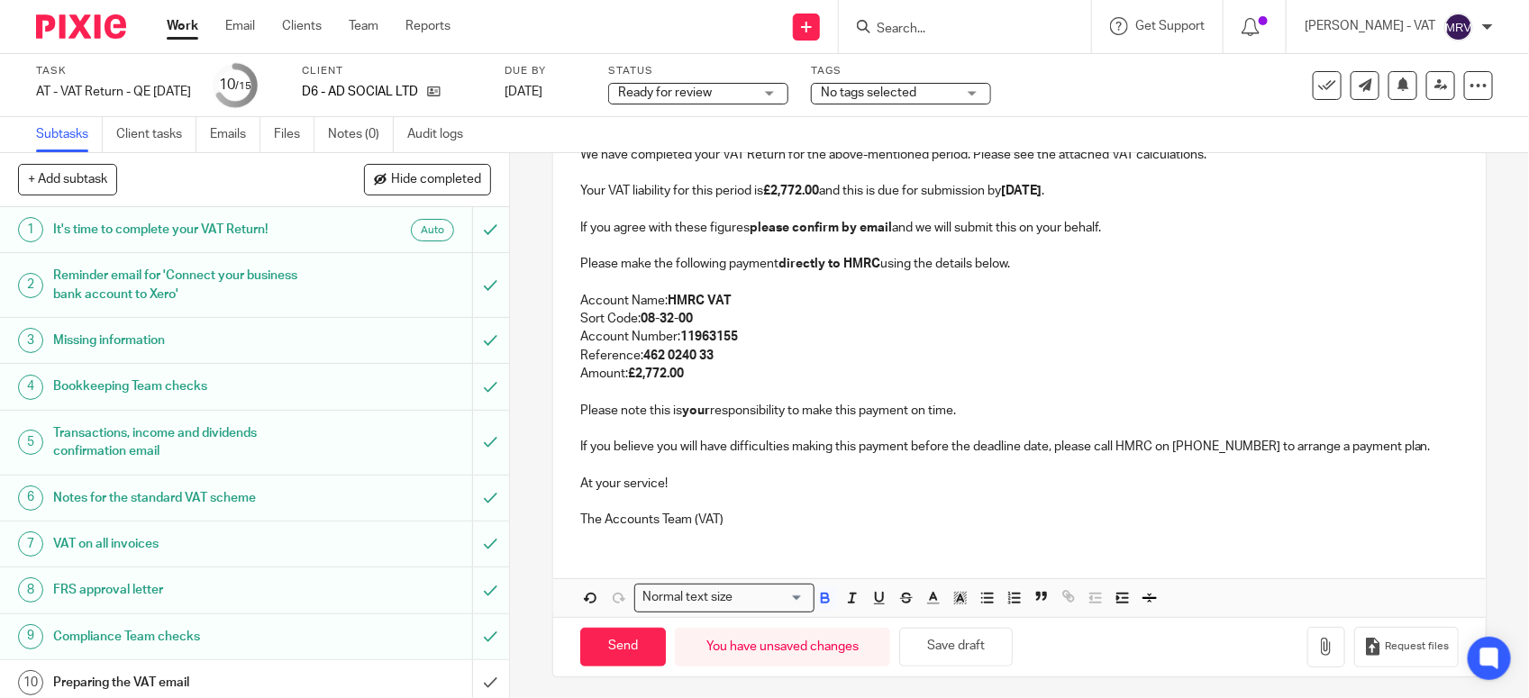
scroll to position [348, 0]
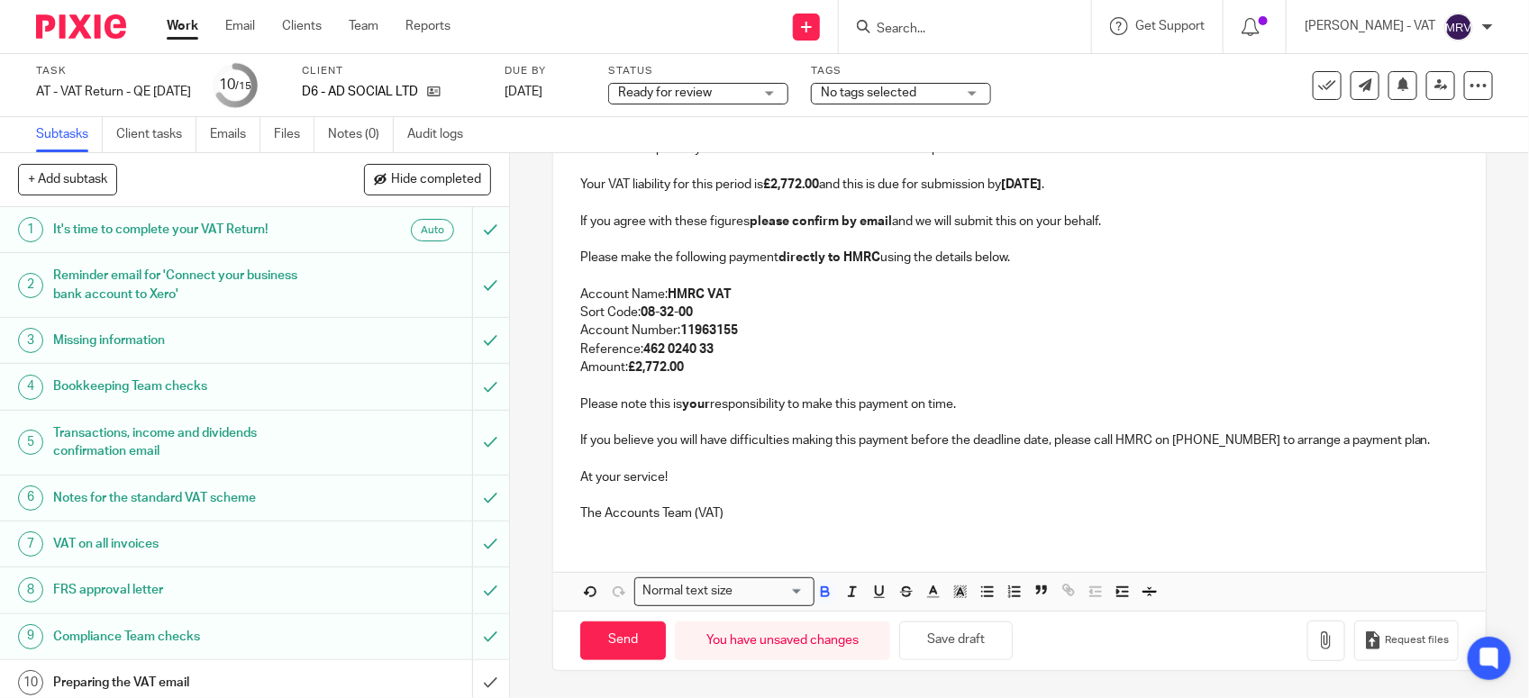
click at [890, 353] on p "Reference: 462 0240 33" at bounding box center [1019, 350] width 879 height 18
click at [979, 647] on button "Save draft" at bounding box center [956, 641] width 114 height 39
click at [1317, 647] on icon "button" at bounding box center [1326, 641] width 18 height 18
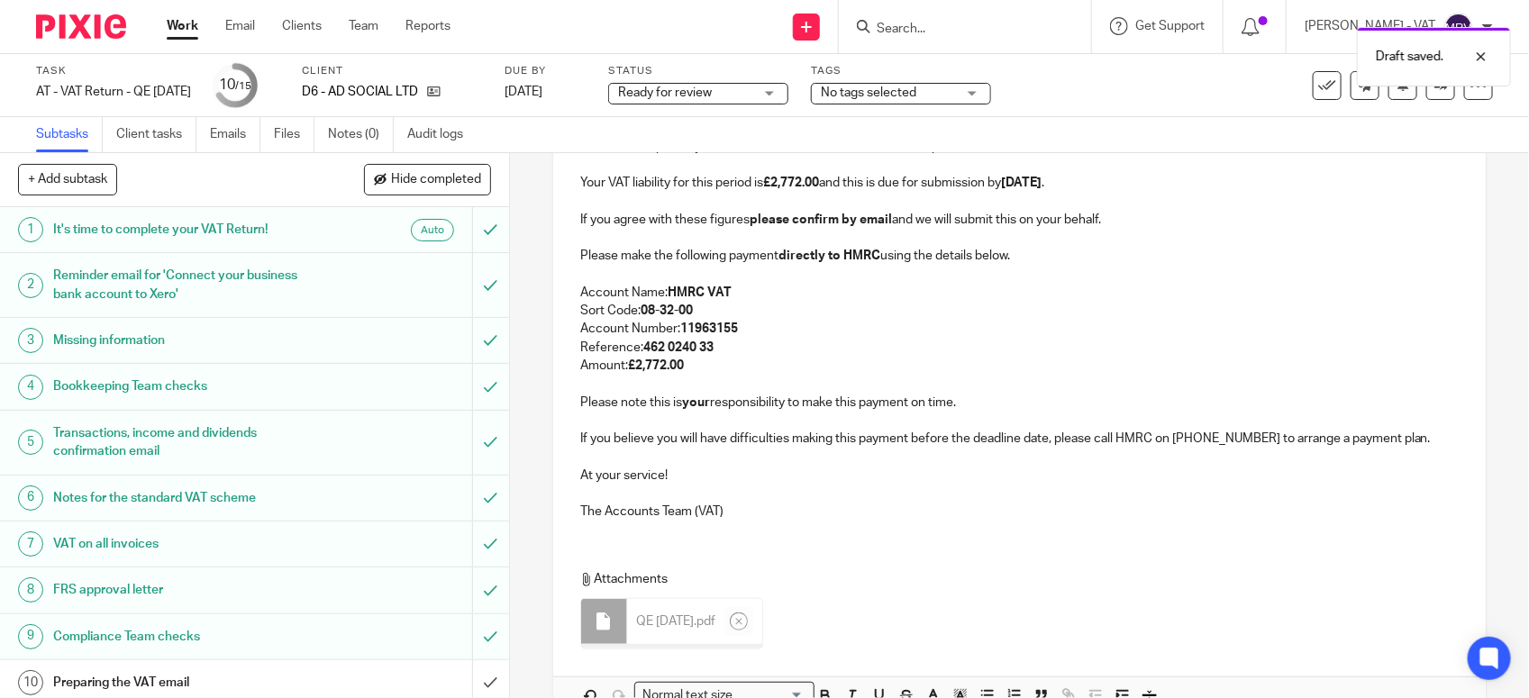
click at [725, 515] on p "The Accounts Team (VAT)" at bounding box center [1019, 512] width 879 height 18
click at [650, 474] on p "At your service!" at bounding box center [1019, 476] width 879 height 18
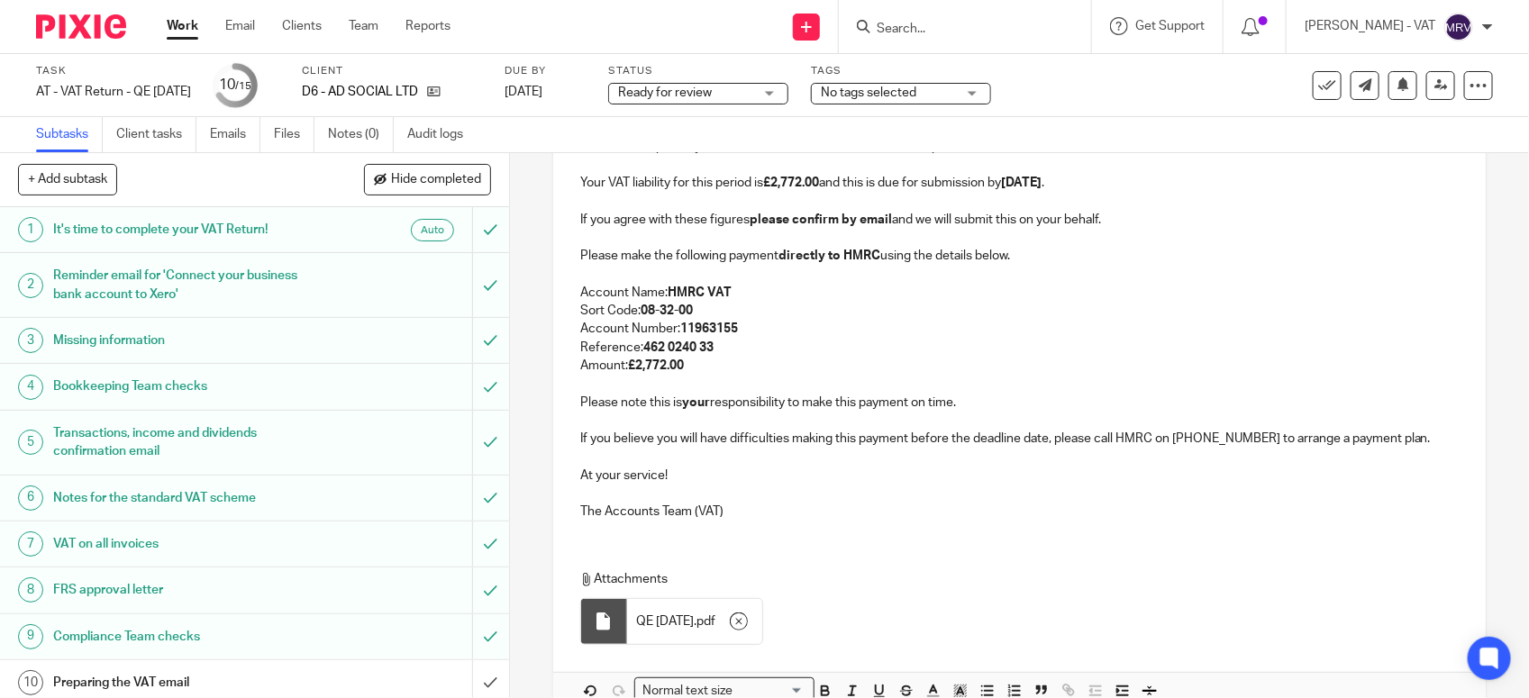
click at [1433, 447] on div "D6 - AD SOCIAL LTD - VAT RETURN Dear Adeline, Period Ended 31st August 2025 We …" at bounding box center [1019, 272] width 933 height 524
click at [974, 404] on p "Please note this is your responsibility to make this payment on time." at bounding box center [1019, 403] width 879 height 18
click at [719, 371] on p "Amount: £2,772.00" at bounding box center [1019, 366] width 879 height 18
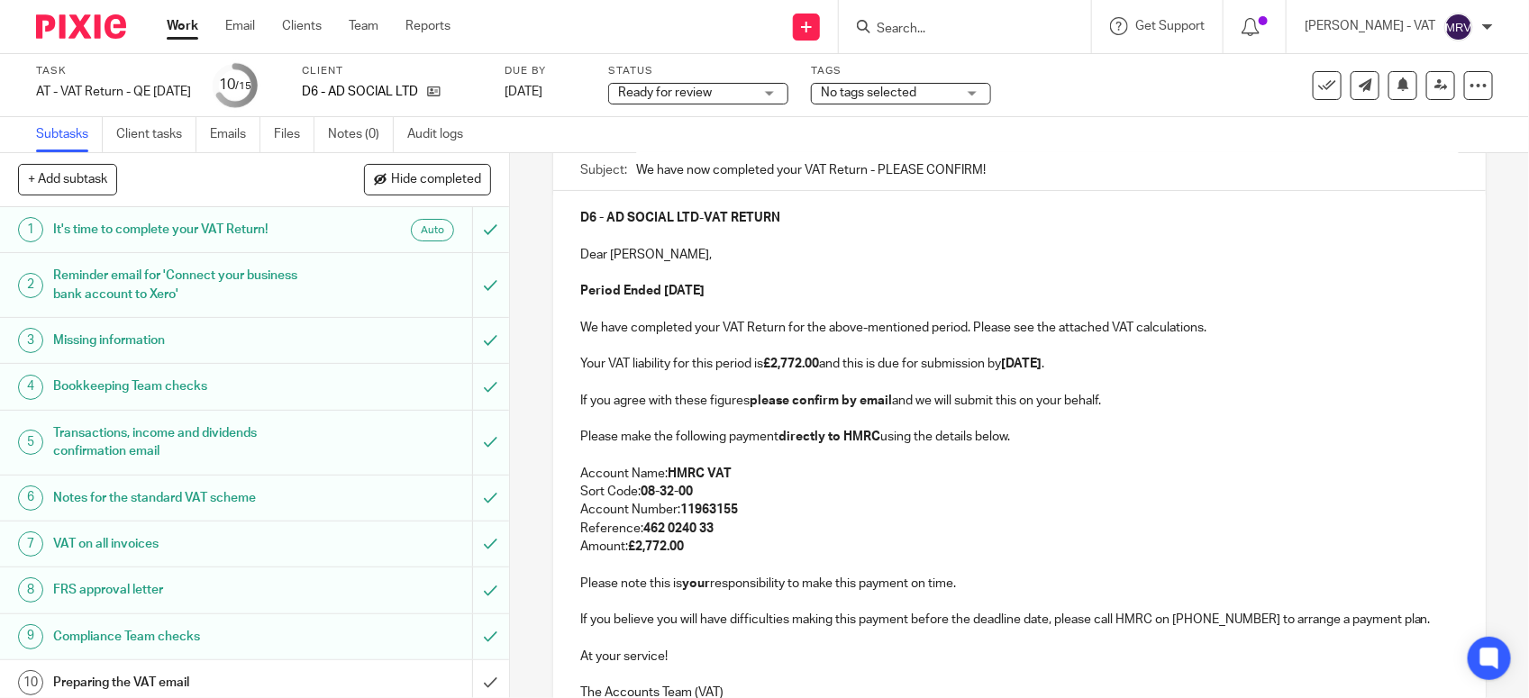
scroll to position [123, 0]
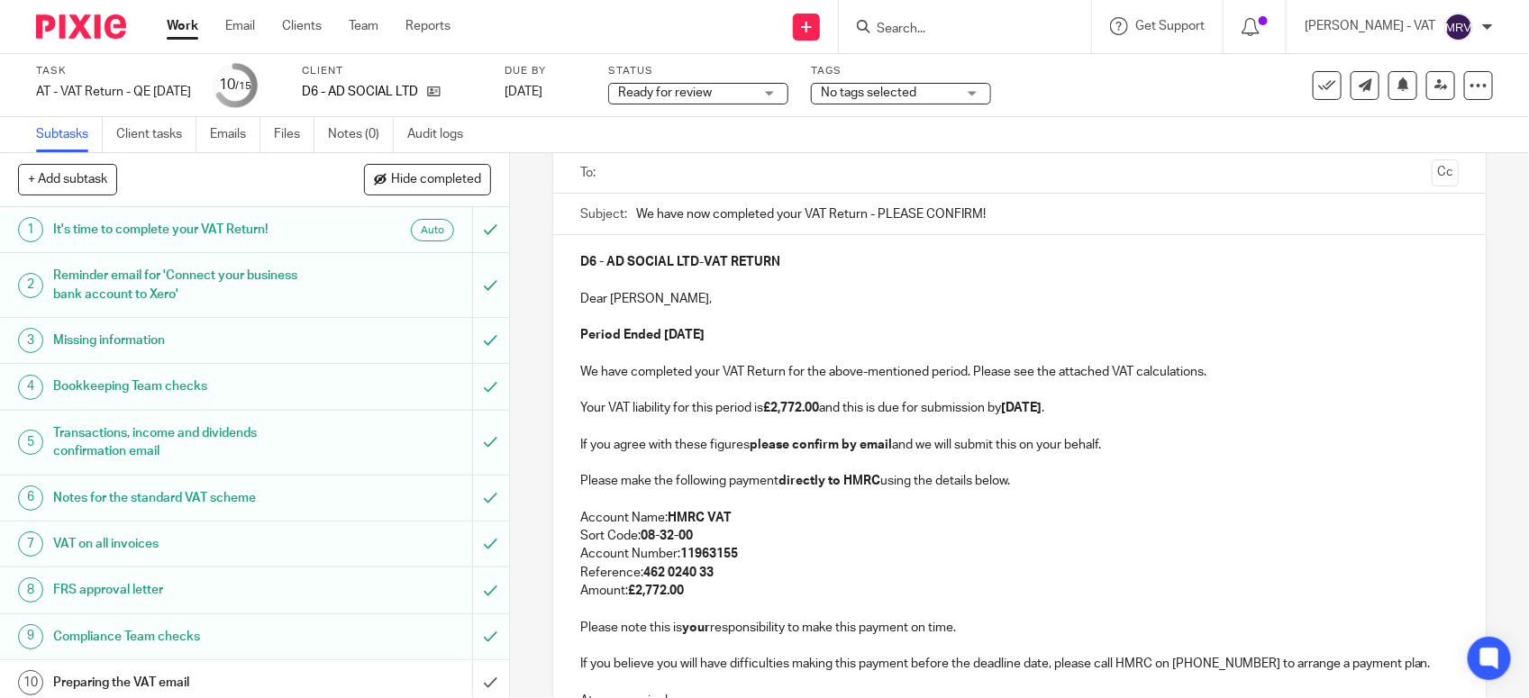
click at [1042, 487] on p "Please make the following payment directly to HMRC using the details below." at bounding box center [1019, 481] width 879 height 18
click at [1129, 448] on p "If you agree with these figures please confirm by email and we will submit this…" at bounding box center [1019, 445] width 879 height 18
click at [1129, 414] on p "Your VAT liability for this period is £2,772.00 and this is due for submission …" at bounding box center [1019, 408] width 879 height 18
click at [793, 327] on p "Period Ended 31st August 2025" at bounding box center [1019, 335] width 879 height 18
click at [880, 307] on p "Dear Adeline," at bounding box center [1019, 299] width 879 height 18
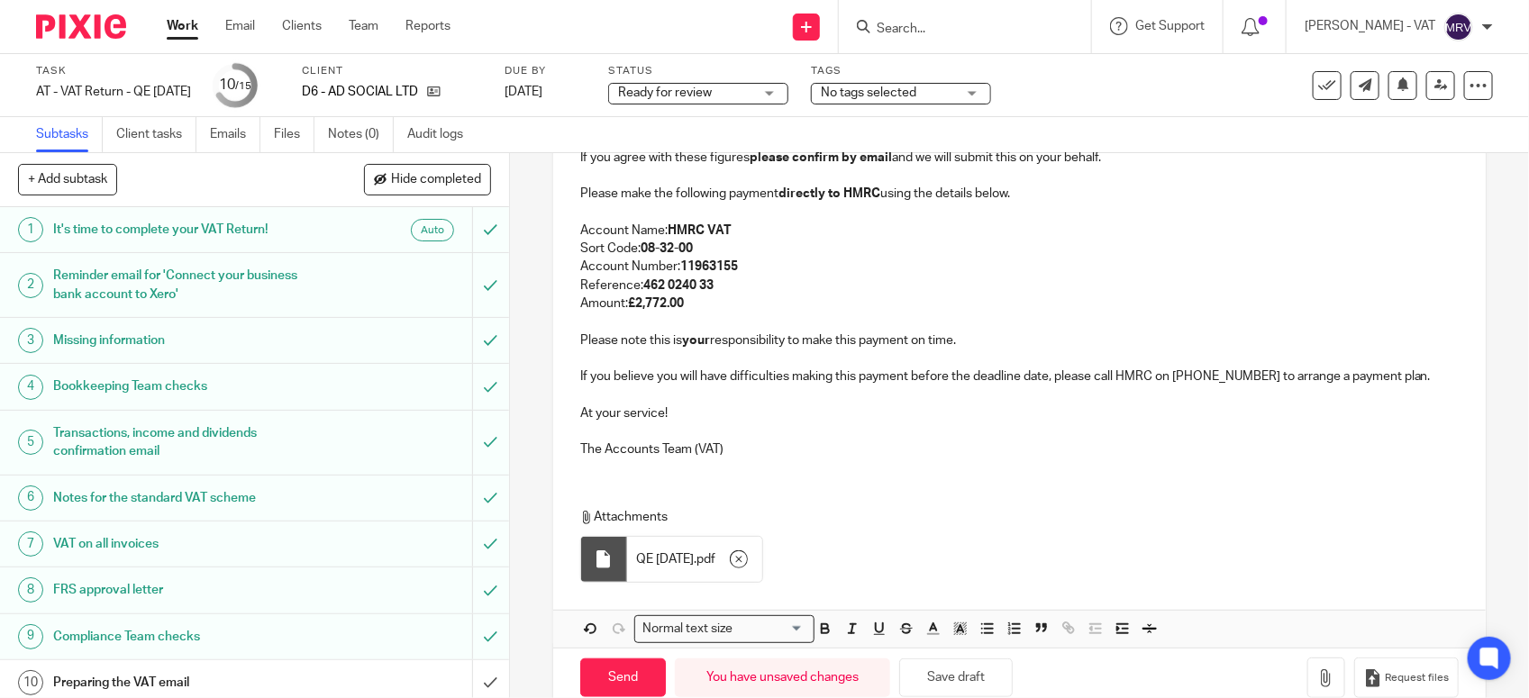
scroll to position [451, 0]
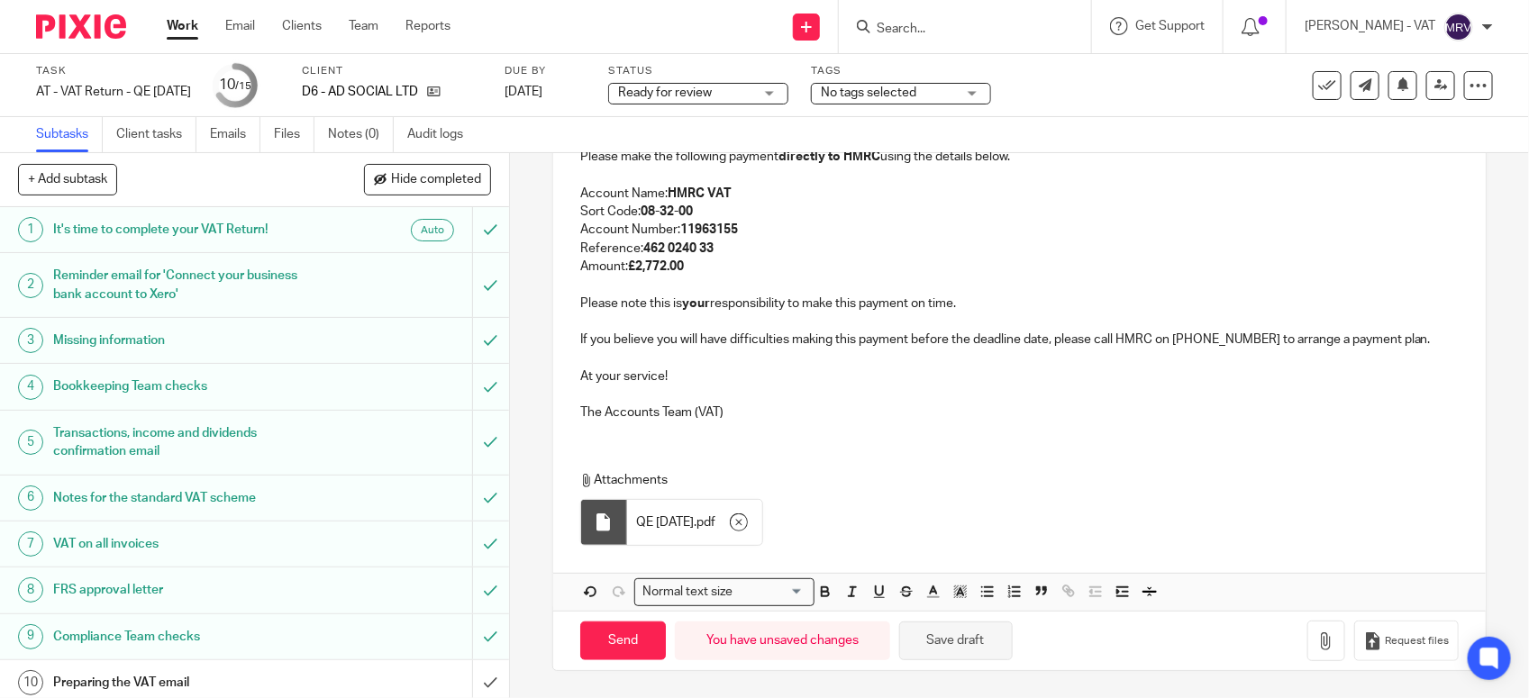
click at [975, 638] on button "Save draft" at bounding box center [956, 641] width 114 height 39
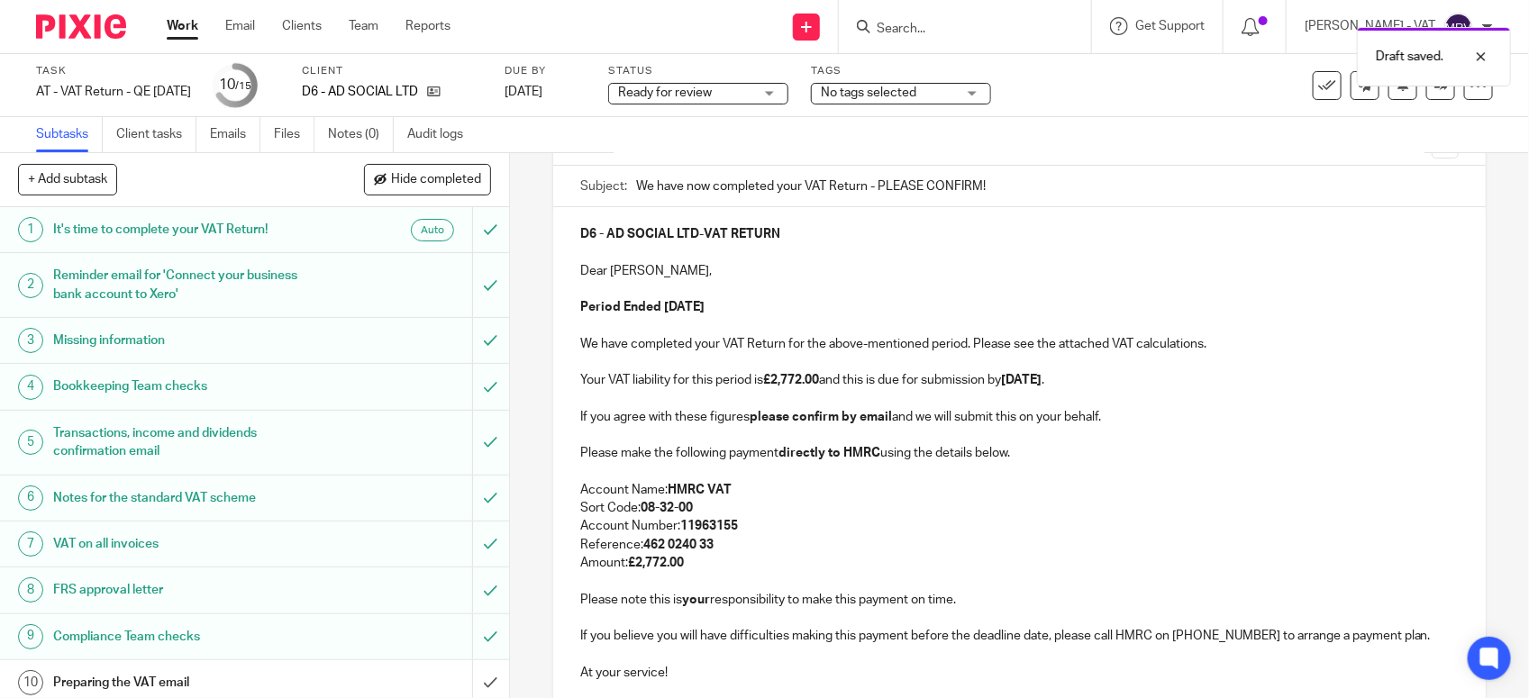
scroll to position [113, 0]
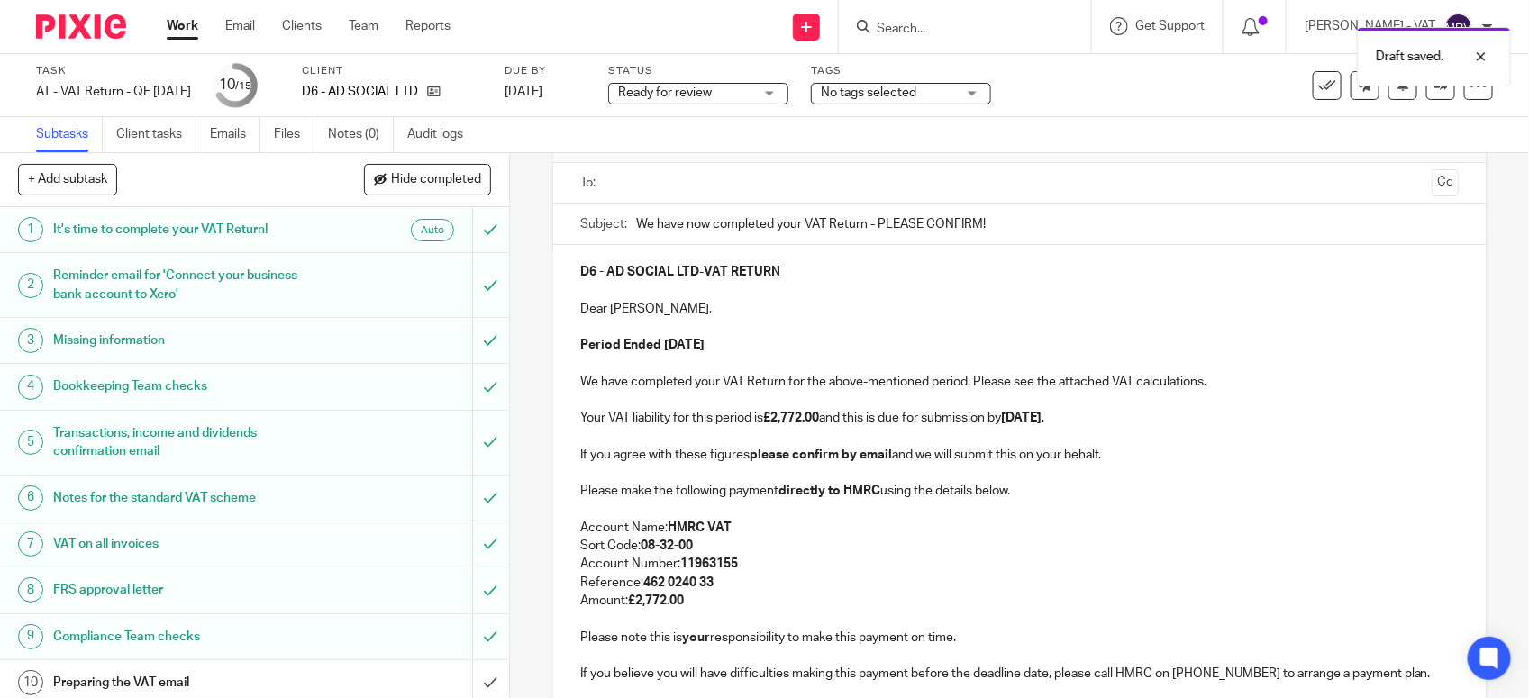
click at [748, 190] on input "text" at bounding box center [1019, 183] width 811 height 21
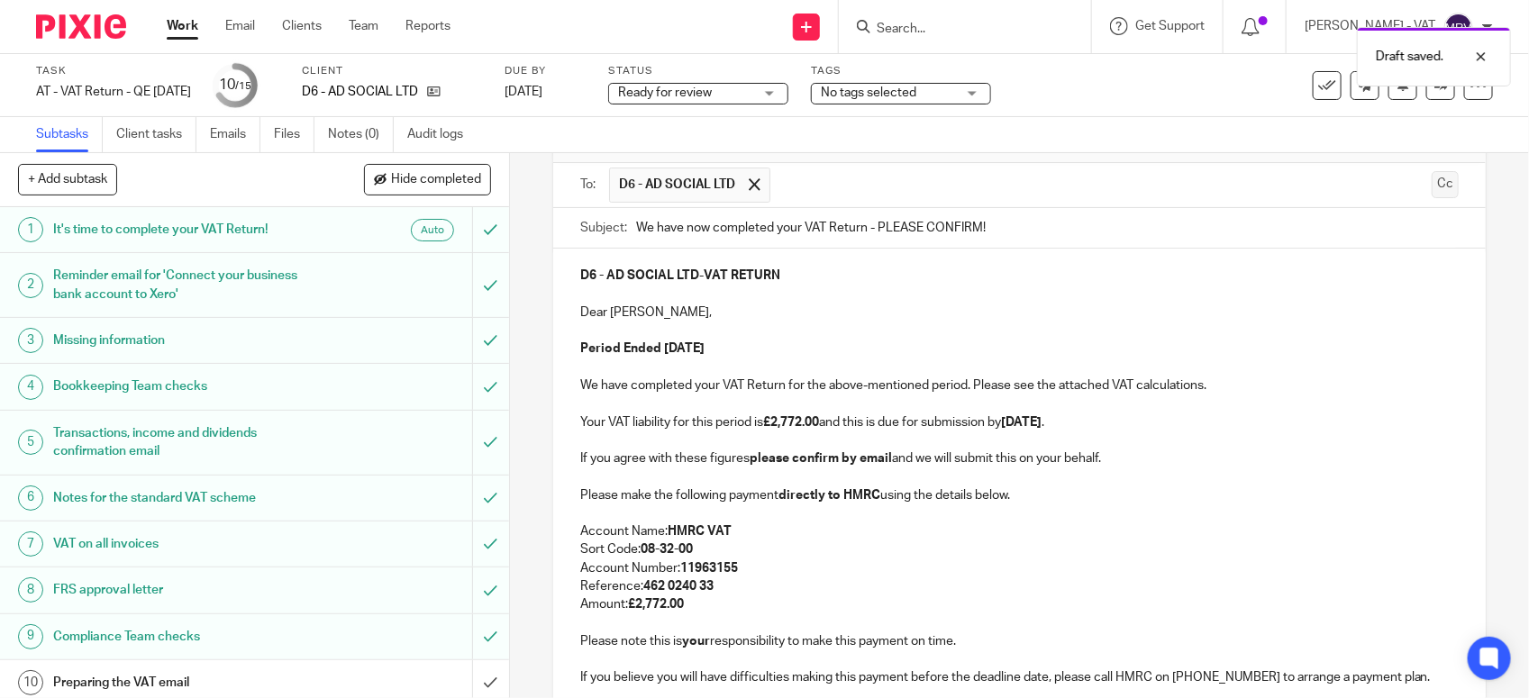
click at [1432, 185] on button "Cc" at bounding box center [1445, 184] width 27 height 27
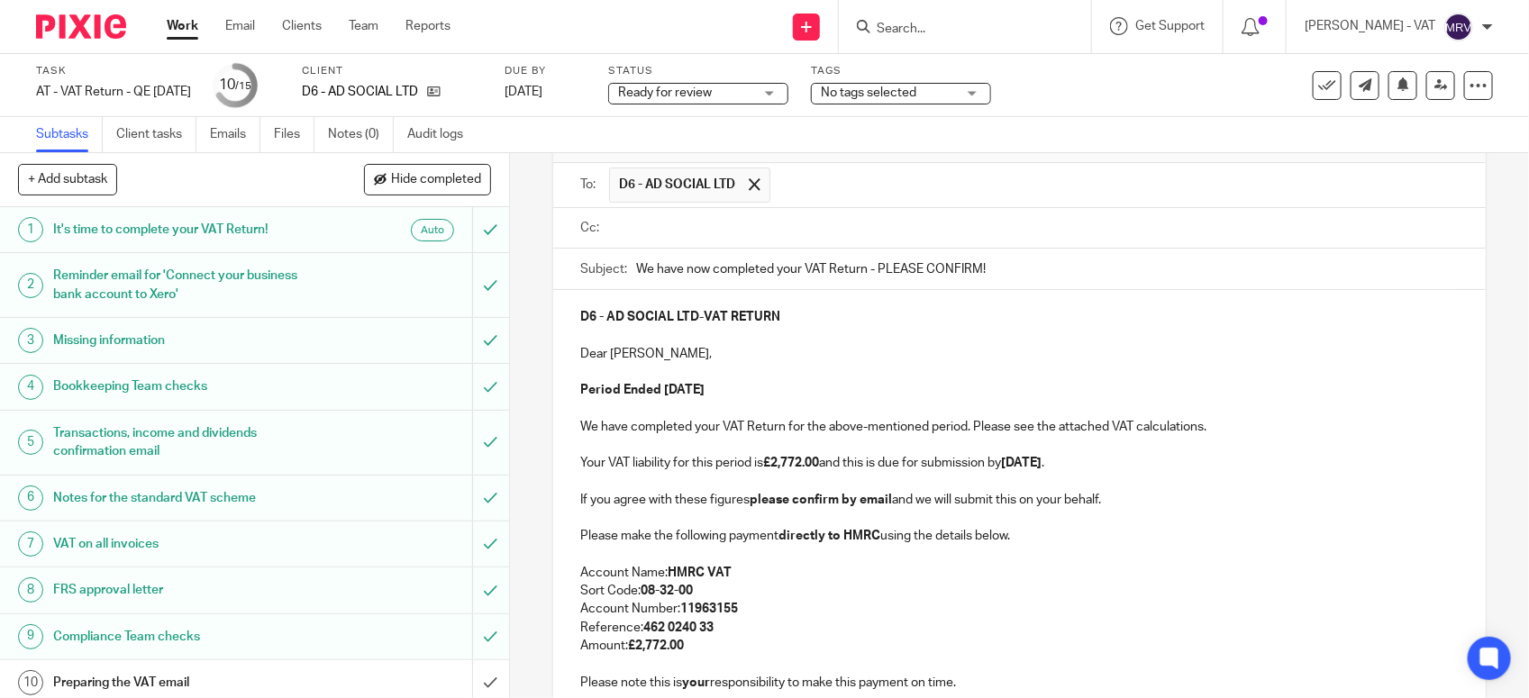
click at [687, 234] on input "text" at bounding box center [1033, 228] width 838 height 21
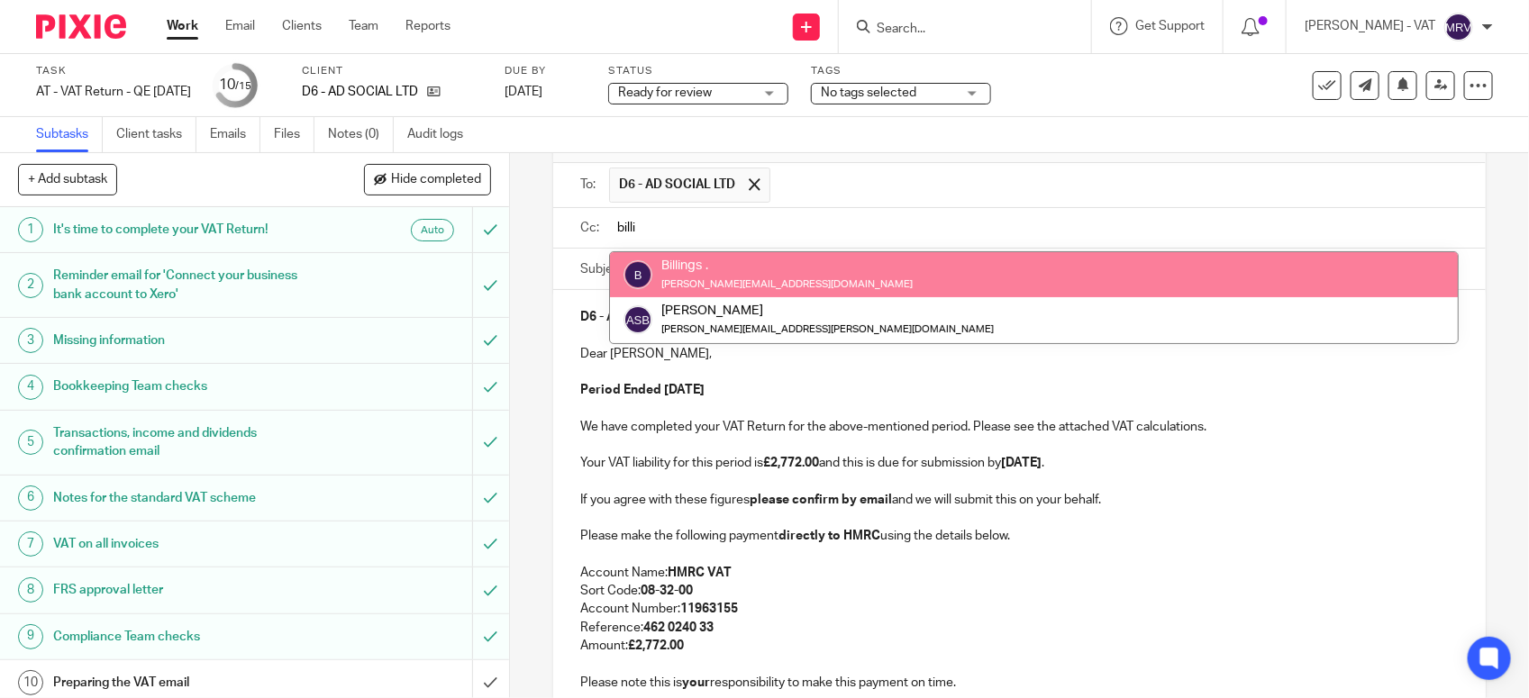
type input "billi"
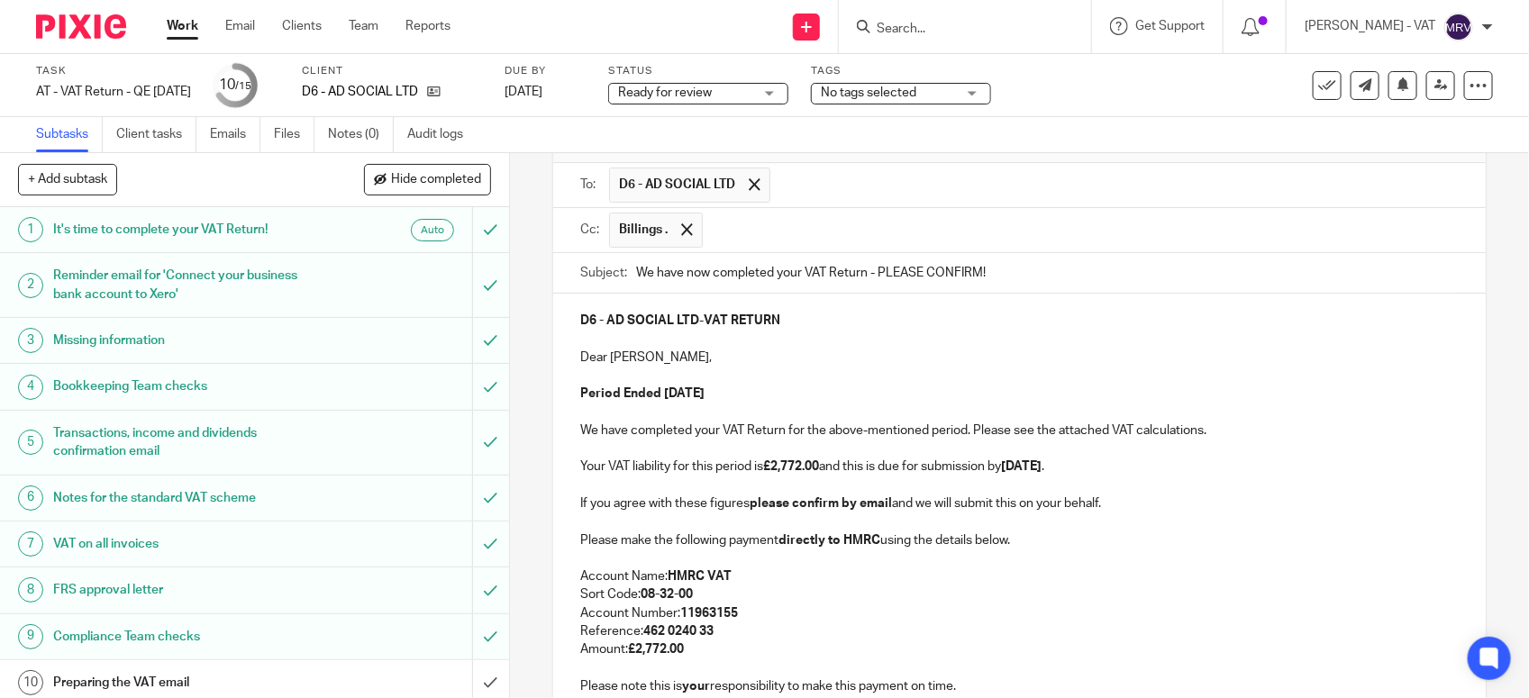
click at [763, 362] on p "Dear Adeline," at bounding box center [1019, 358] width 879 height 18
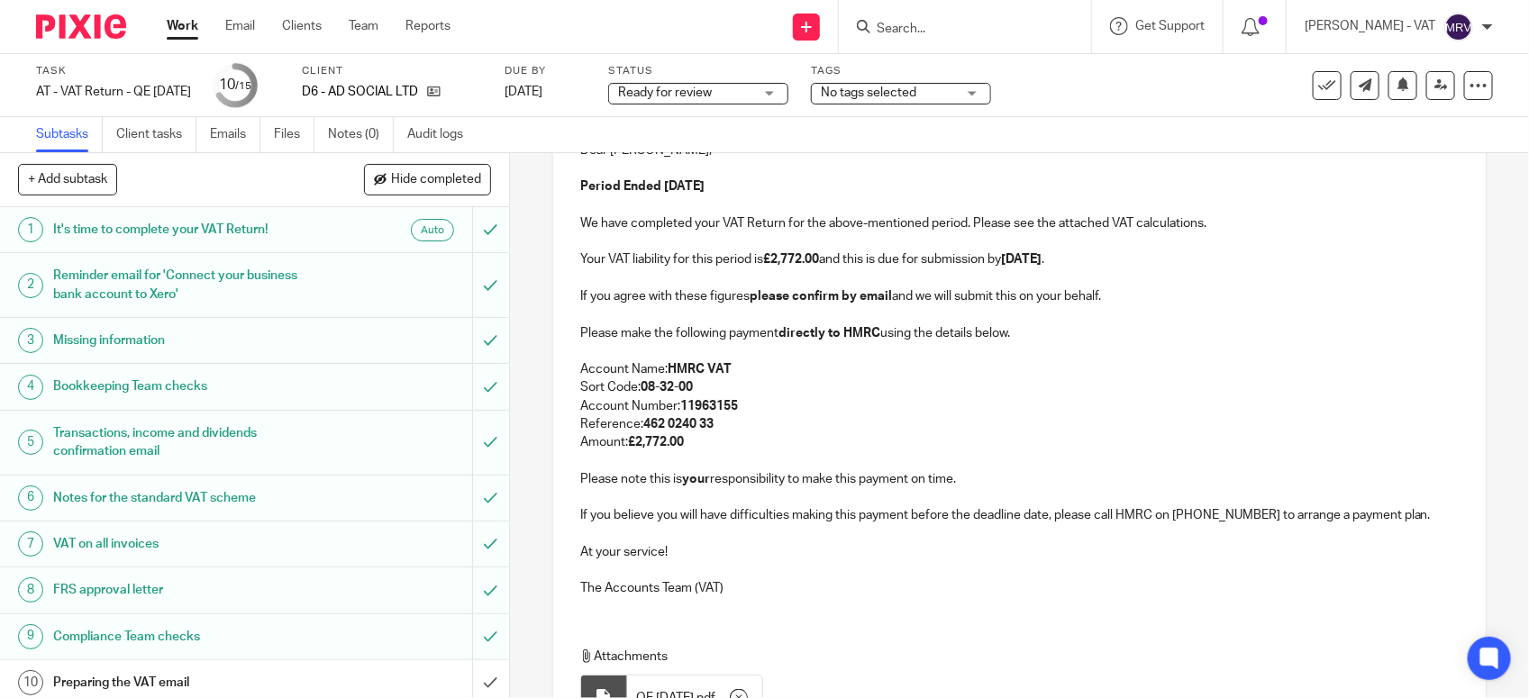
scroll to position [338, 0]
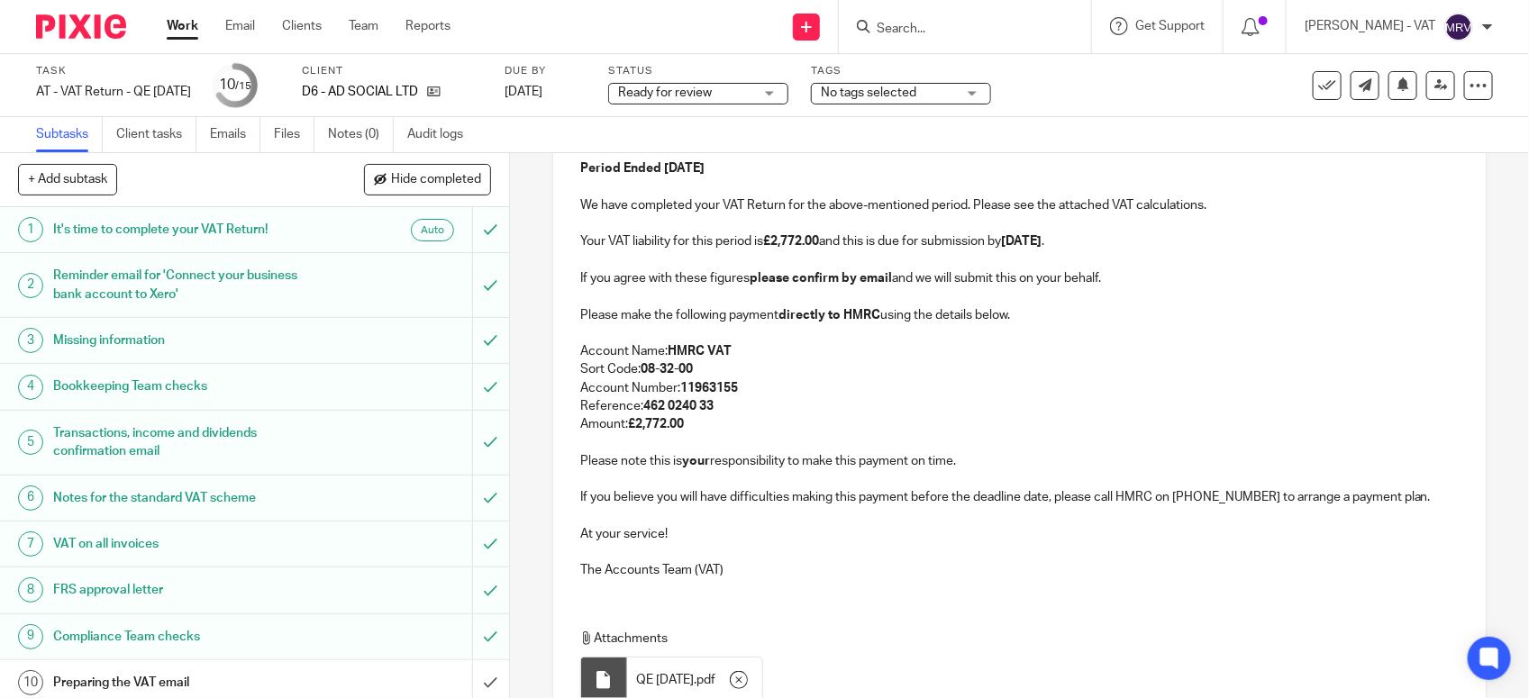
click at [778, 363] on p "Sort Code: 08-32-00" at bounding box center [1019, 369] width 879 height 18
click at [770, 421] on p "Amount: £2,772.00" at bounding box center [1019, 424] width 879 height 18
click at [767, 415] on p "Reference: 462 0240 33" at bounding box center [1019, 406] width 879 height 18
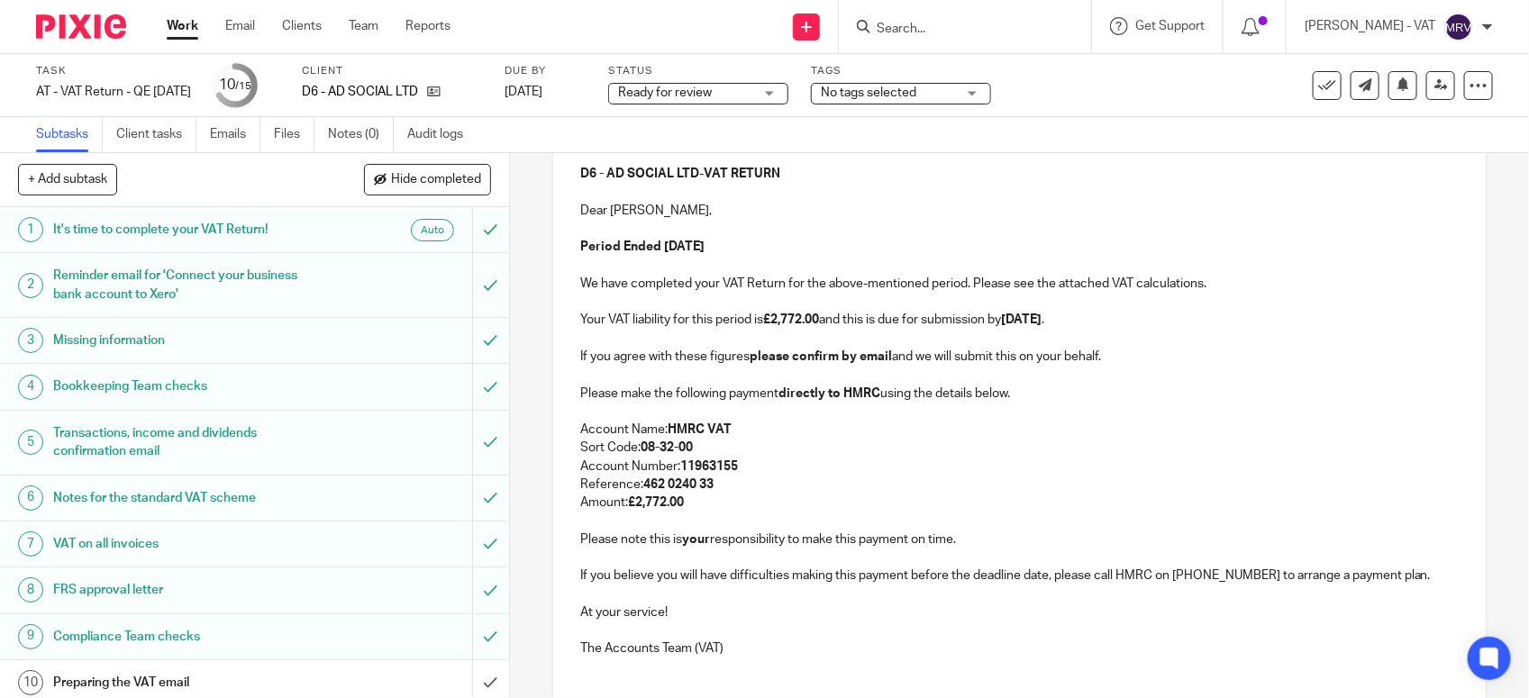
scroll to position [113, 0]
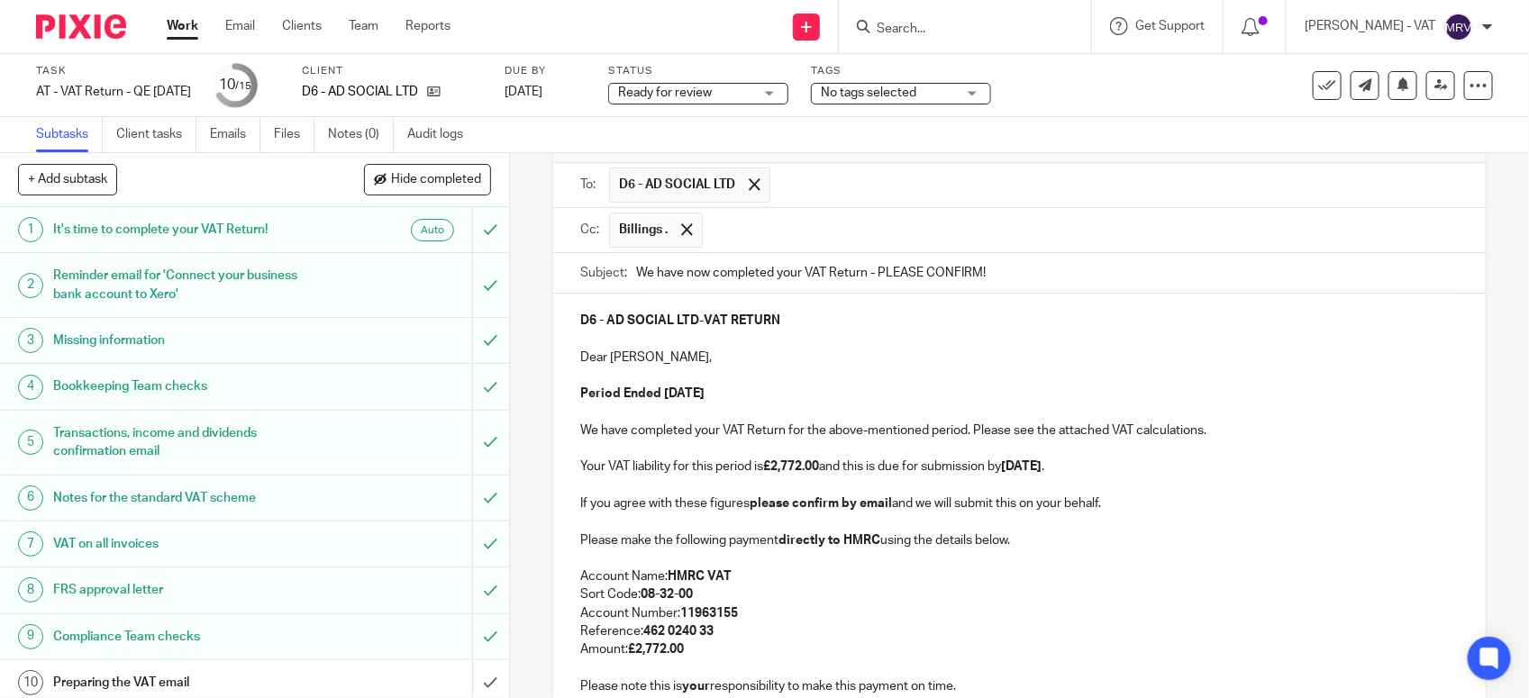
click at [778, 372] on p at bounding box center [1019, 376] width 879 height 18
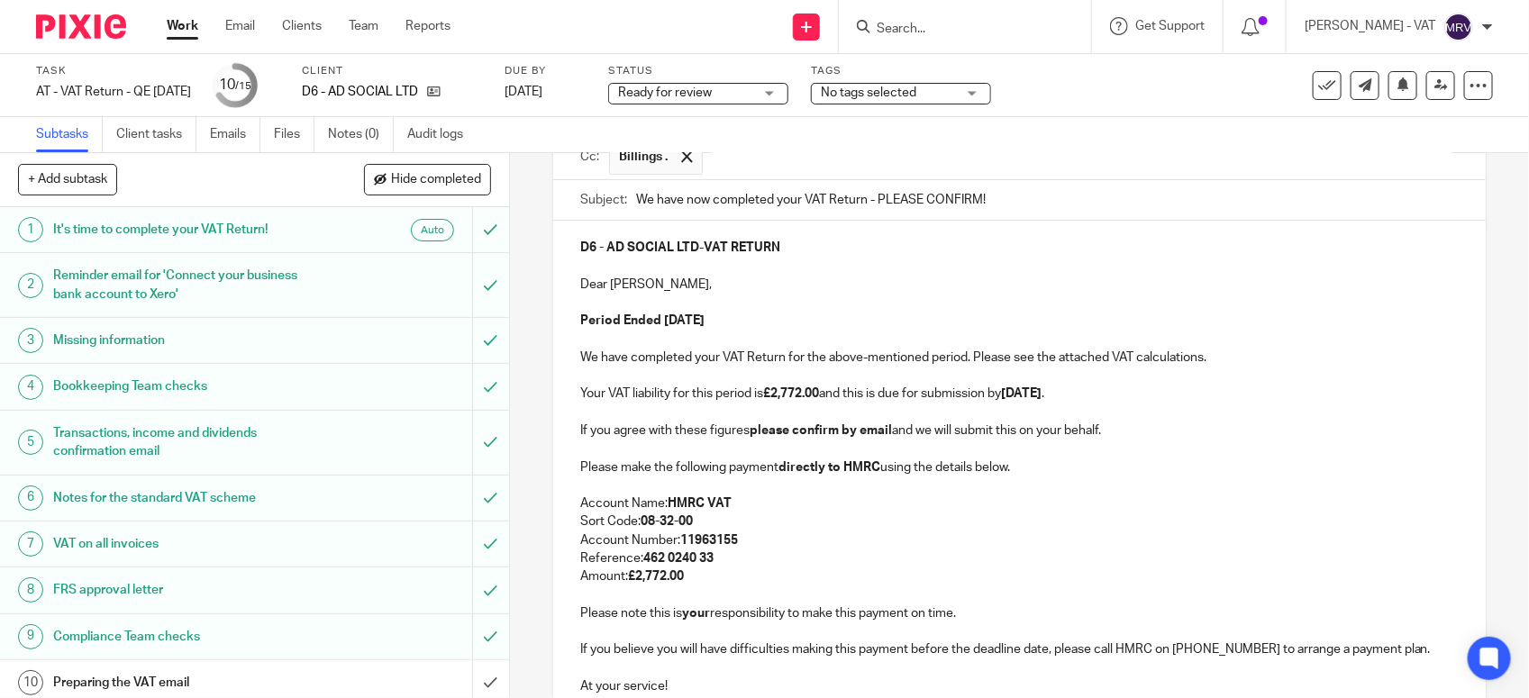
scroll to position [225, 0]
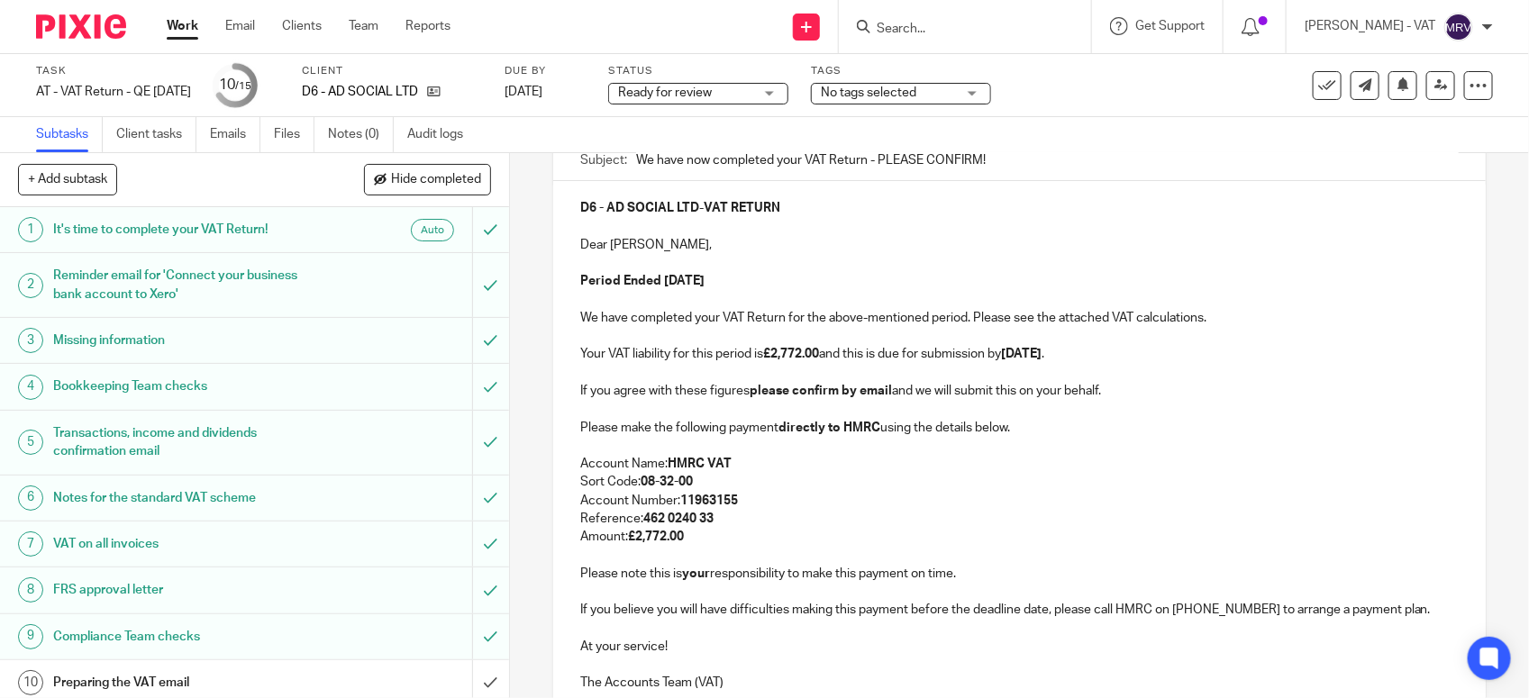
click at [798, 280] on p "Period Ended 31st August 2025" at bounding box center [1019, 281] width 879 height 18
click at [1141, 363] on p "Your VAT liability for this period is £2,772.00 and this is due for submission …" at bounding box center [1019, 354] width 879 height 18
click at [885, 400] on p "If you agree with these figures please confirm by email and we will submit this…" at bounding box center [1019, 391] width 879 height 18
click at [1051, 440] on p at bounding box center [1019, 446] width 879 height 18
click at [709, 542] on p "Amount: £2,772.00" at bounding box center [1019, 537] width 879 height 18
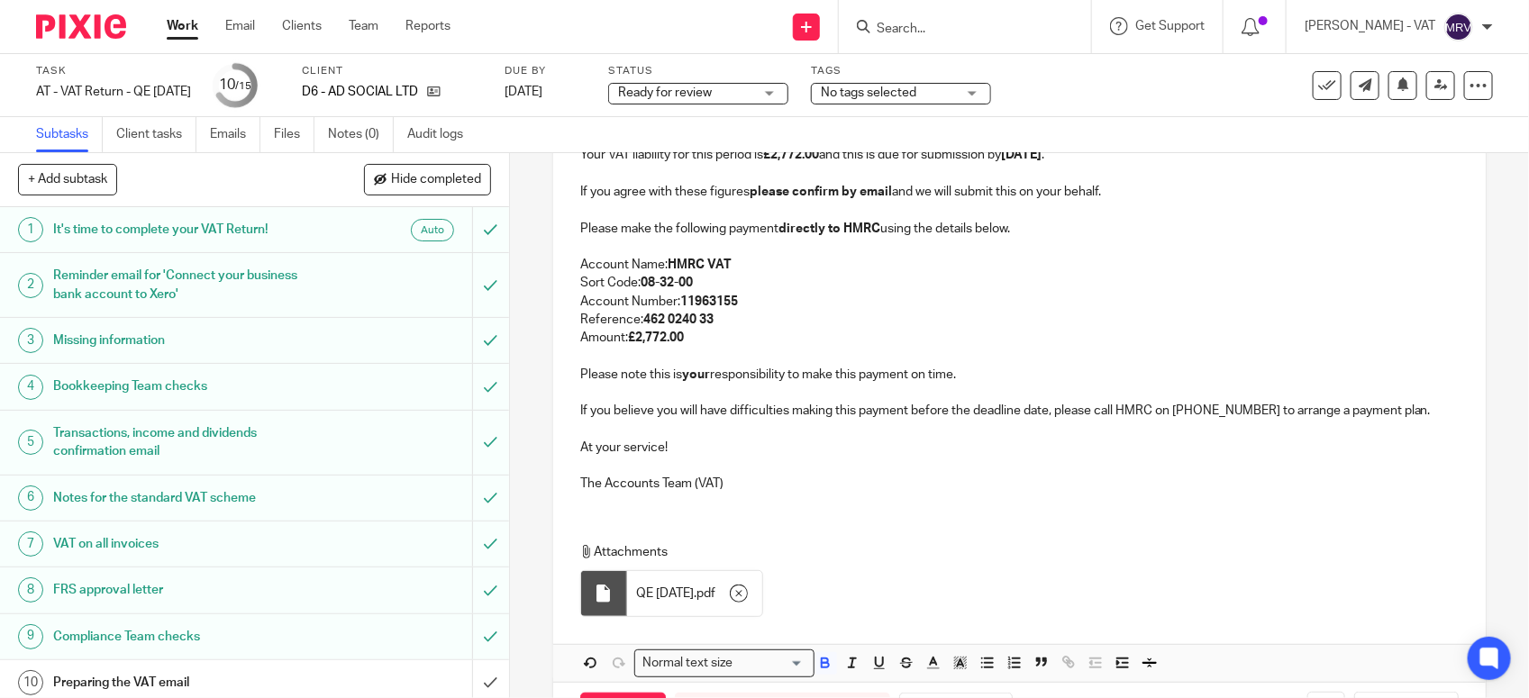
scroll to position [501, 0]
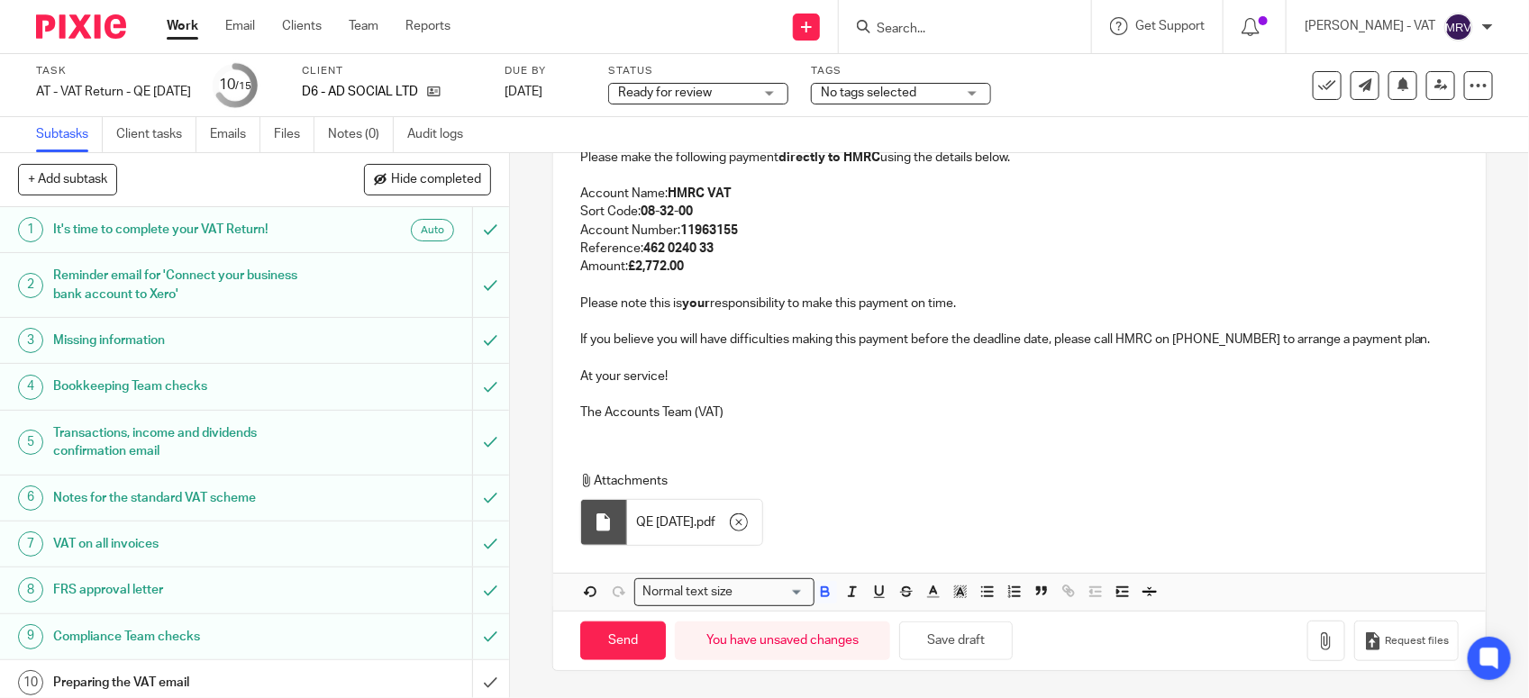
click at [740, 434] on div "D6 - AD SOCIAL LTD - VAT RETURN Dear Adeline, Period Ended 31st August 2025 We …" at bounding box center [1019, 261] width 933 height 700
click at [674, 381] on p "At your service!" at bounding box center [1019, 377] width 879 height 18
drag, startPoint x: 1433, startPoint y: 341, endPoint x: 1282, endPoint y: 330, distance: 150.9
click at [1422, 341] on div "D6 - AD SOCIAL LTD - VAT RETURN Dear Adeline, Period Ended 31st August 2025 We …" at bounding box center [1019, 173] width 933 height 524
click at [978, 305] on p "Please note this is your responsibility to make this payment on time." at bounding box center [1019, 304] width 879 height 18
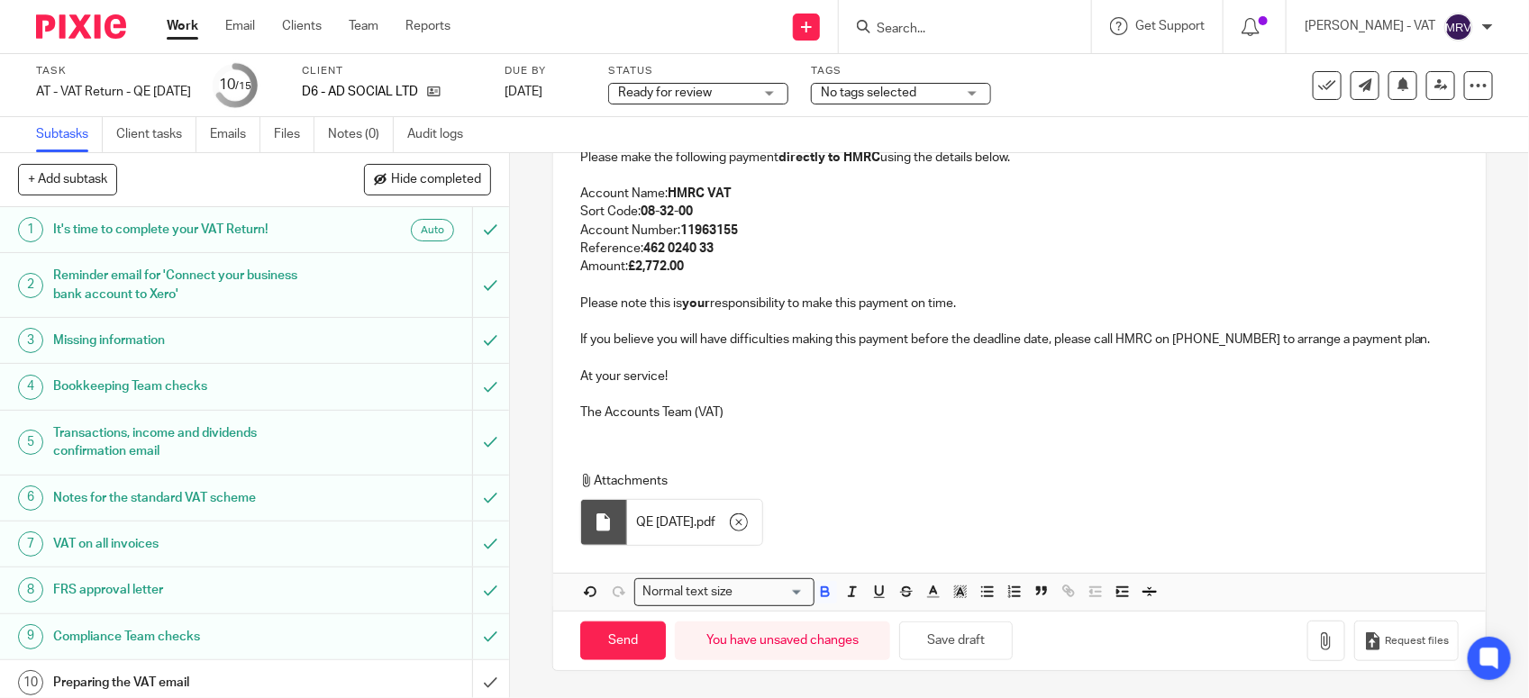
click at [769, 270] on p "Amount: £2,772.00" at bounding box center [1019, 267] width 879 height 18
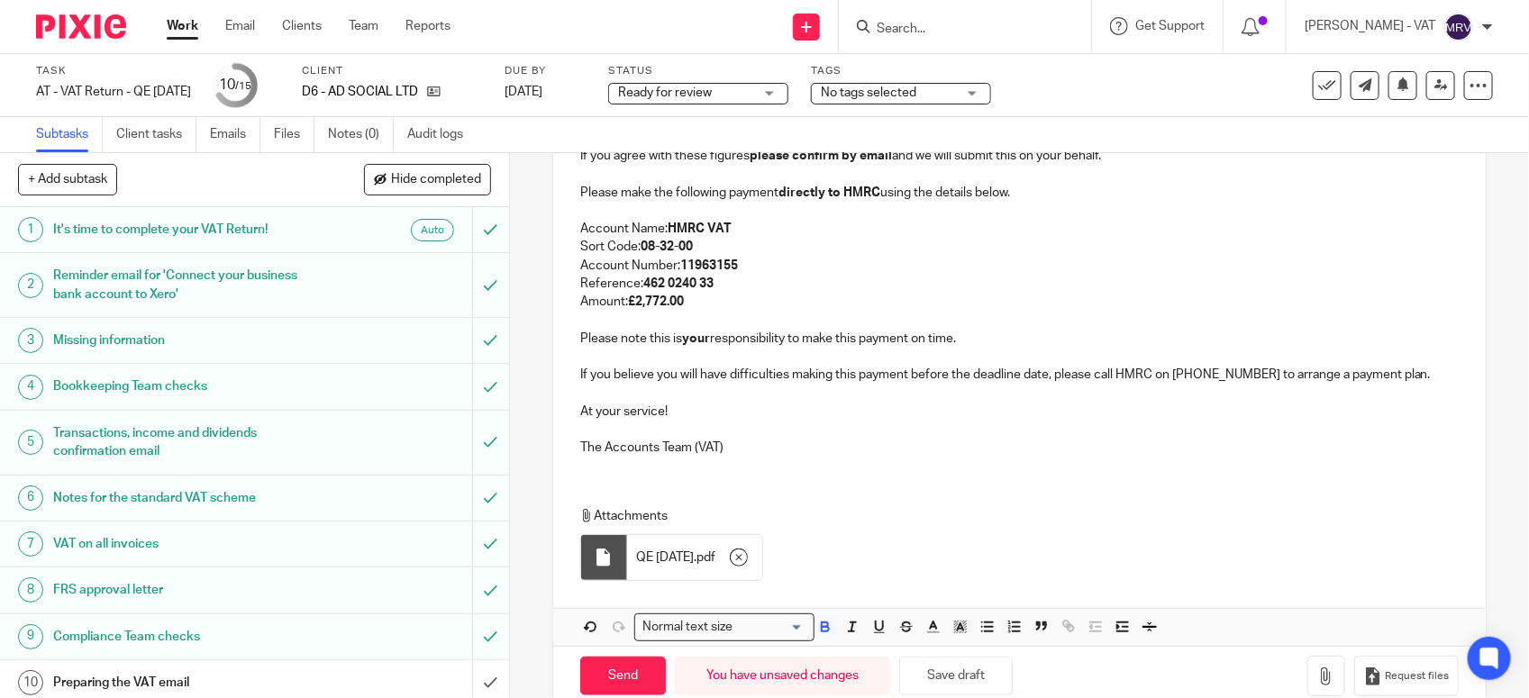
scroll to position [388, 0]
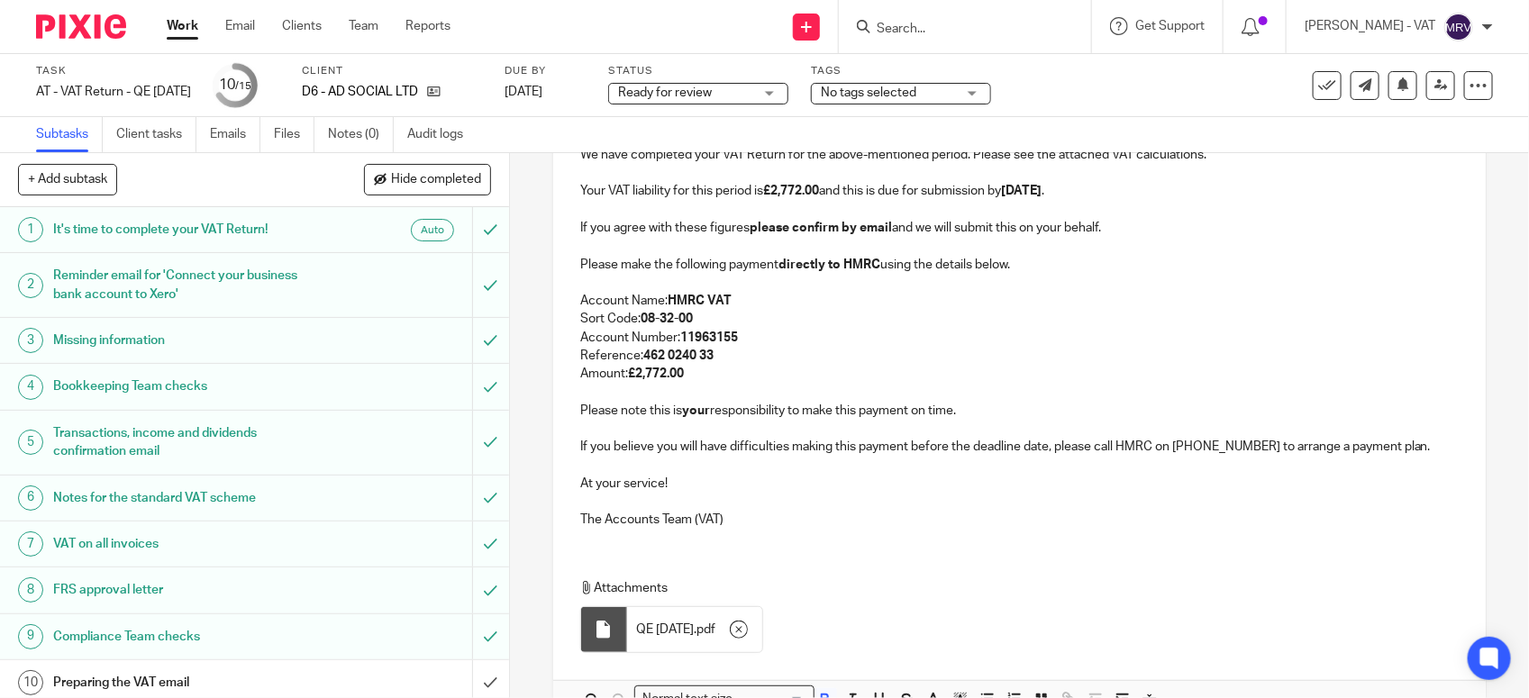
click at [1024, 286] on p at bounding box center [1019, 283] width 879 height 18
click at [1114, 240] on p at bounding box center [1019, 246] width 879 height 18
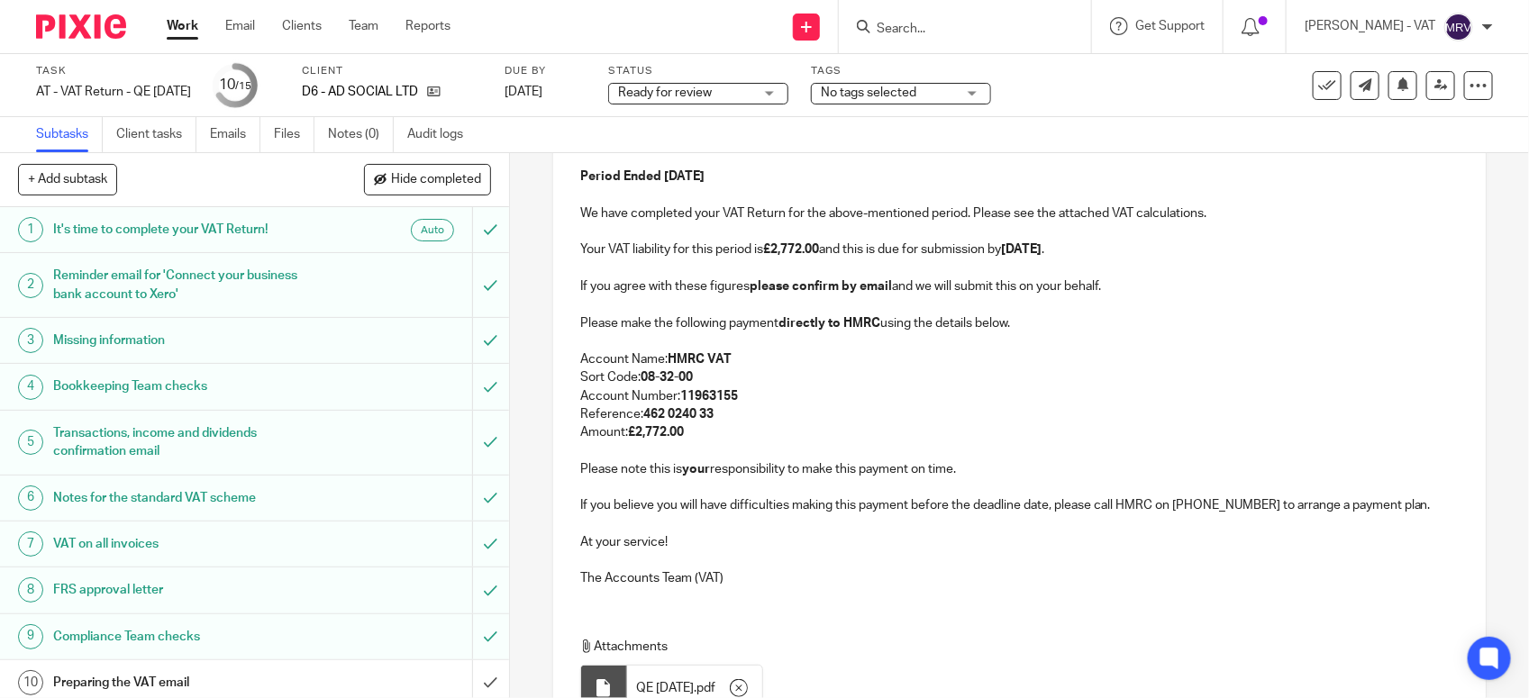
scroll to position [276, 0]
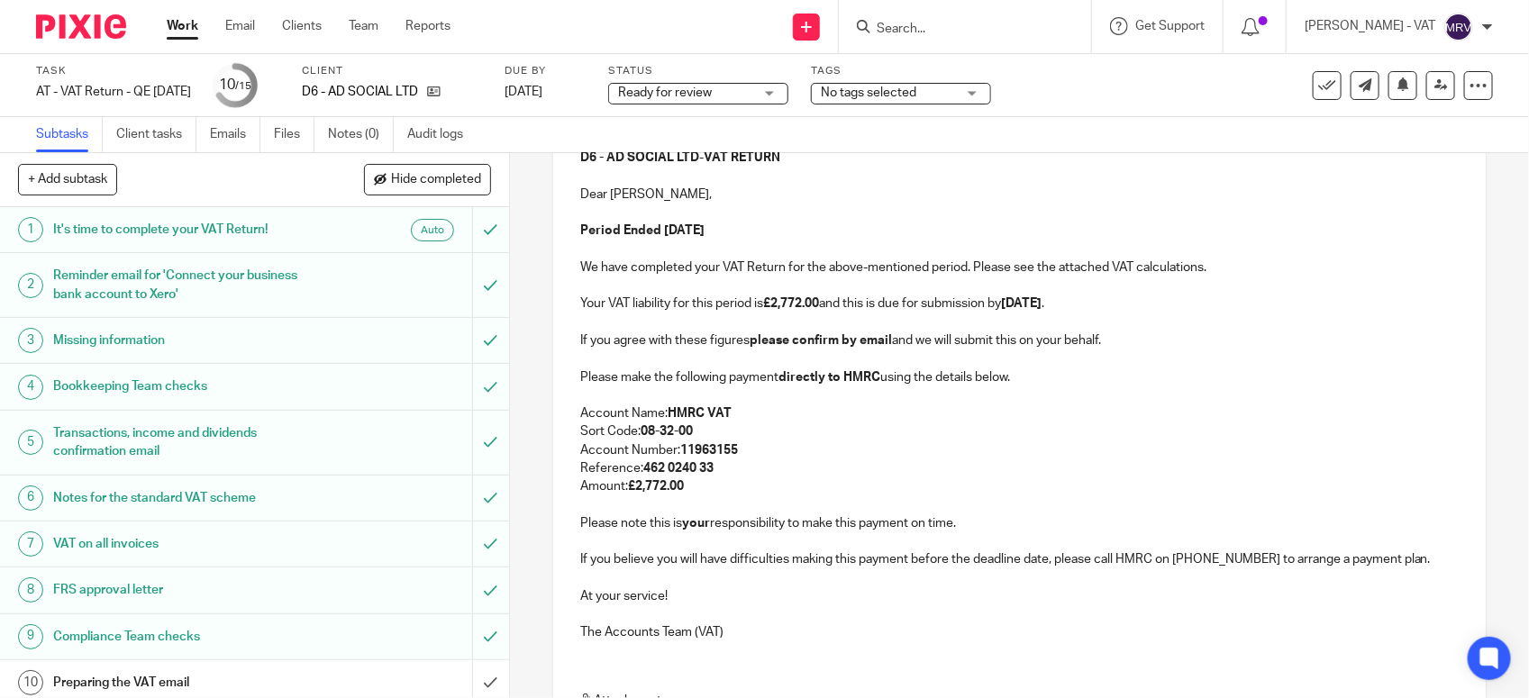
click at [1235, 275] on p "We have completed your VAT Return for the above-mentioned period. Please see th…" at bounding box center [1019, 268] width 879 height 18
click at [830, 473] on p "Reference: 462 0240 33" at bounding box center [1019, 469] width 879 height 18
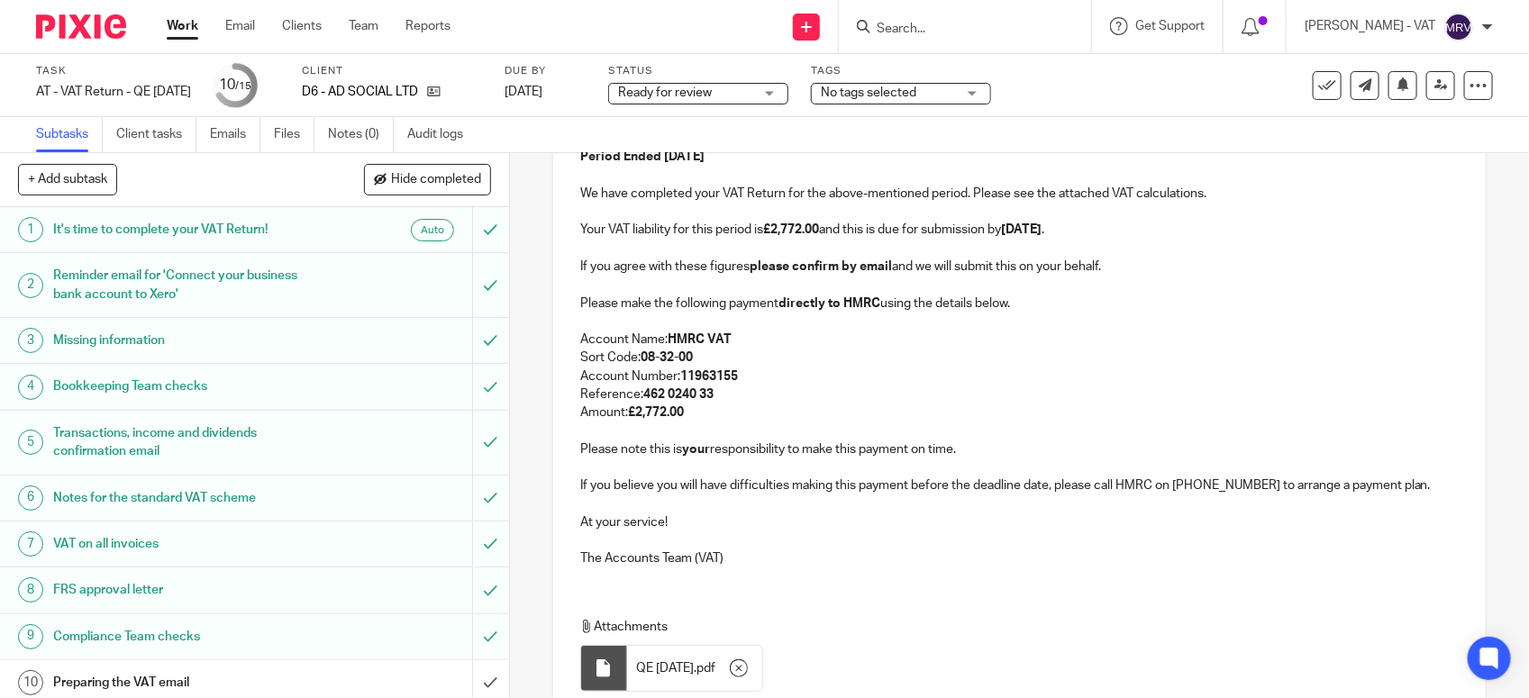
scroll to position [388, 0]
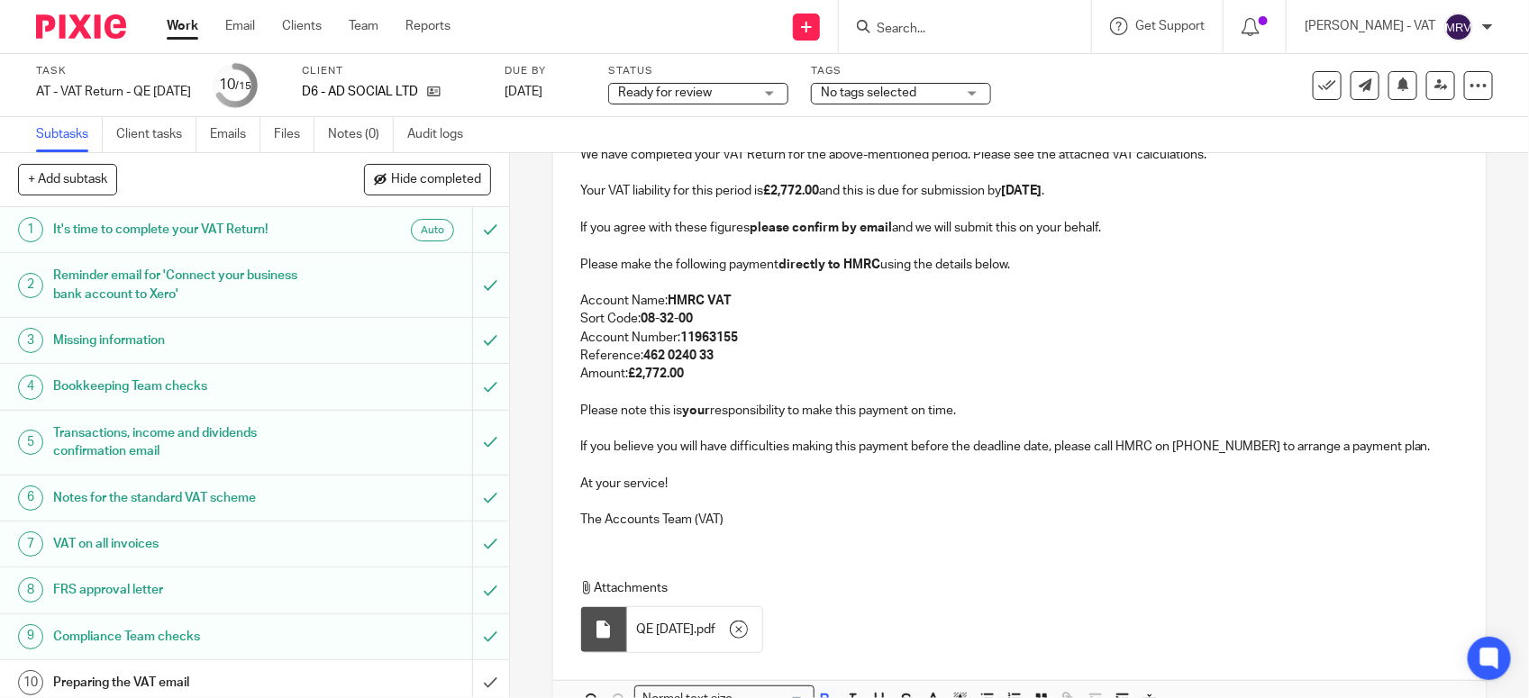
click at [1090, 377] on p "Amount: £2,772.00" at bounding box center [1019, 374] width 879 height 18
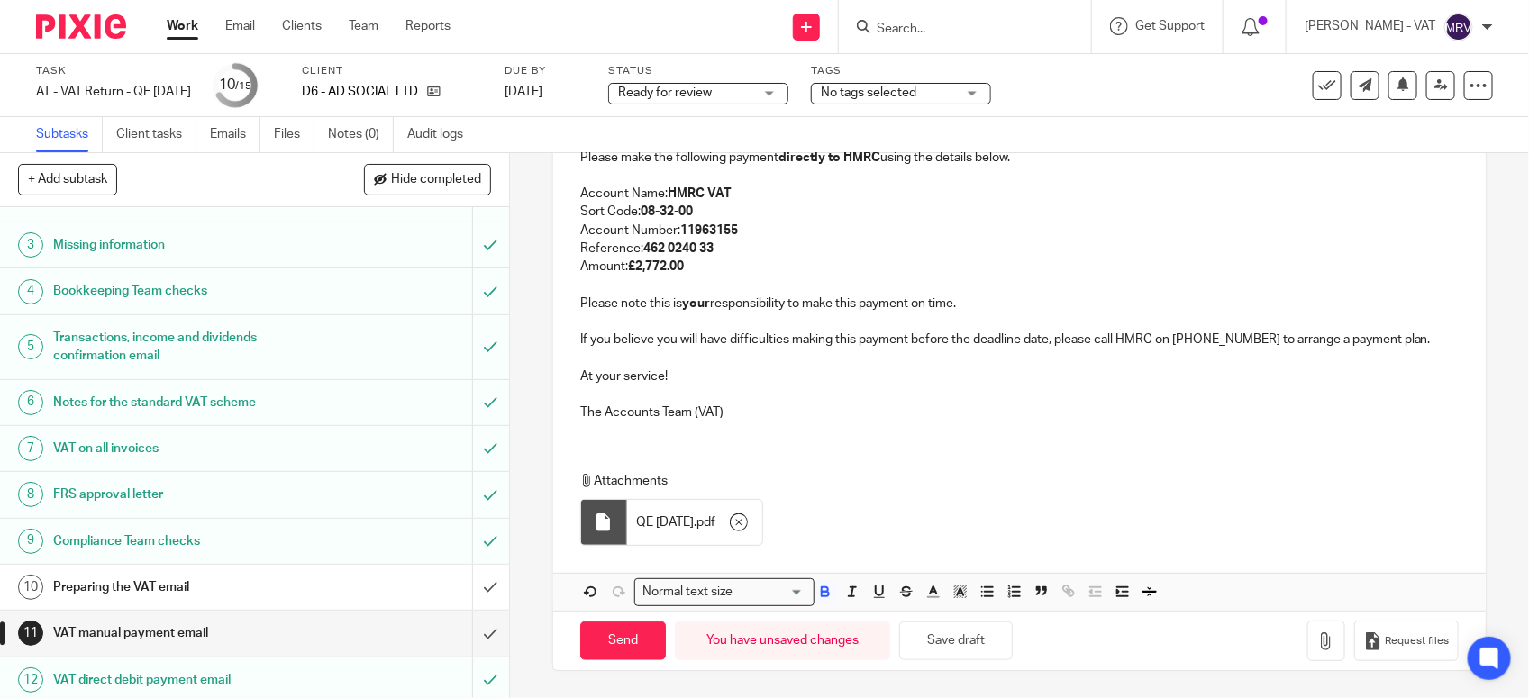
scroll to position [280, 0]
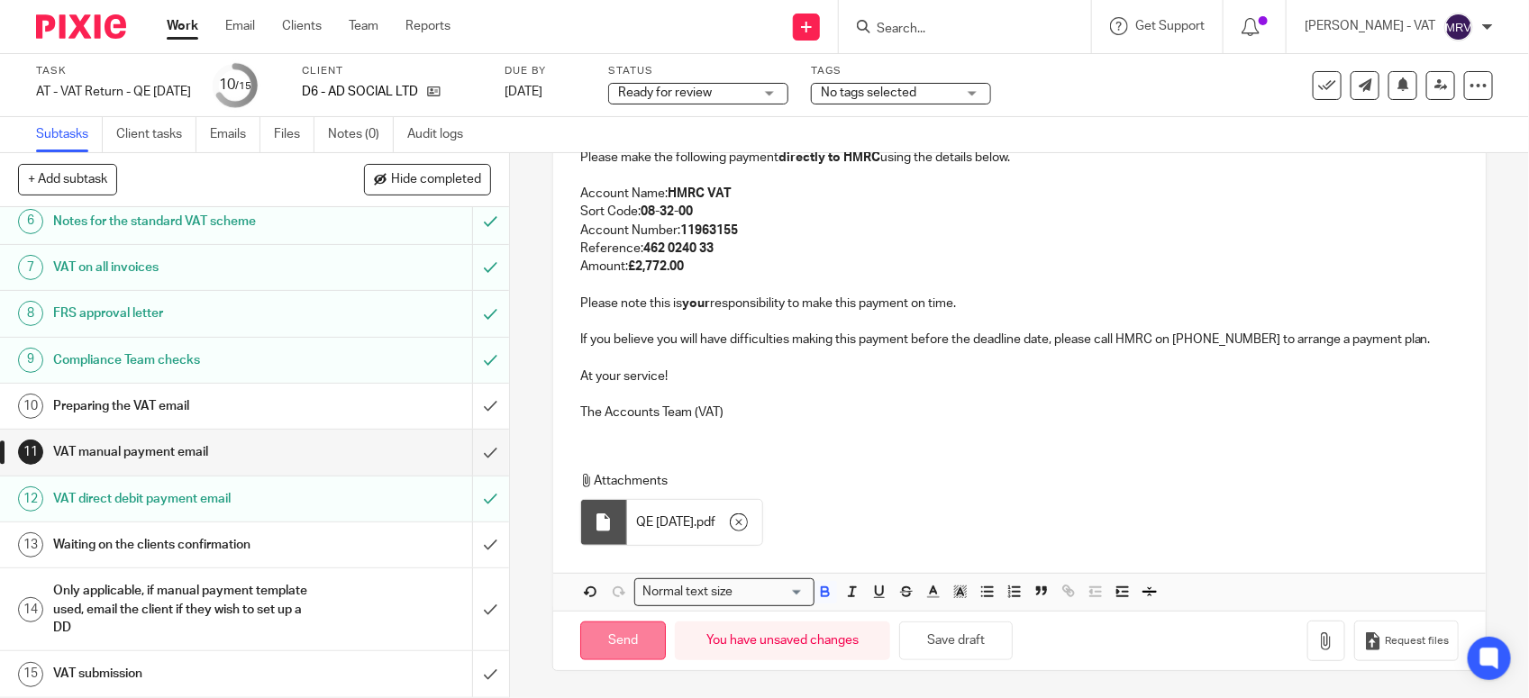
click at [600, 642] on input "Send" at bounding box center [623, 641] width 86 height 39
type input "Sent"
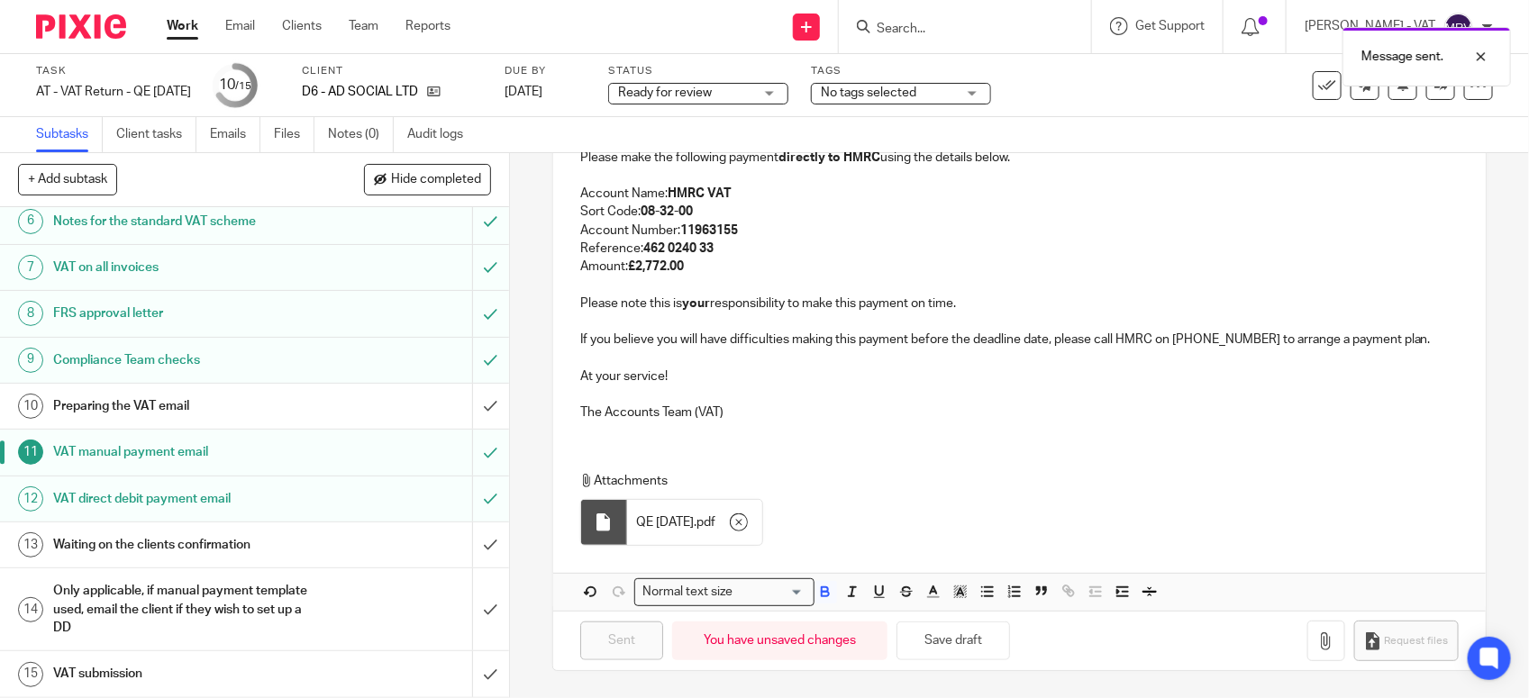
click at [226, 406] on h1 "Preparing the VAT email" at bounding box center [187, 406] width 268 height 27
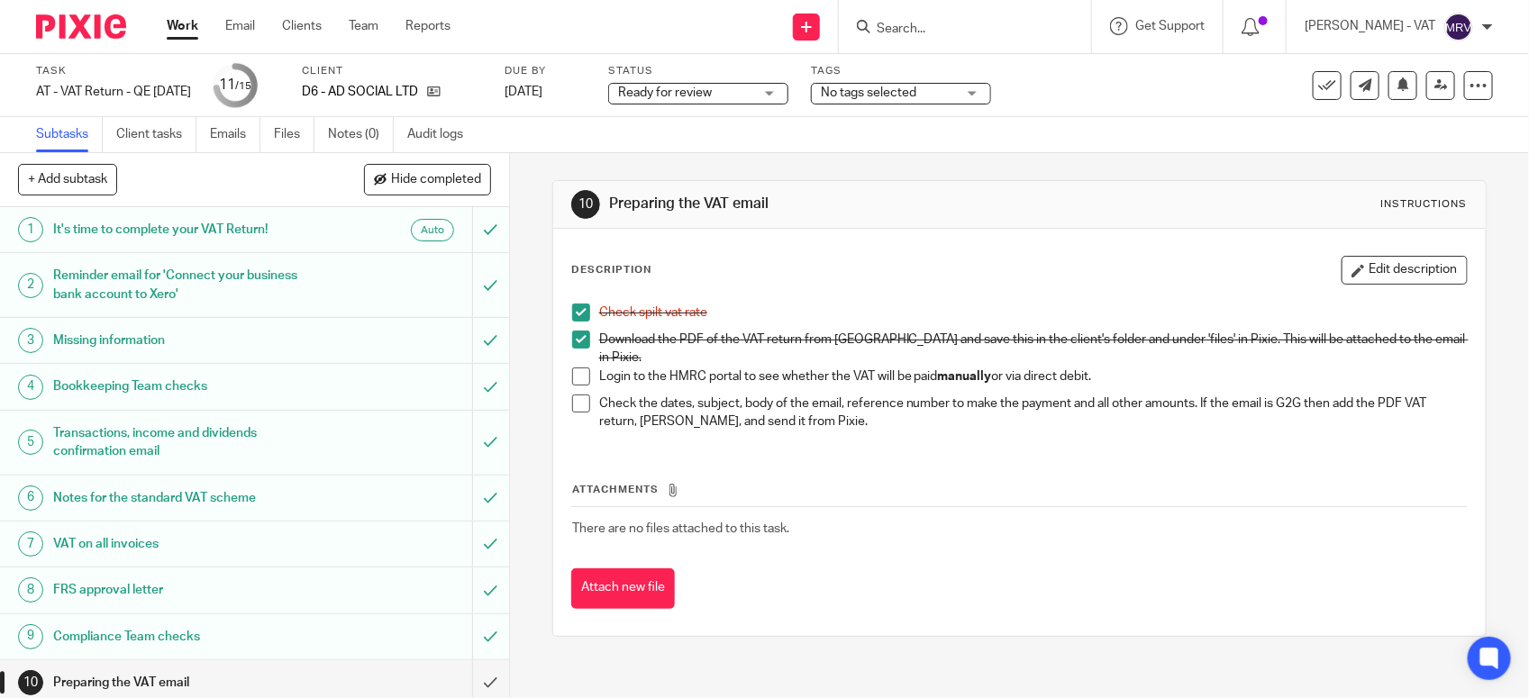
click at [572, 357] on li "Download the PDF of the VAT return from Xero and save this in the client's fold…" at bounding box center [1019, 349] width 895 height 37
click at [572, 368] on span at bounding box center [581, 377] width 18 height 18
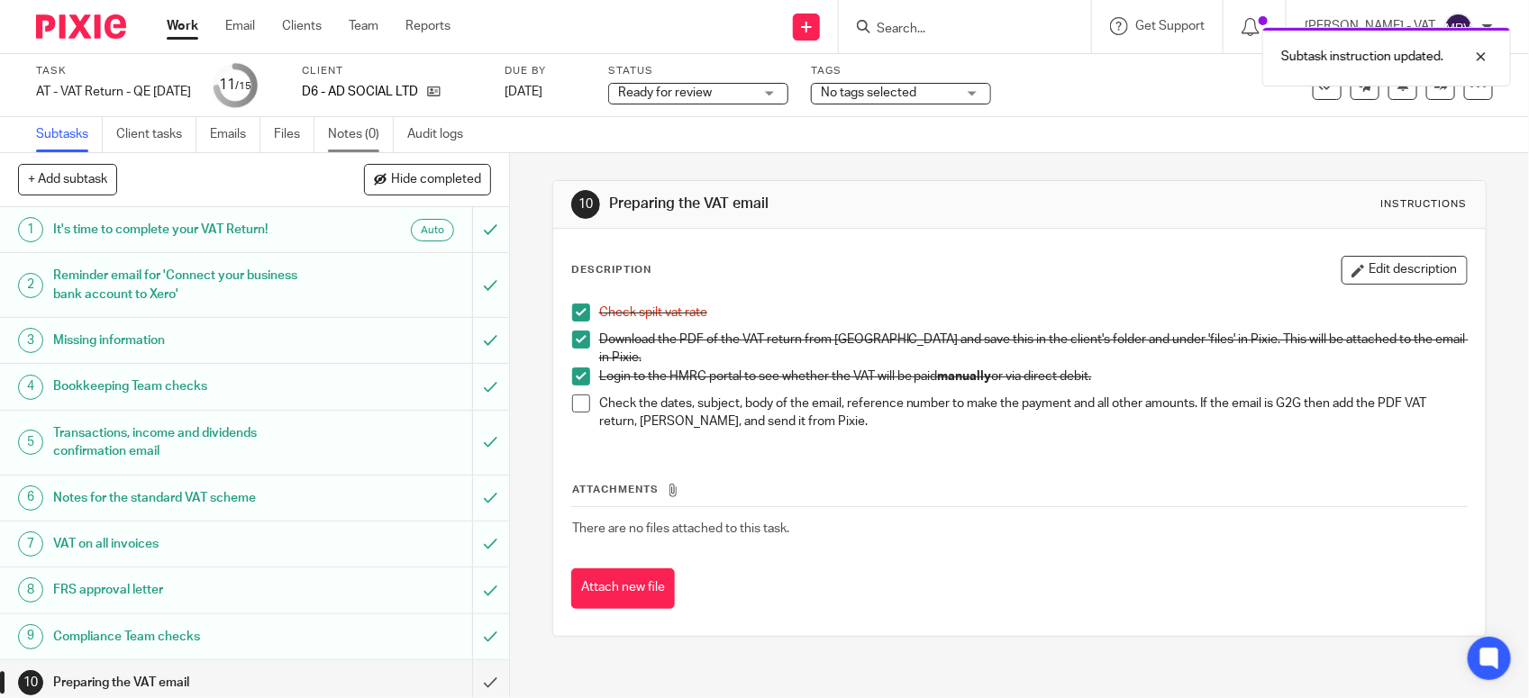
click at [360, 140] on link "Notes (0)" at bounding box center [361, 134] width 66 height 35
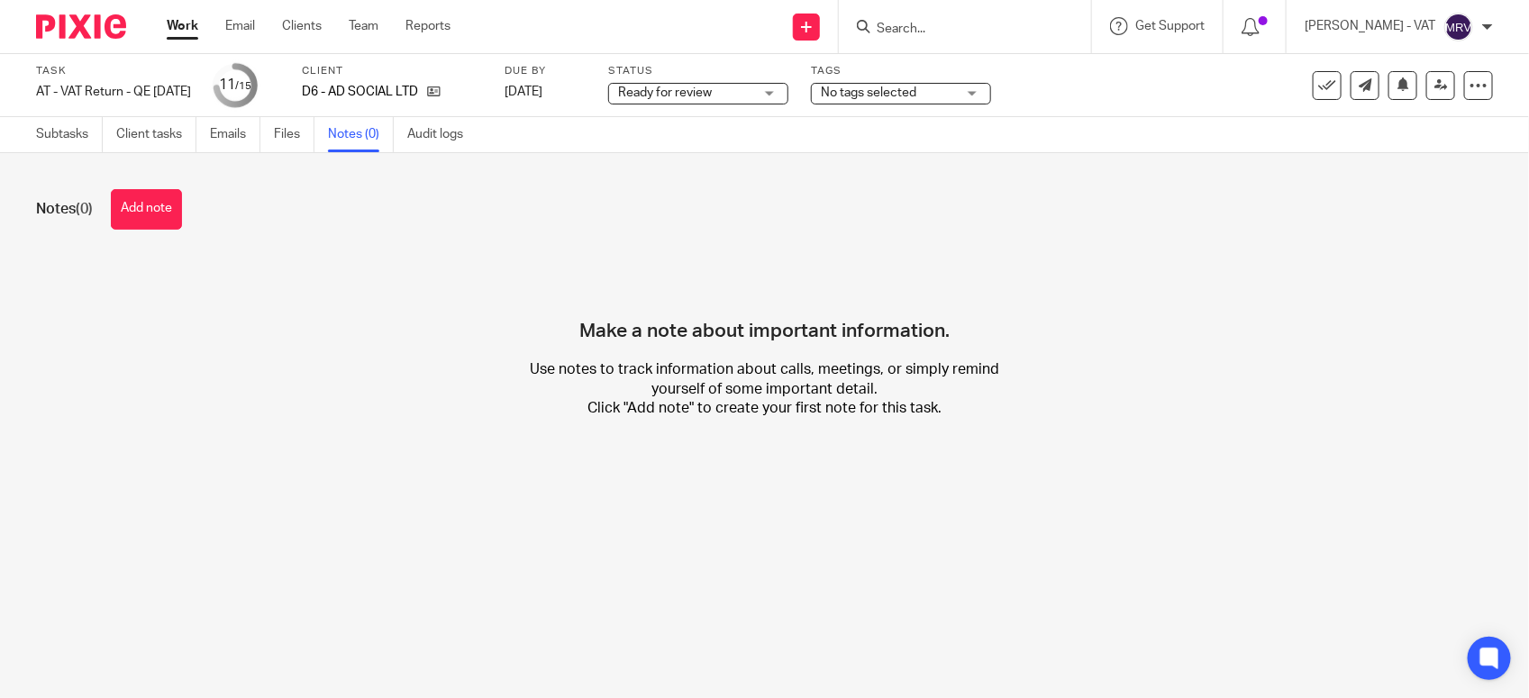
click at [154, 213] on button "Add note" at bounding box center [146, 209] width 71 height 41
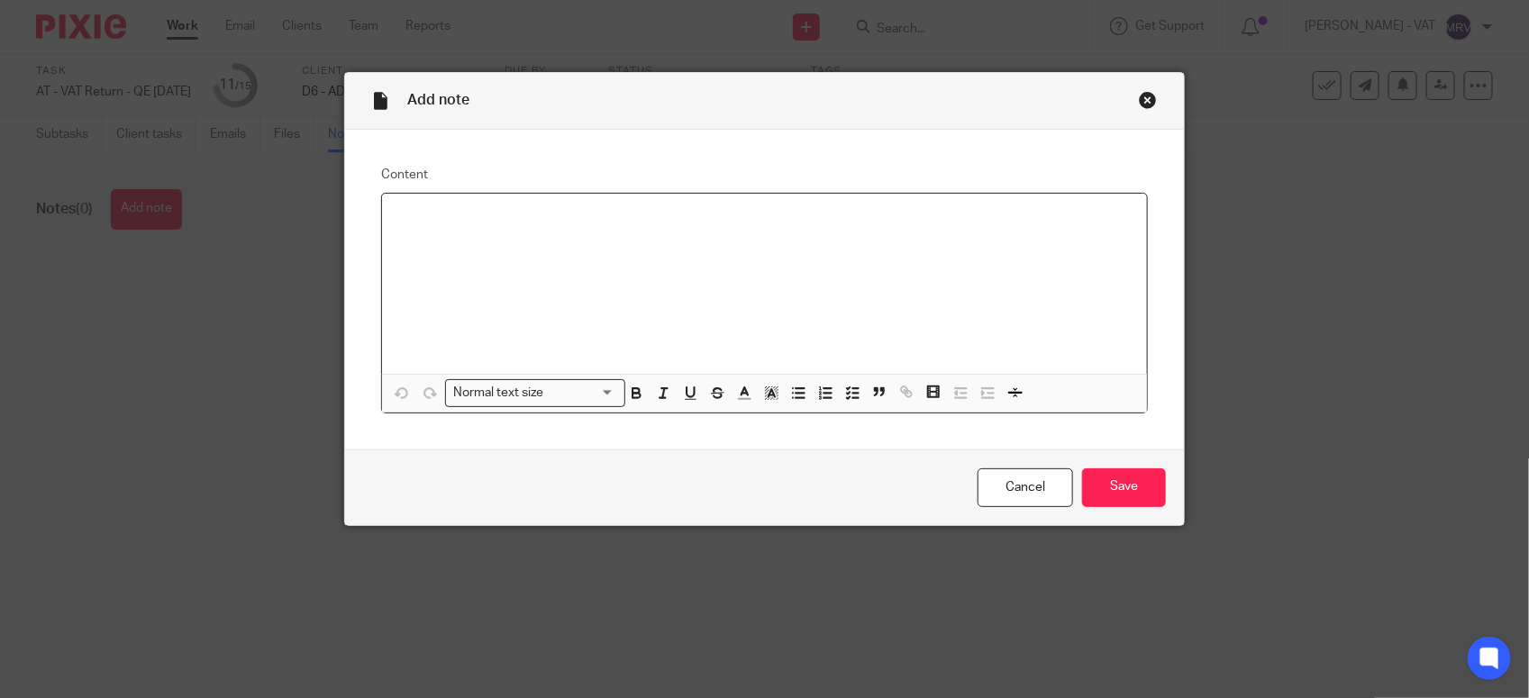
click at [438, 225] on p at bounding box center [764, 217] width 736 height 18
click at [1082, 487] on input "Save" at bounding box center [1124, 488] width 84 height 39
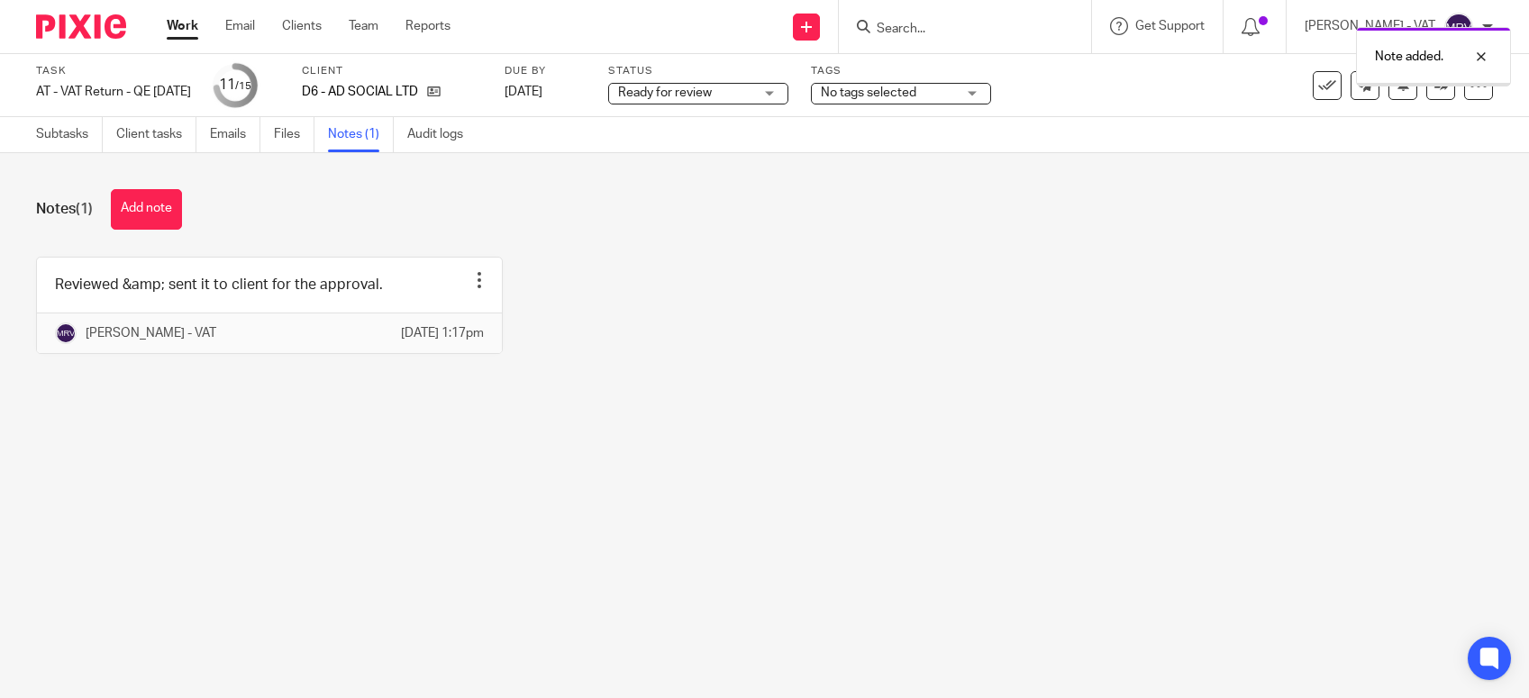
click at [357, 530] on main "Task AT - VAT Return - QE [DATE] Save AT - VAT Return - QE [DATE] 11 /15 Client…" at bounding box center [764, 349] width 1529 height 698
click at [77, 132] on link "Subtasks" at bounding box center [69, 134] width 67 height 35
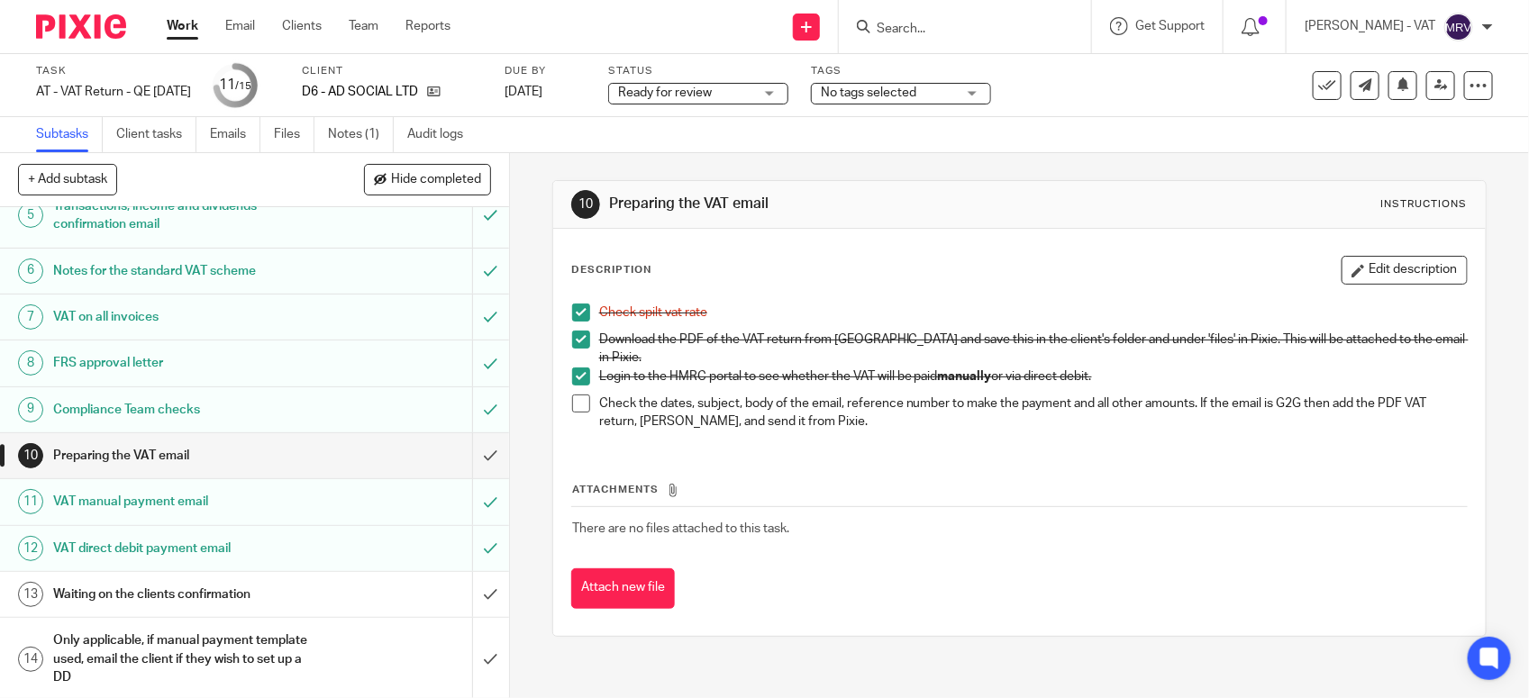
scroll to position [280, 0]
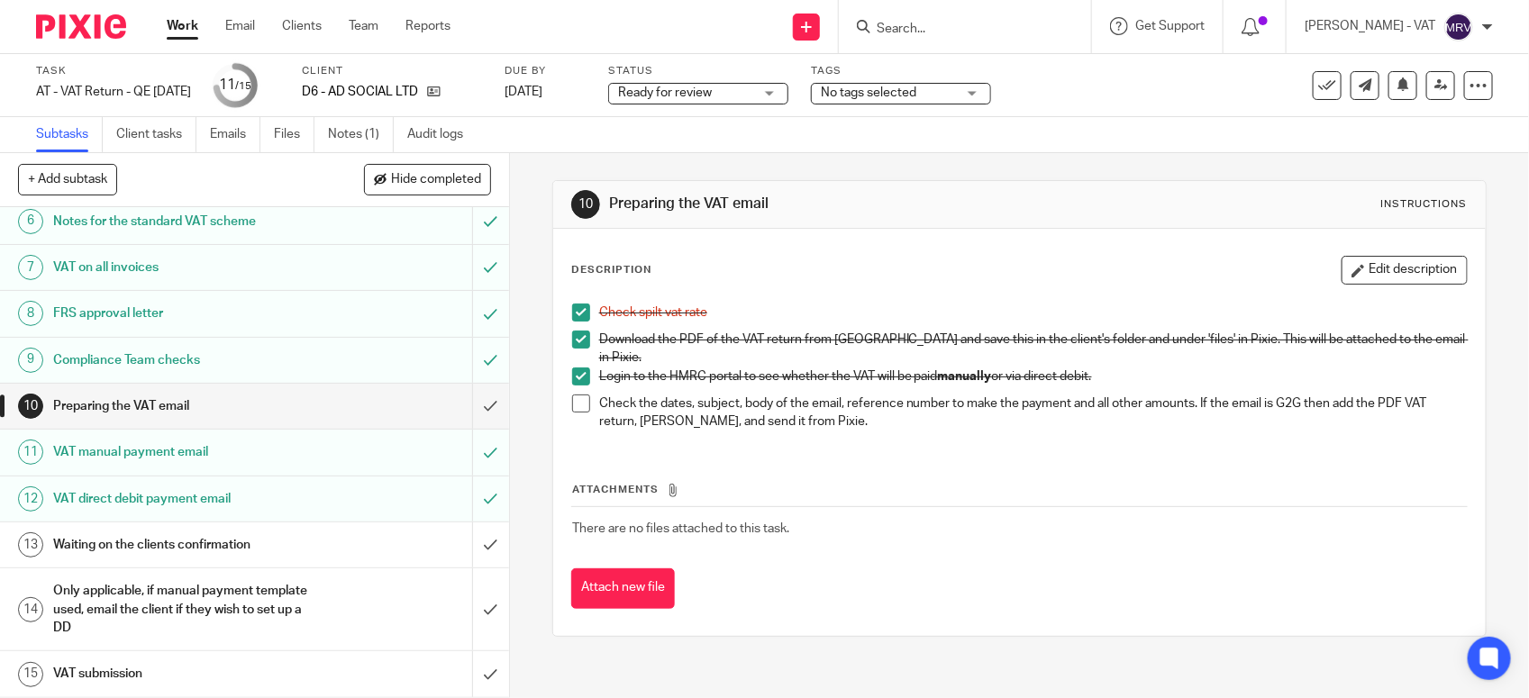
click at [951, 421] on p "Check the dates, subject, body of the email, reference number to make the payme…" at bounding box center [1033, 413] width 868 height 37
click at [577, 396] on span at bounding box center [581, 404] width 18 height 18
click at [473, 399] on input "submit" at bounding box center [254, 406] width 509 height 45
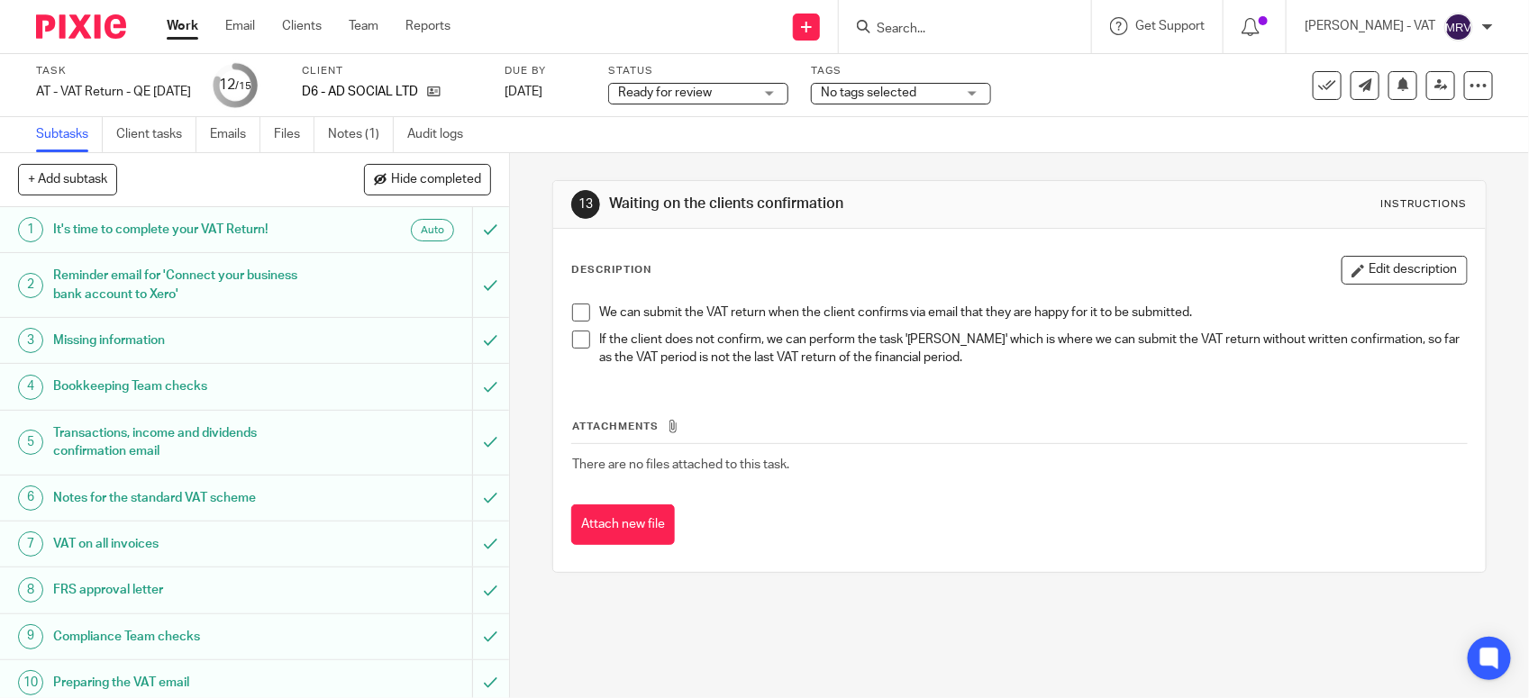
click at [753, 95] on span "Ready for review" at bounding box center [685, 93] width 135 height 19
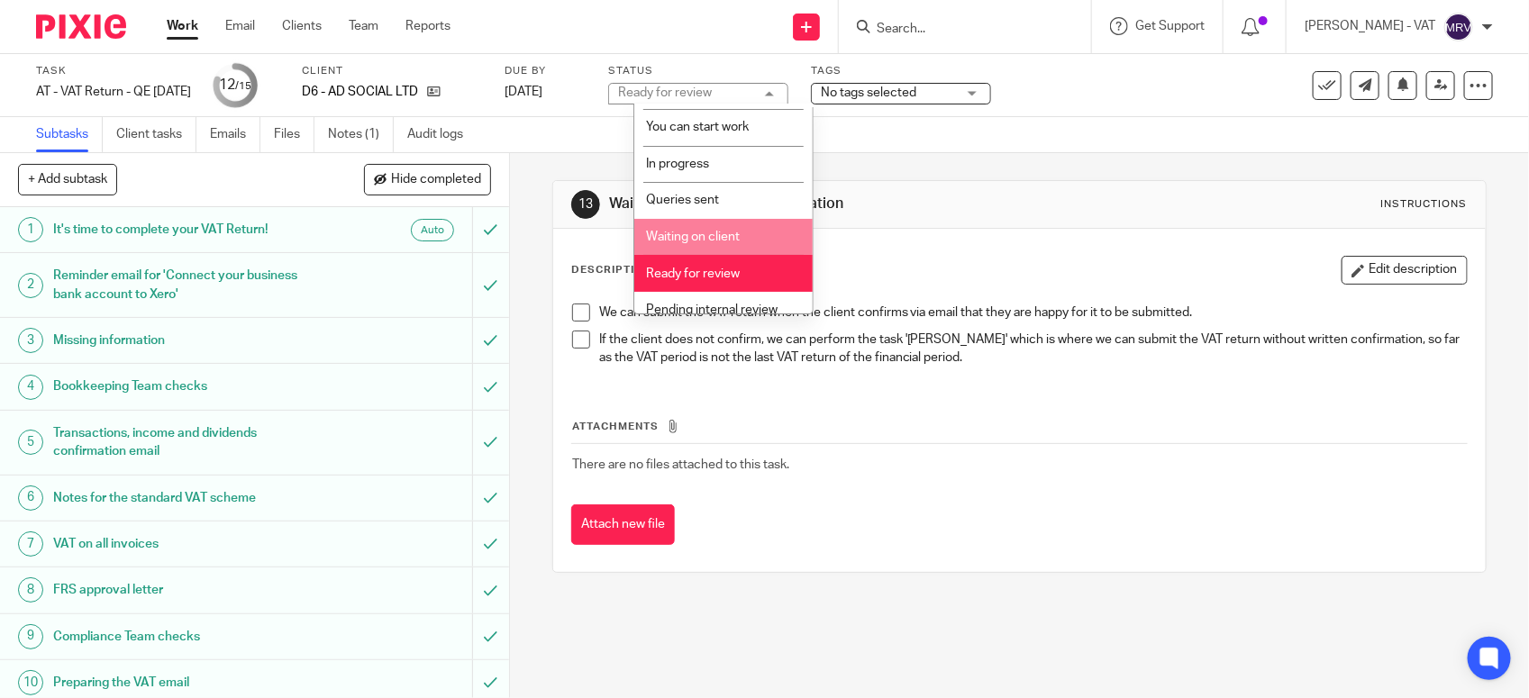
scroll to position [81, 0]
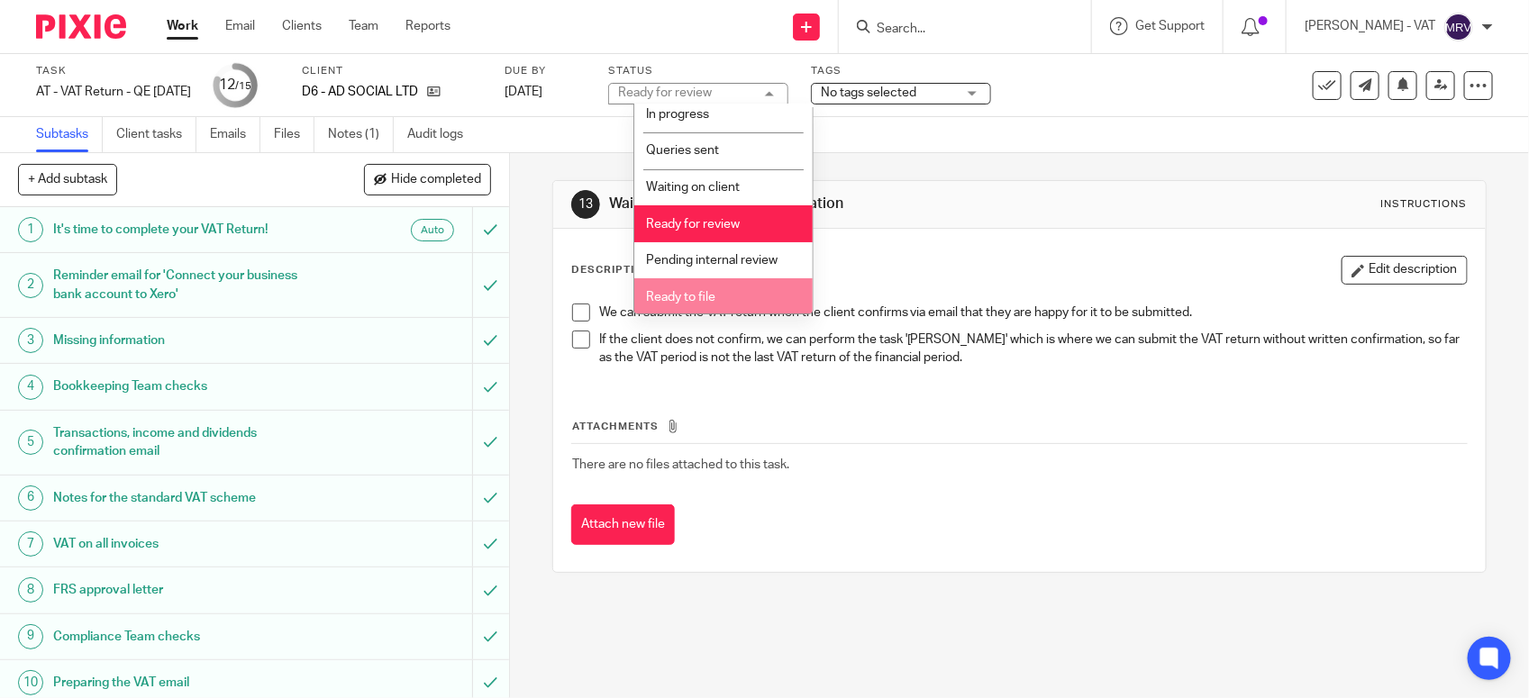
click at [735, 286] on li "Ready to file" at bounding box center [723, 296] width 178 height 37
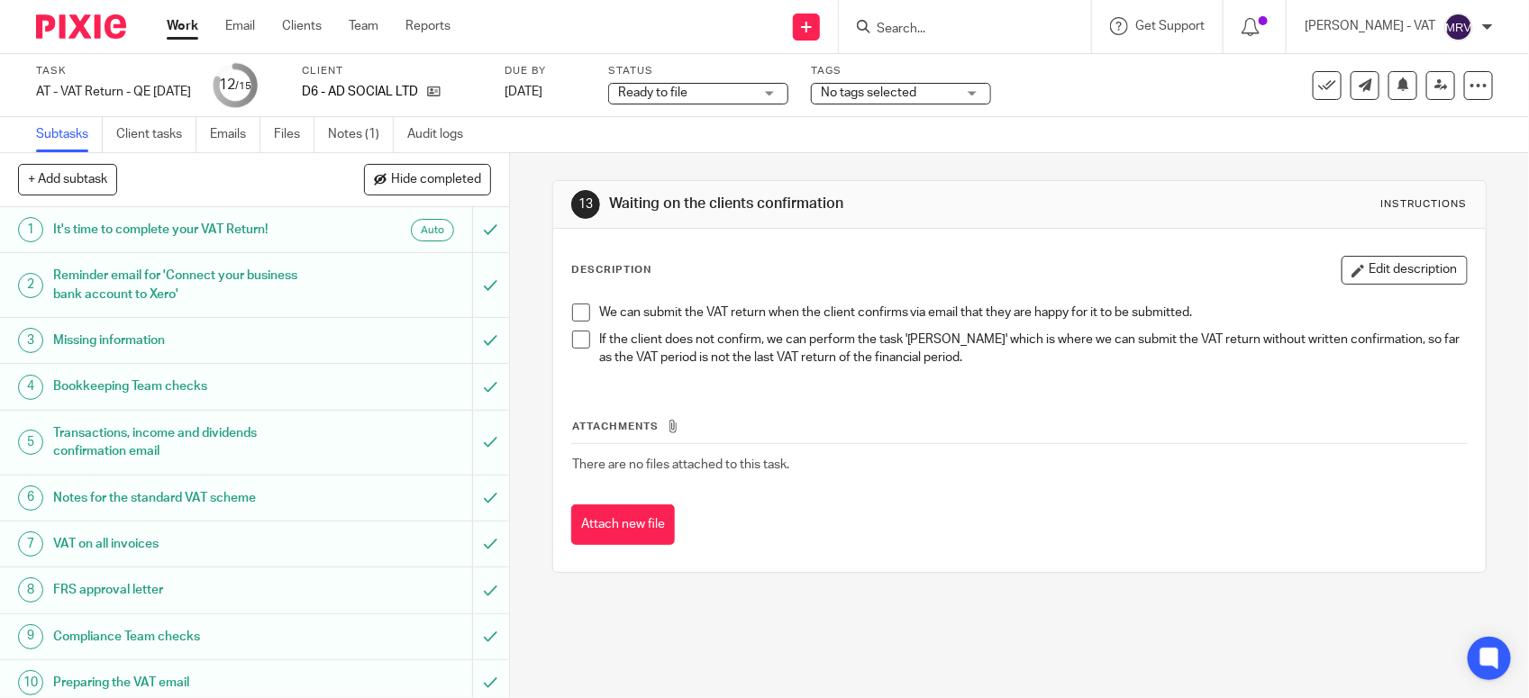
click at [1059, 300] on div "We can submit the VAT return when the client confirms via email that they are h…" at bounding box center [1019, 338] width 913 height 87
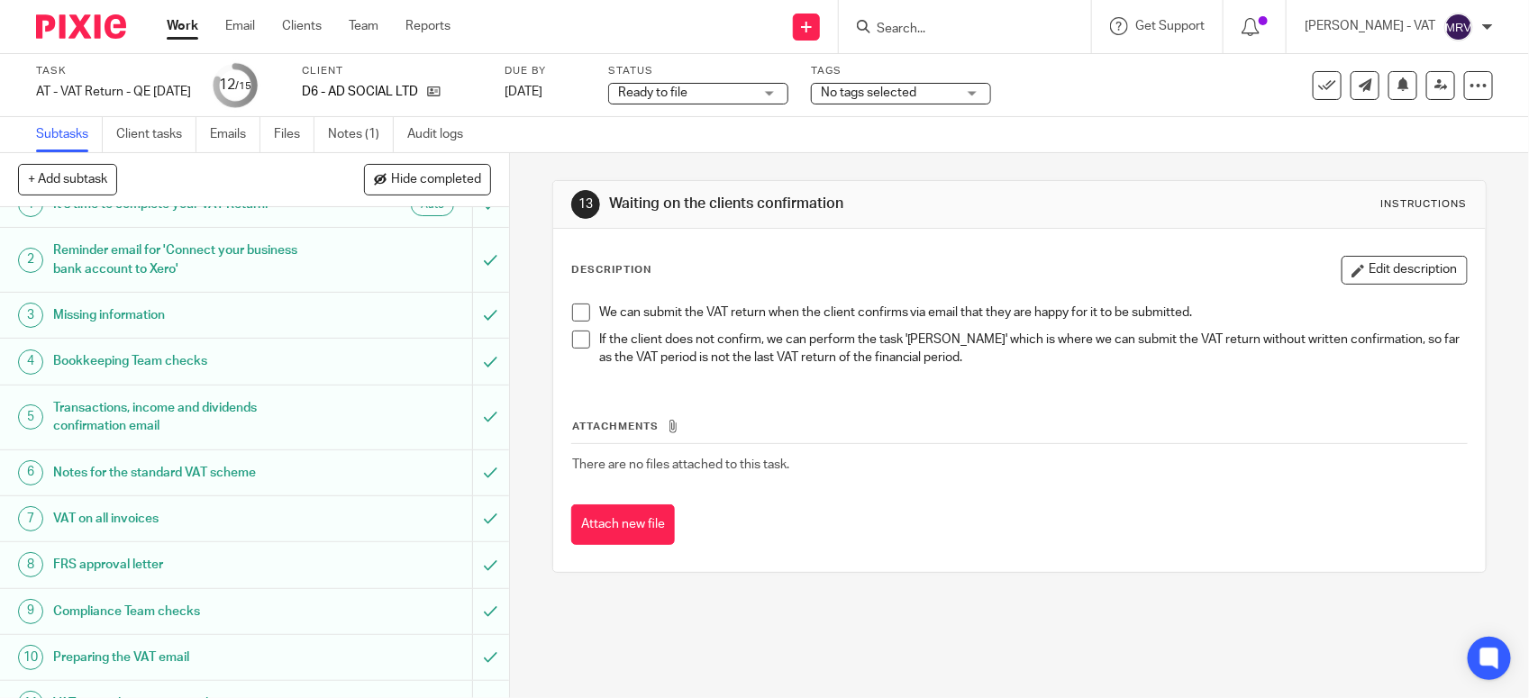
scroll to position [0, 0]
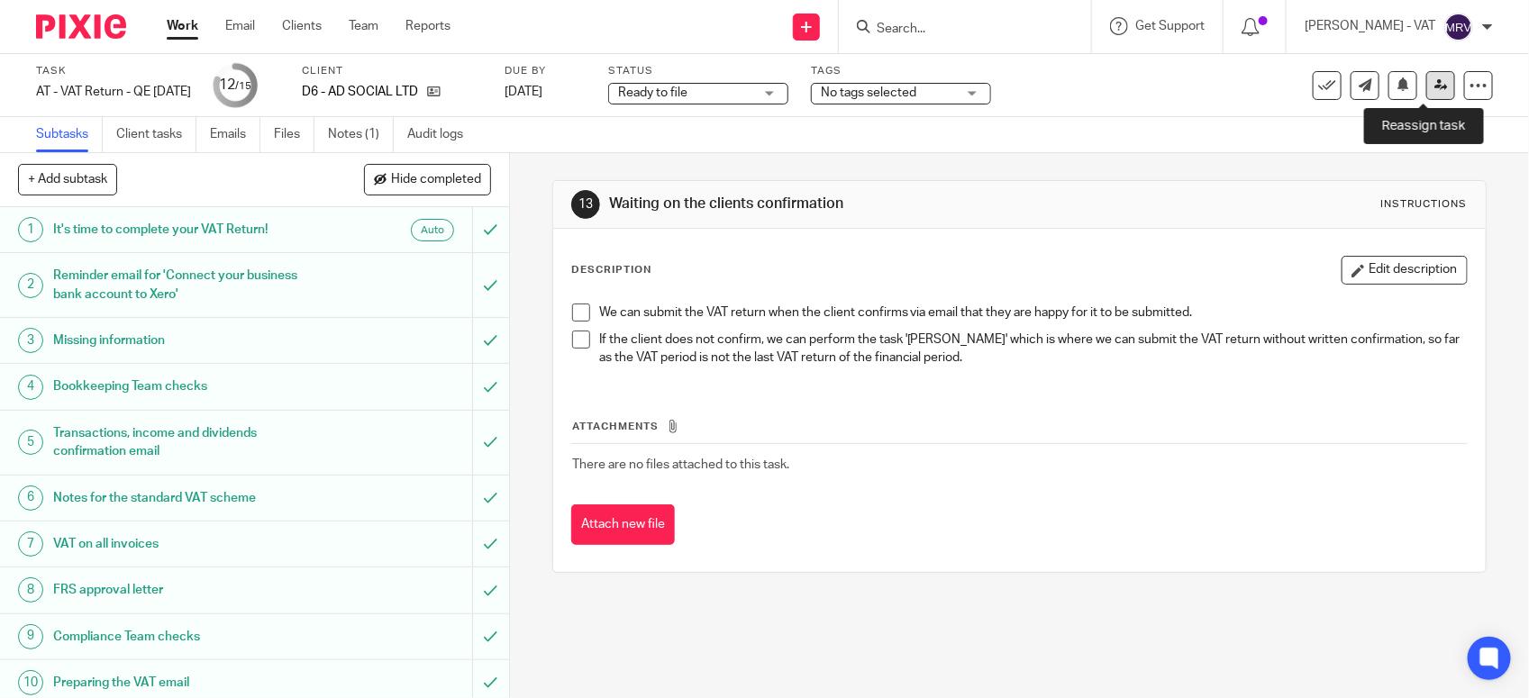
click at [1426, 96] on link at bounding box center [1440, 85] width 29 height 29
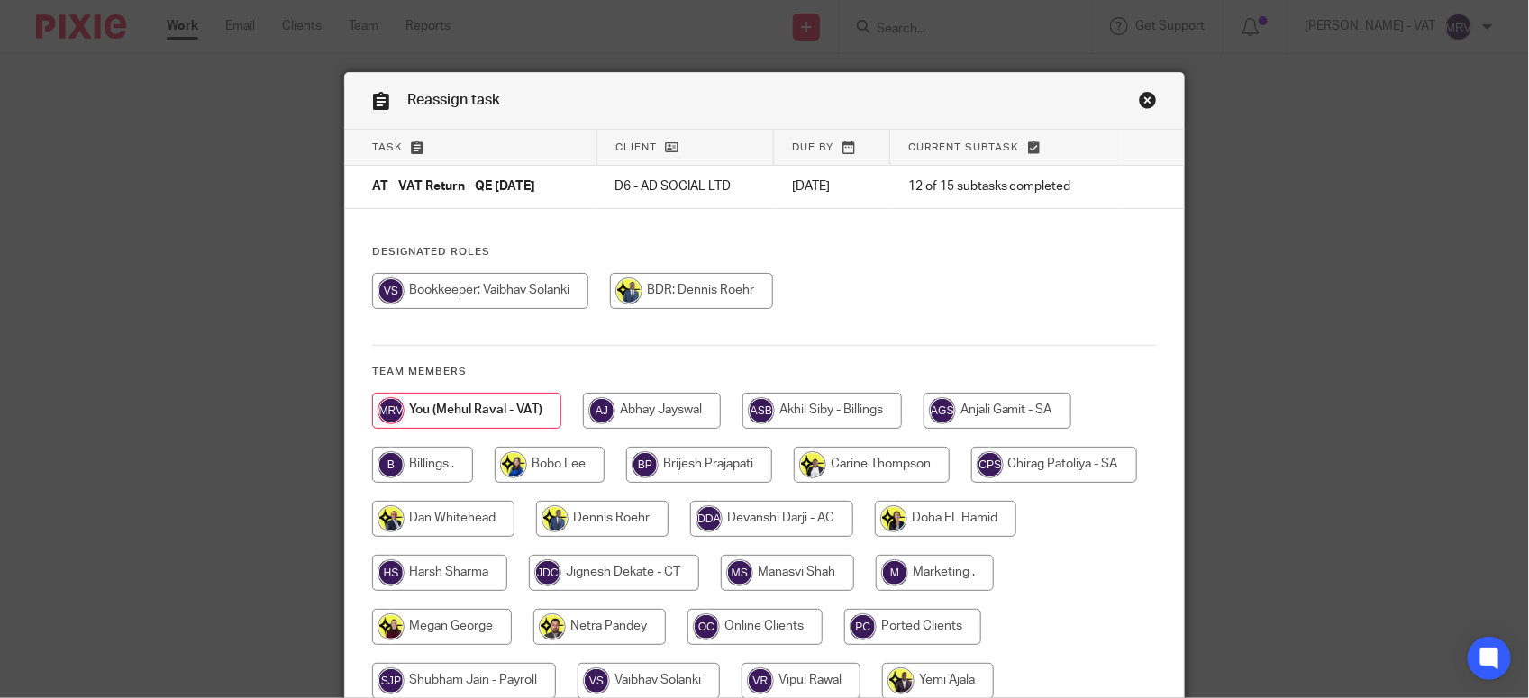
click at [933, 280] on div at bounding box center [764, 300] width 785 height 54
click at [402, 465] on input "radio" at bounding box center [422, 465] width 101 height 36
radio input "true"
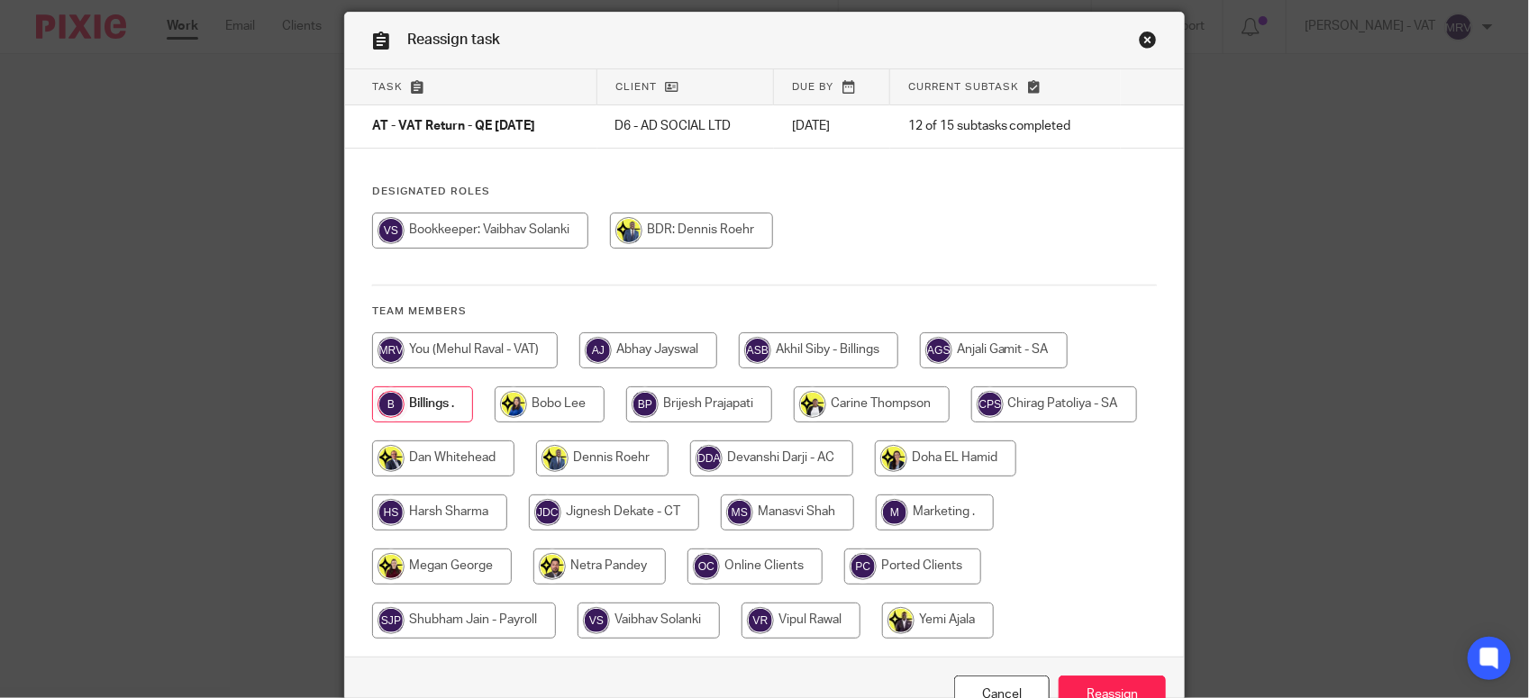
scroll to position [168, 0]
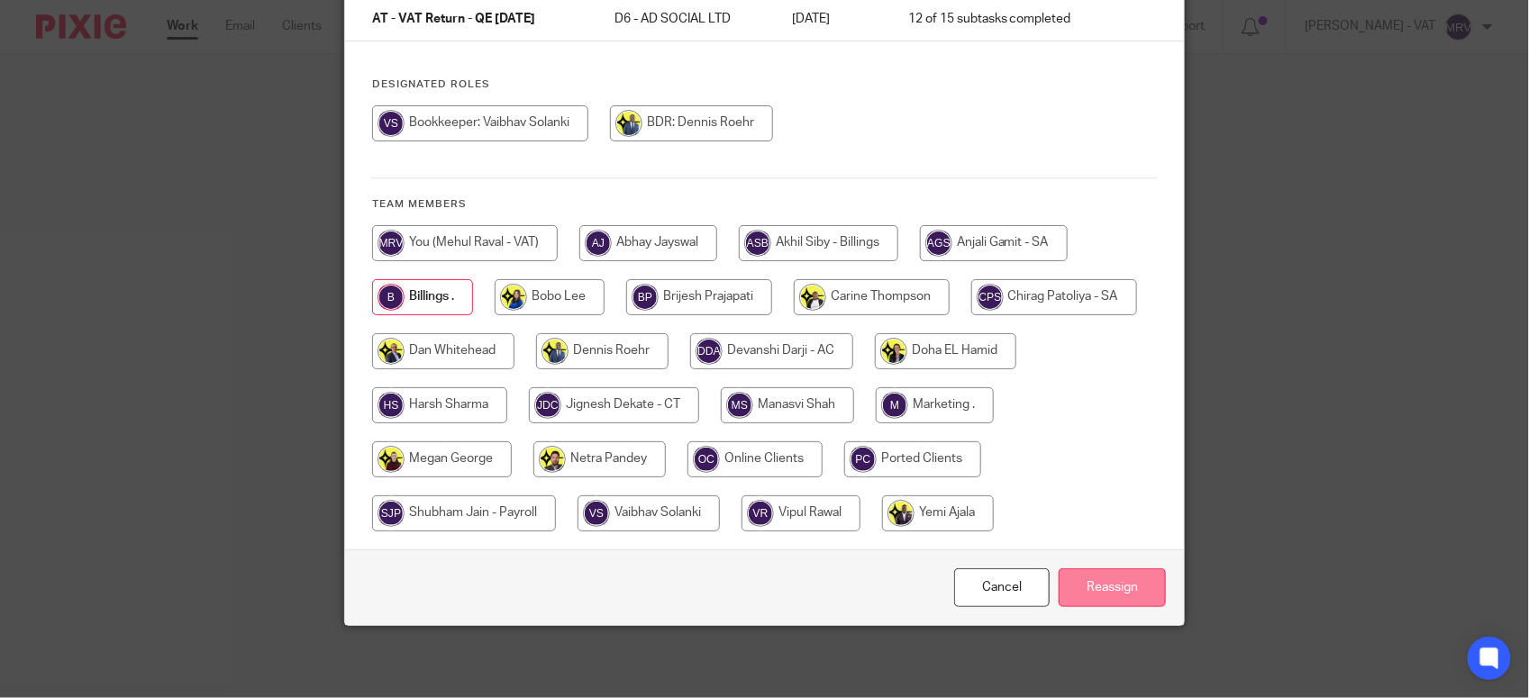
click at [1119, 604] on input "Reassign" at bounding box center [1112, 588] width 107 height 39
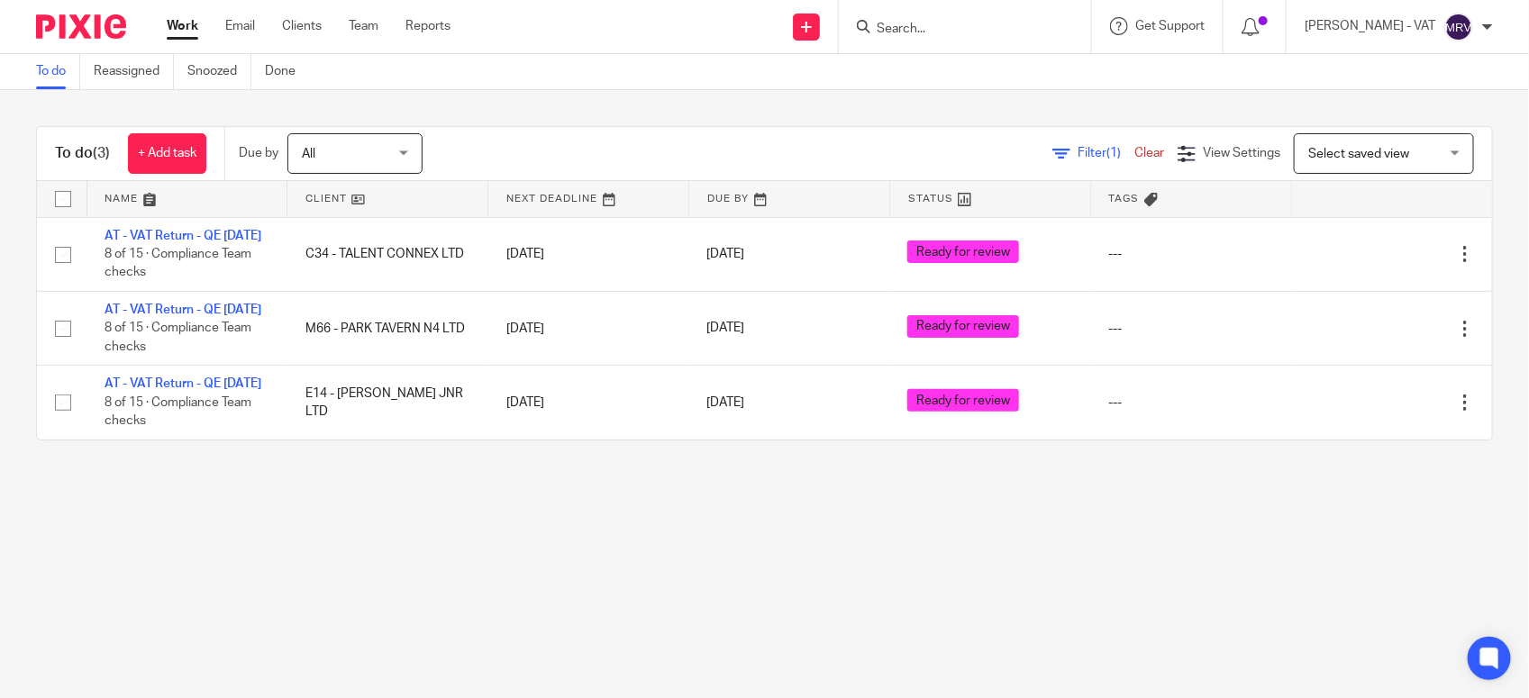
click at [338, 623] on main "To do Reassigned Snoozed Done To do (3) + Add task Due by All All [DATE] [DATE]…" at bounding box center [764, 349] width 1529 height 698
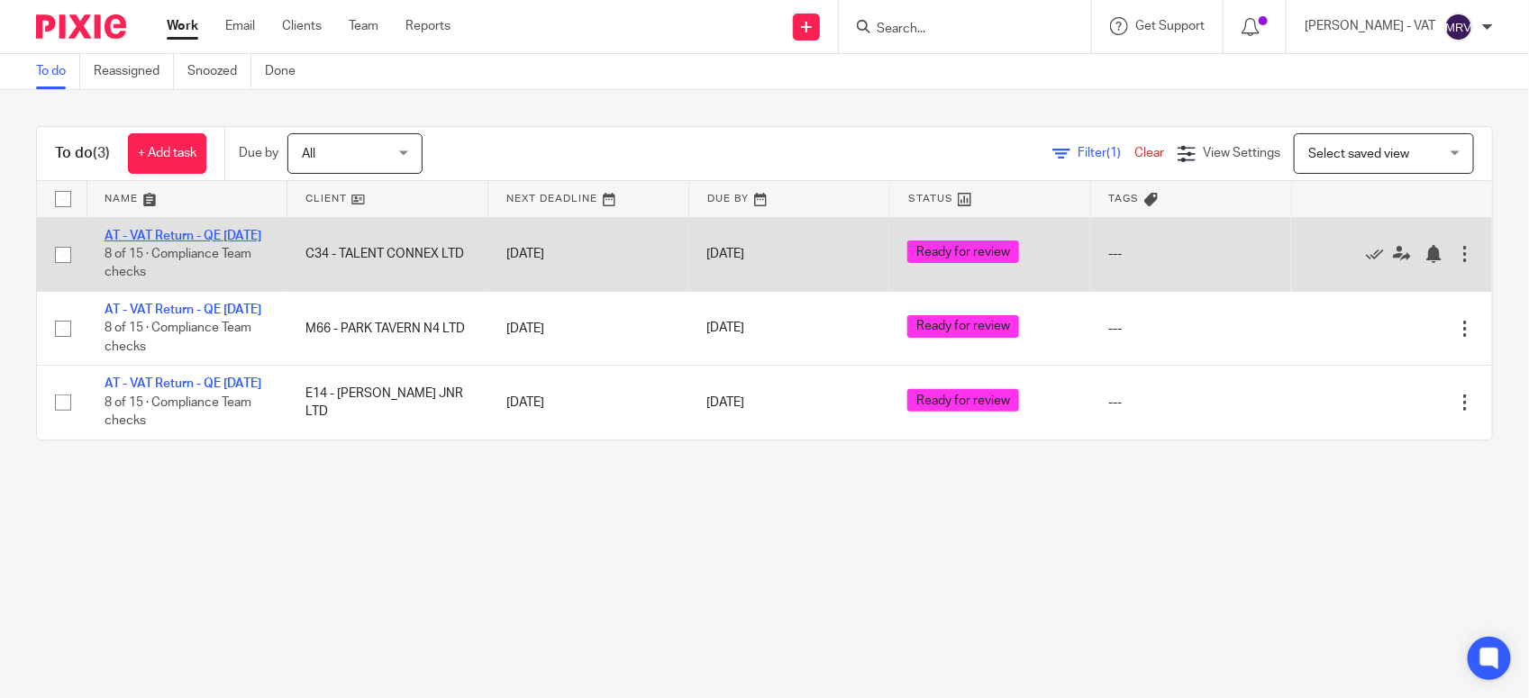
click at [187, 237] on link "AT - VAT Return - QE [DATE]" at bounding box center [183, 236] width 157 height 13
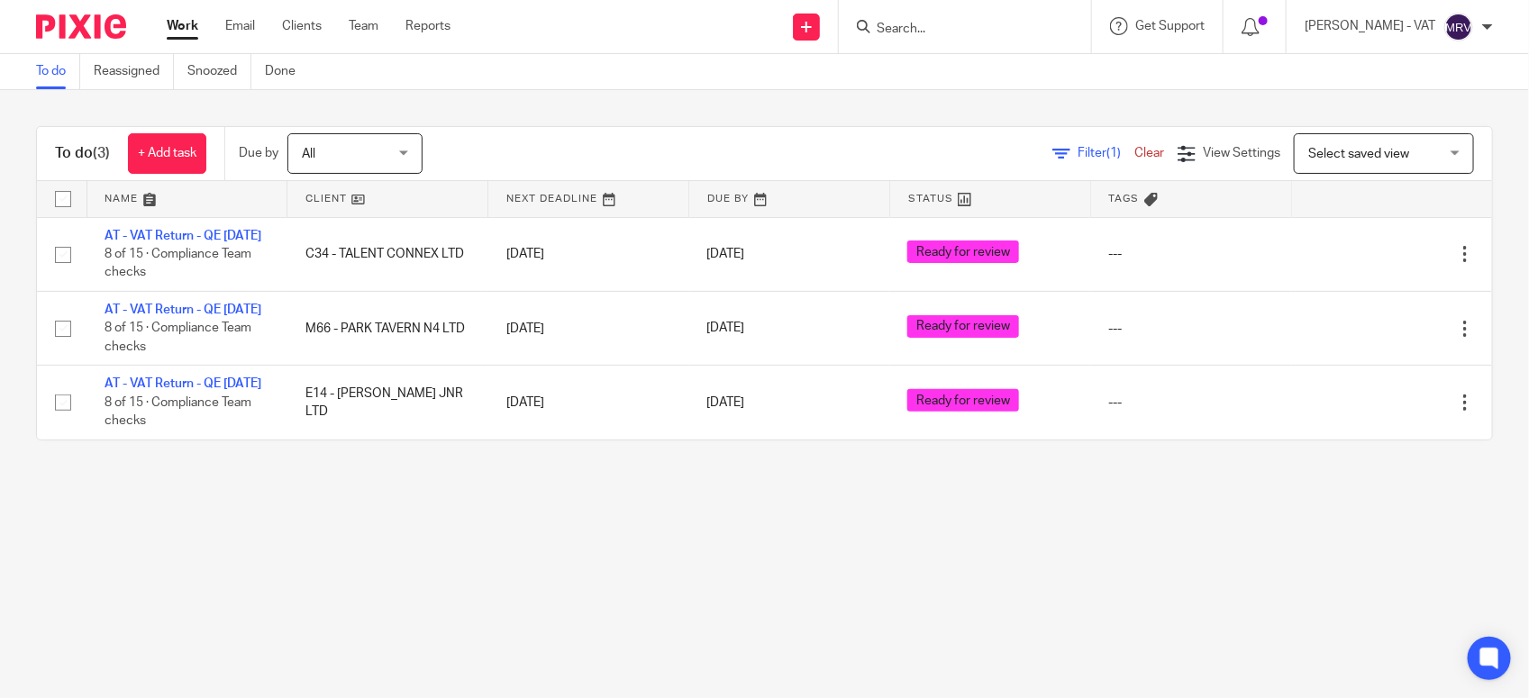
click at [314, 579] on main "To do Reassigned Snoozed Done To do (3) + Add task Due by All All [DATE] [DATE]…" at bounding box center [764, 349] width 1529 height 698
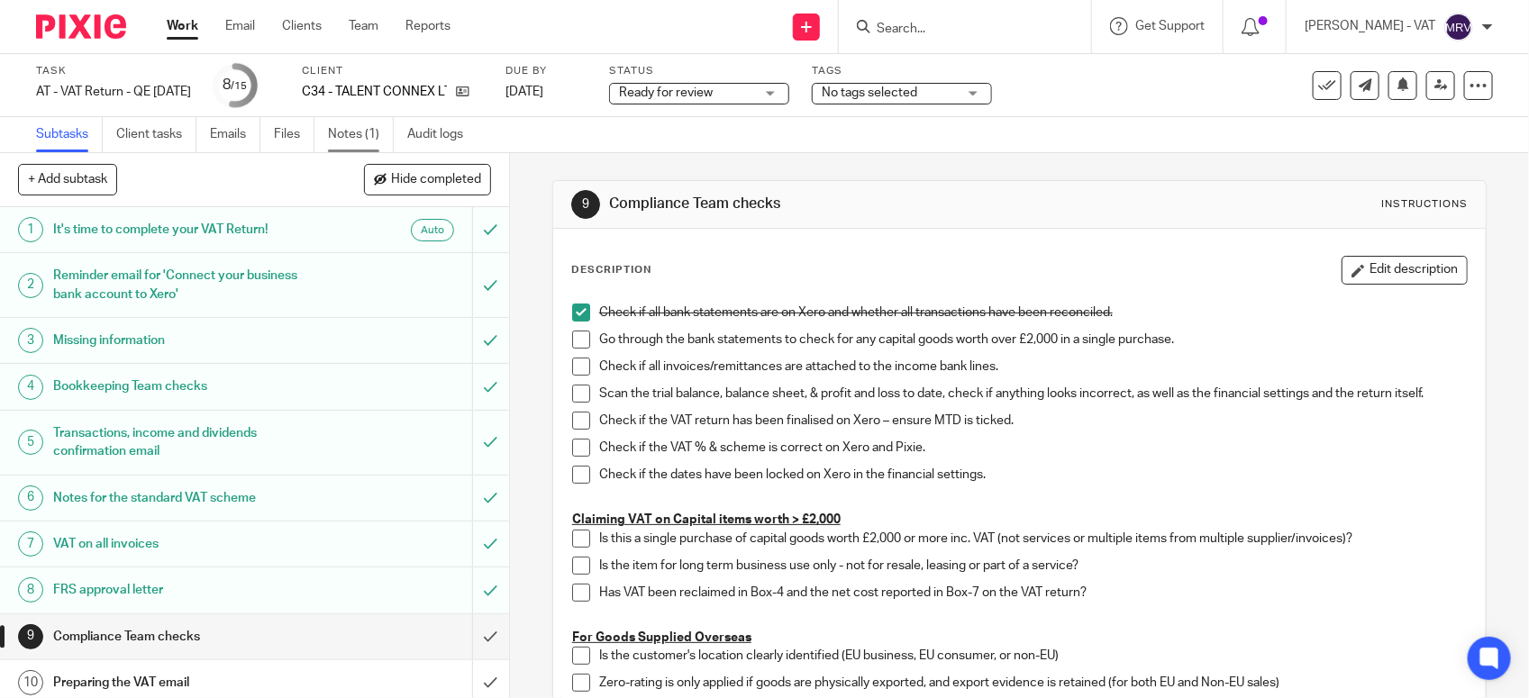
click at [348, 126] on link "Notes (1)" at bounding box center [361, 134] width 66 height 35
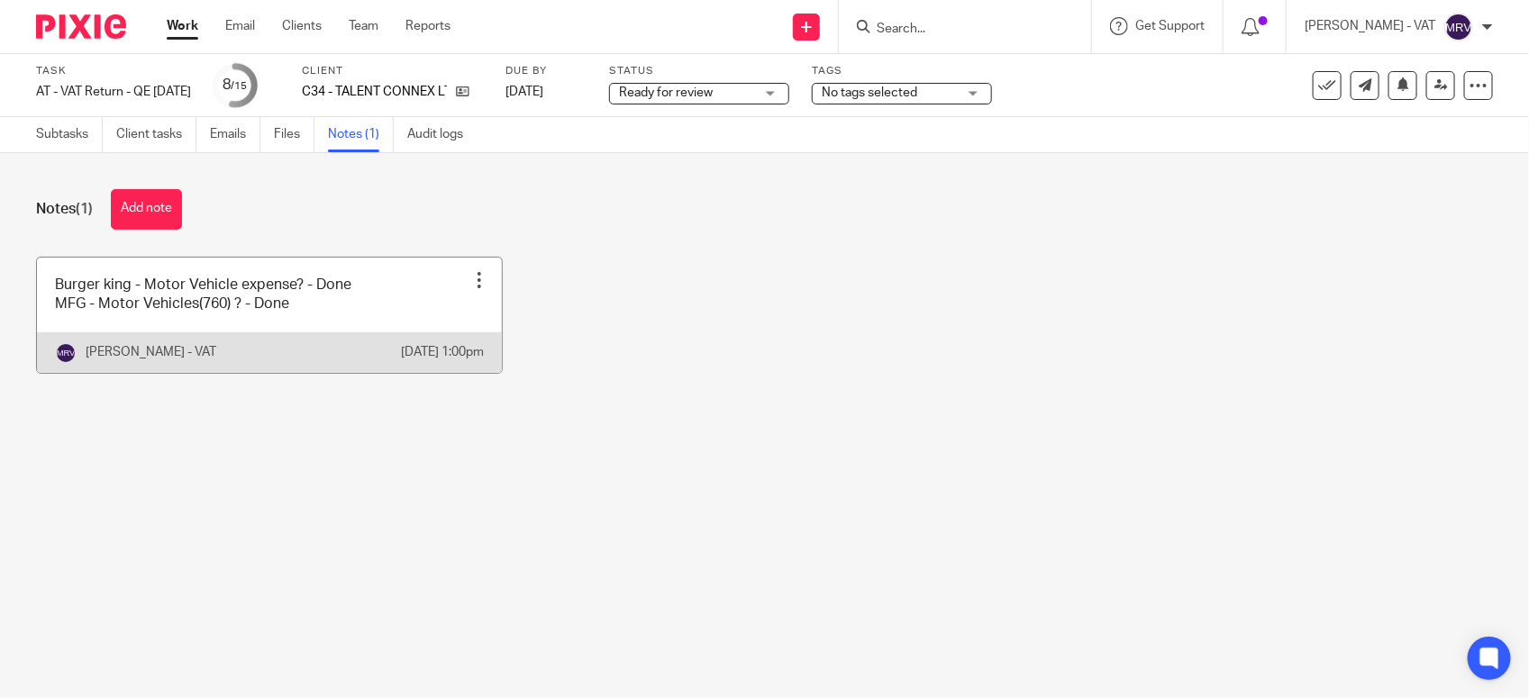
click at [281, 334] on link at bounding box center [269, 315] width 465 height 115
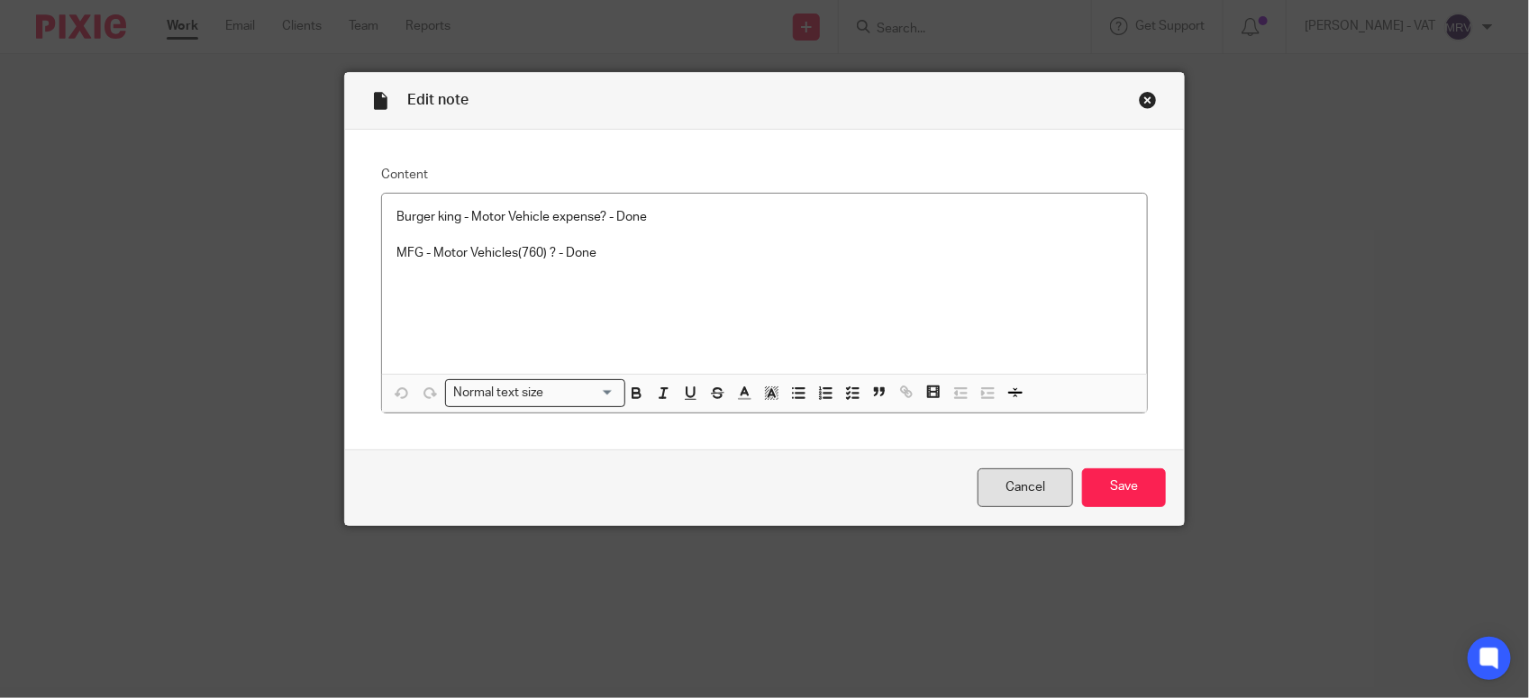
click at [1001, 489] on link "Cancel" at bounding box center [1026, 488] width 96 height 39
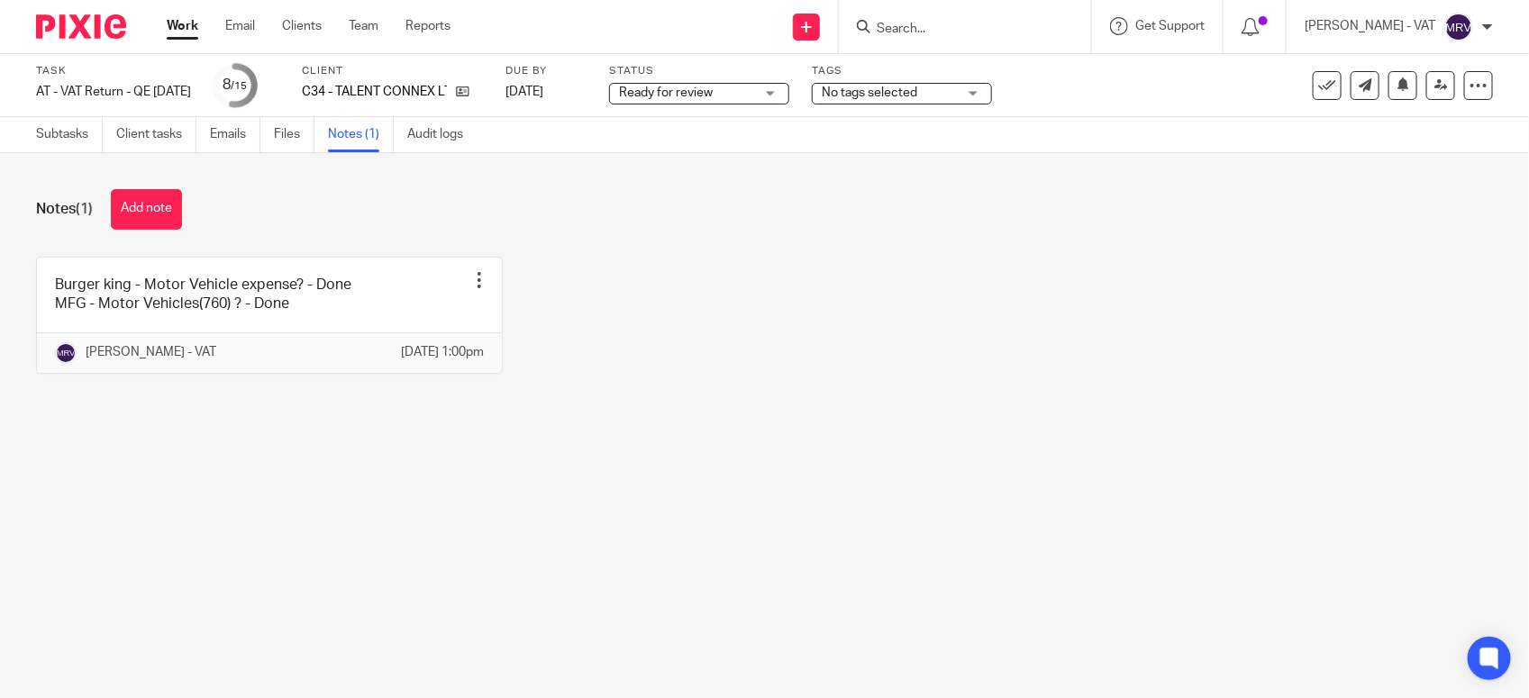
click at [680, 493] on main "Task AT - VAT Return - QE [DATE] Save AT - VAT Return - QE [DATE] 8 /15 Client …" at bounding box center [764, 349] width 1529 height 698
click at [469, 87] on icon at bounding box center [463, 92] width 14 height 14
click at [78, 132] on link "Subtasks" at bounding box center [69, 134] width 67 height 35
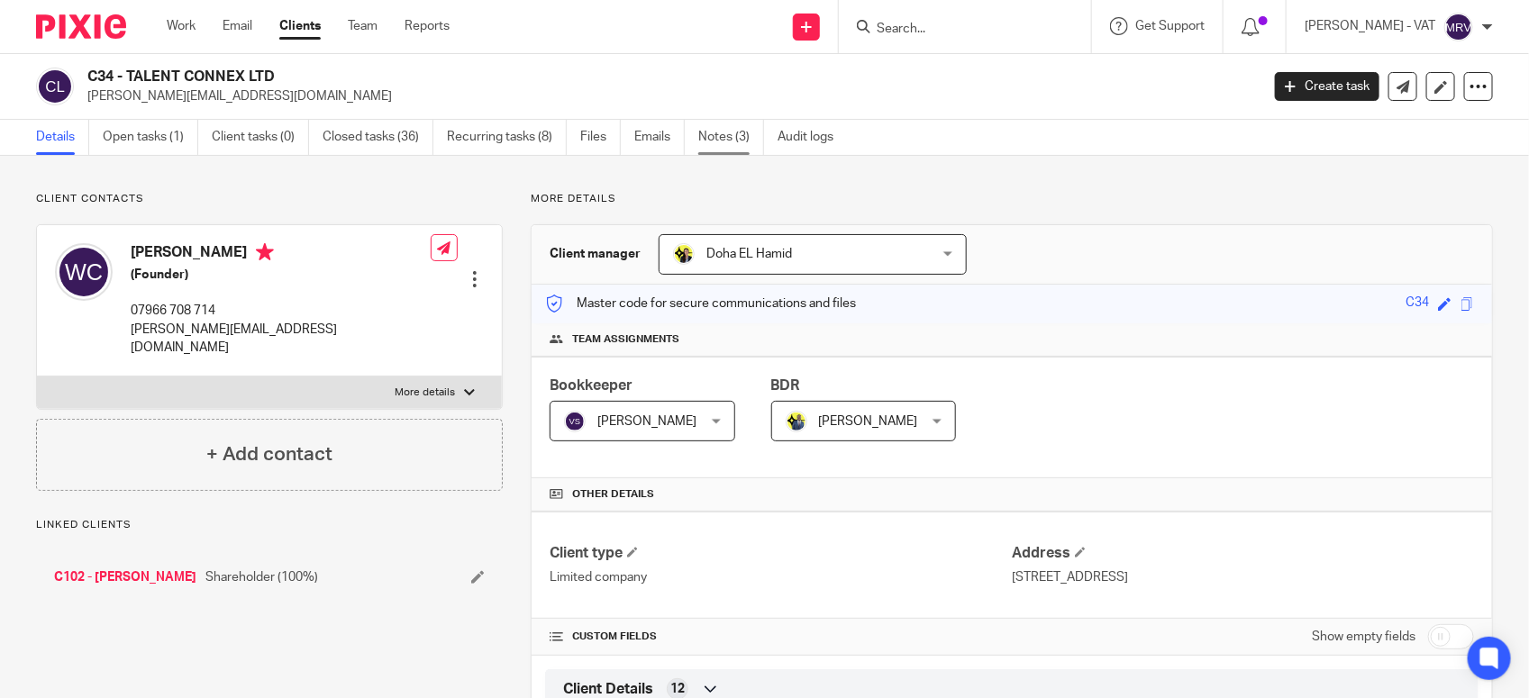
click at [754, 135] on link "Notes (3)" at bounding box center [731, 137] width 66 height 35
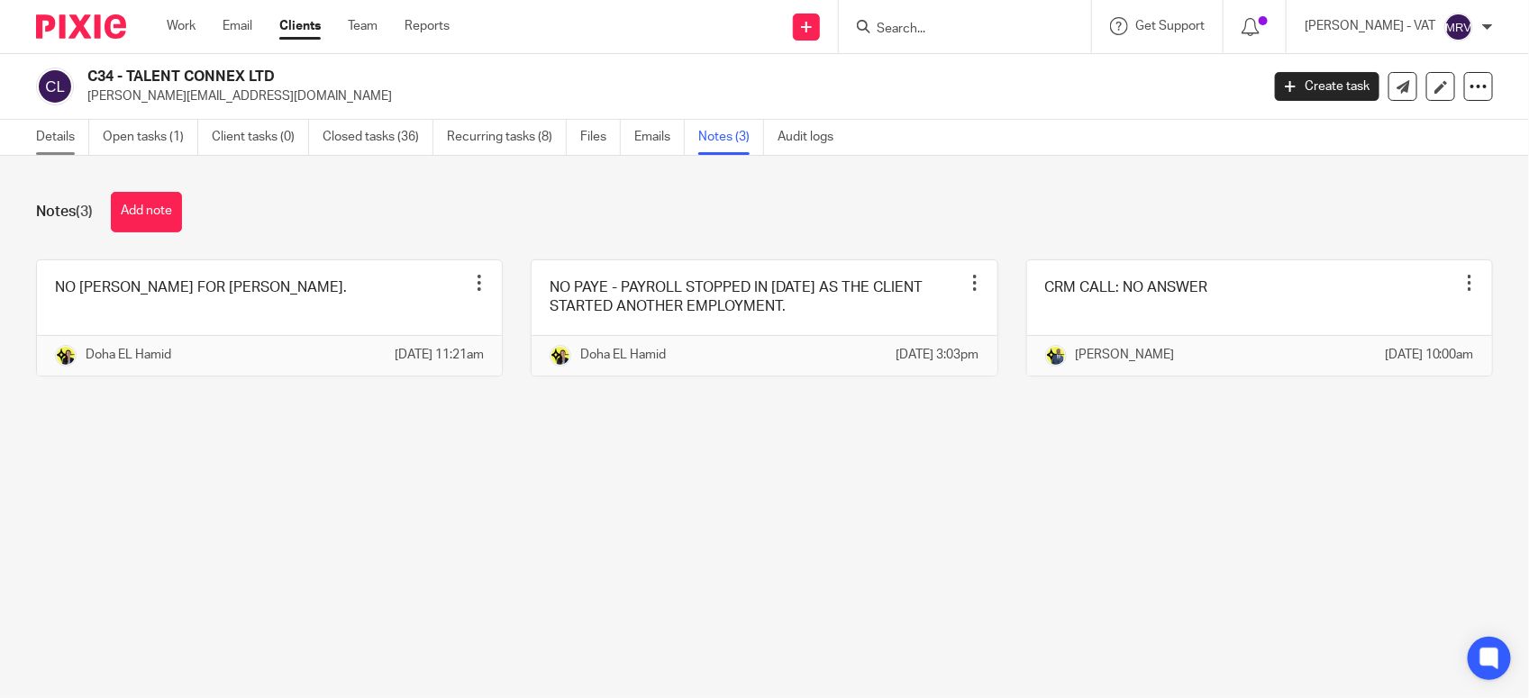
click at [57, 150] on link "Details" at bounding box center [62, 137] width 53 height 35
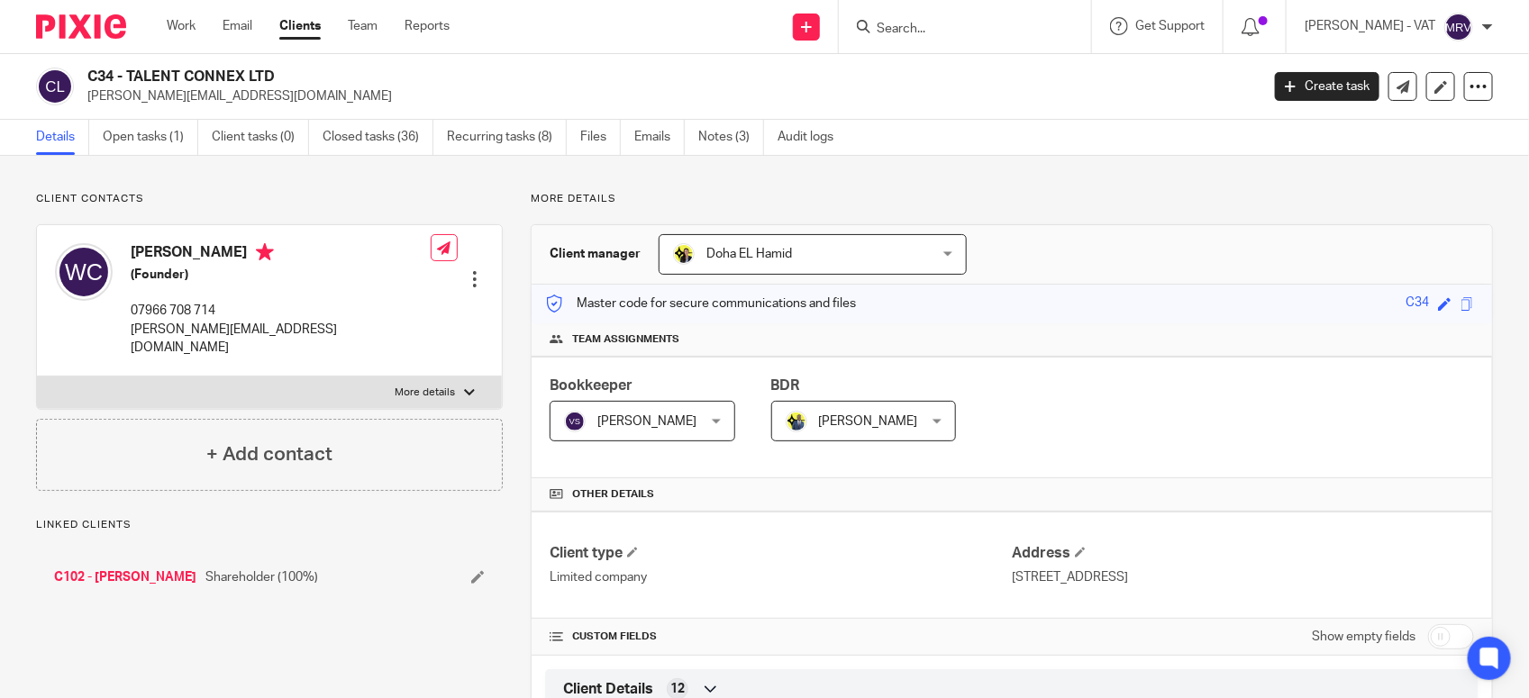
drag, startPoint x: 128, startPoint y: 73, endPoint x: 279, endPoint y: 73, distance: 151.4
click at [279, 73] on h2 "C34 - TALENT CONNEX LTD" at bounding box center [551, 77] width 928 height 19
copy h2 "TALENT CONNEX LTD"
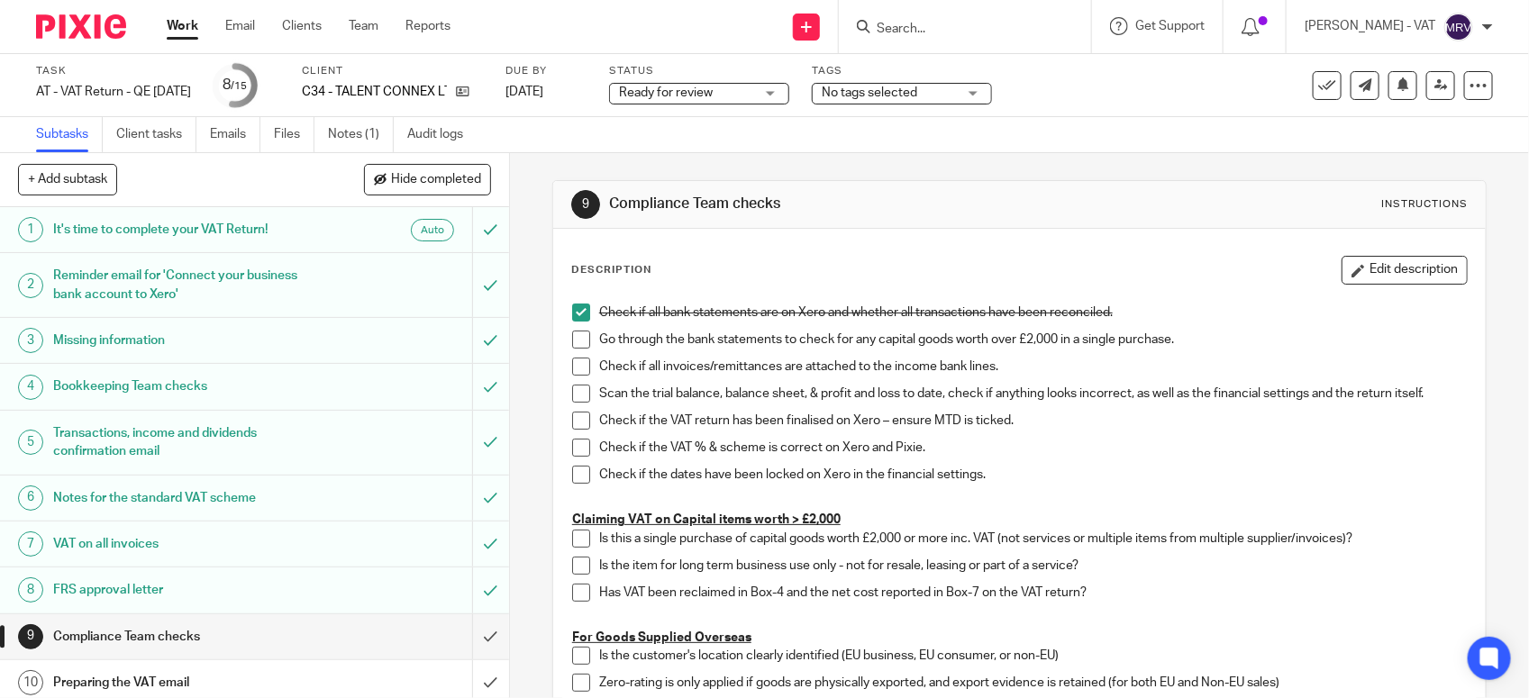
click at [572, 336] on span at bounding box center [581, 340] width 18 height 18
click at [362, 137] on link "Notes (1)" at bounding box center [361, 134] width 66 height 35
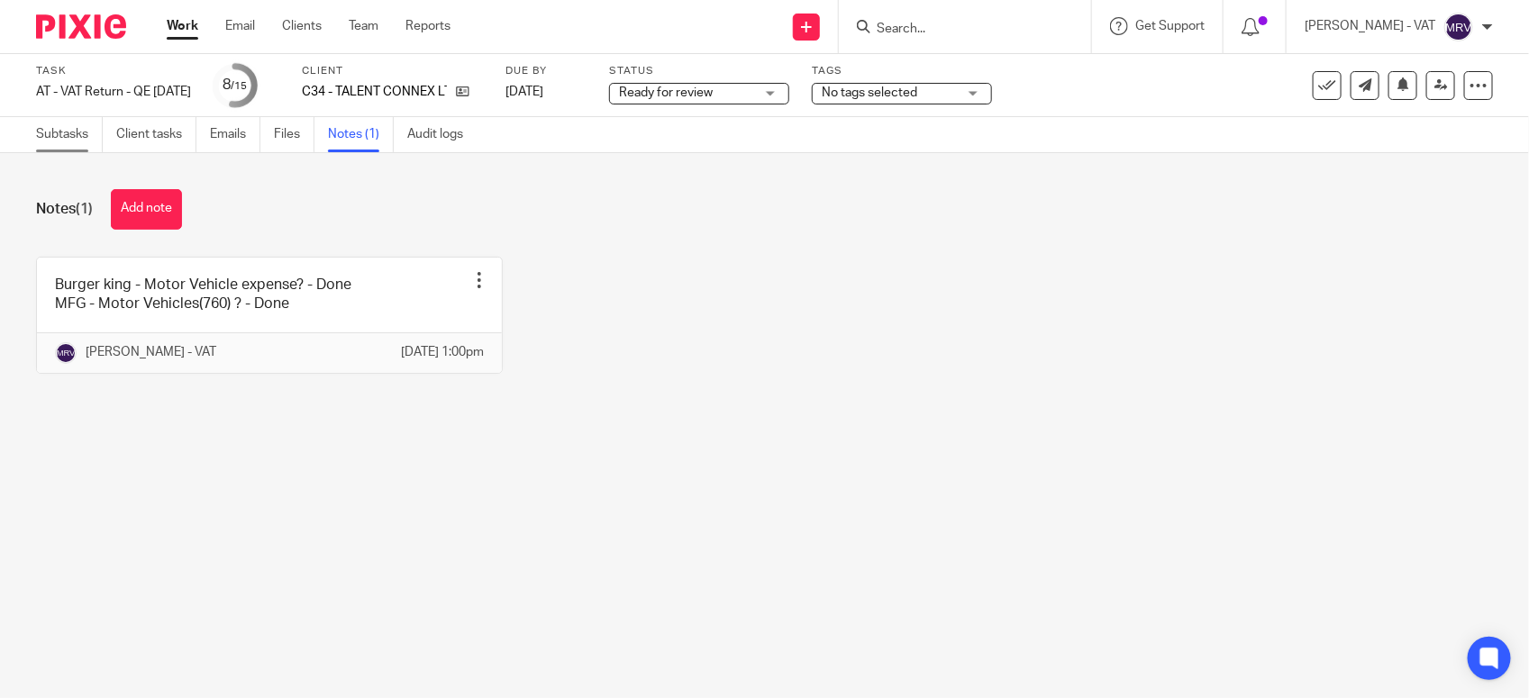
click at [79, 144] on link "Subtasks" at bounding box center [69, 134] width 67 height 35
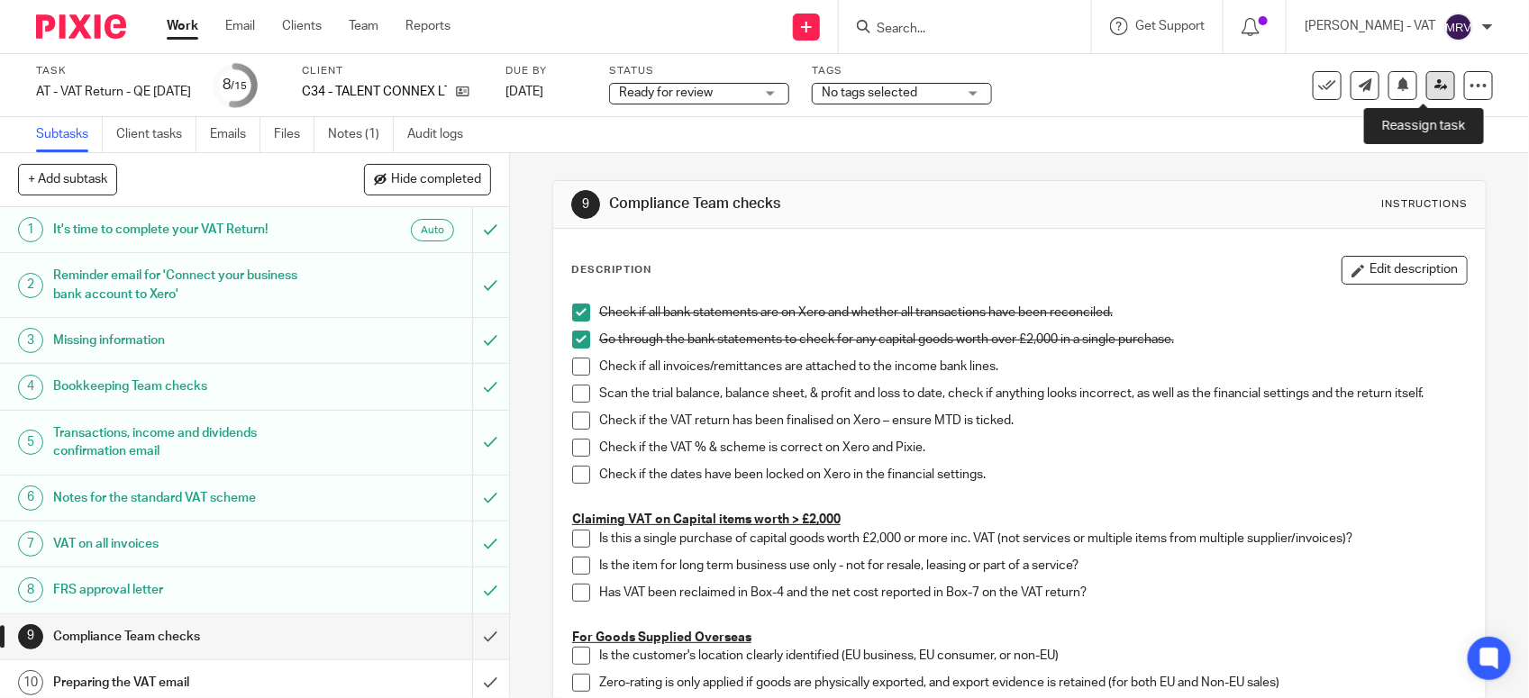
click at [1434, 90] on icon at bounding box center [1441, 85] width 14 height 14
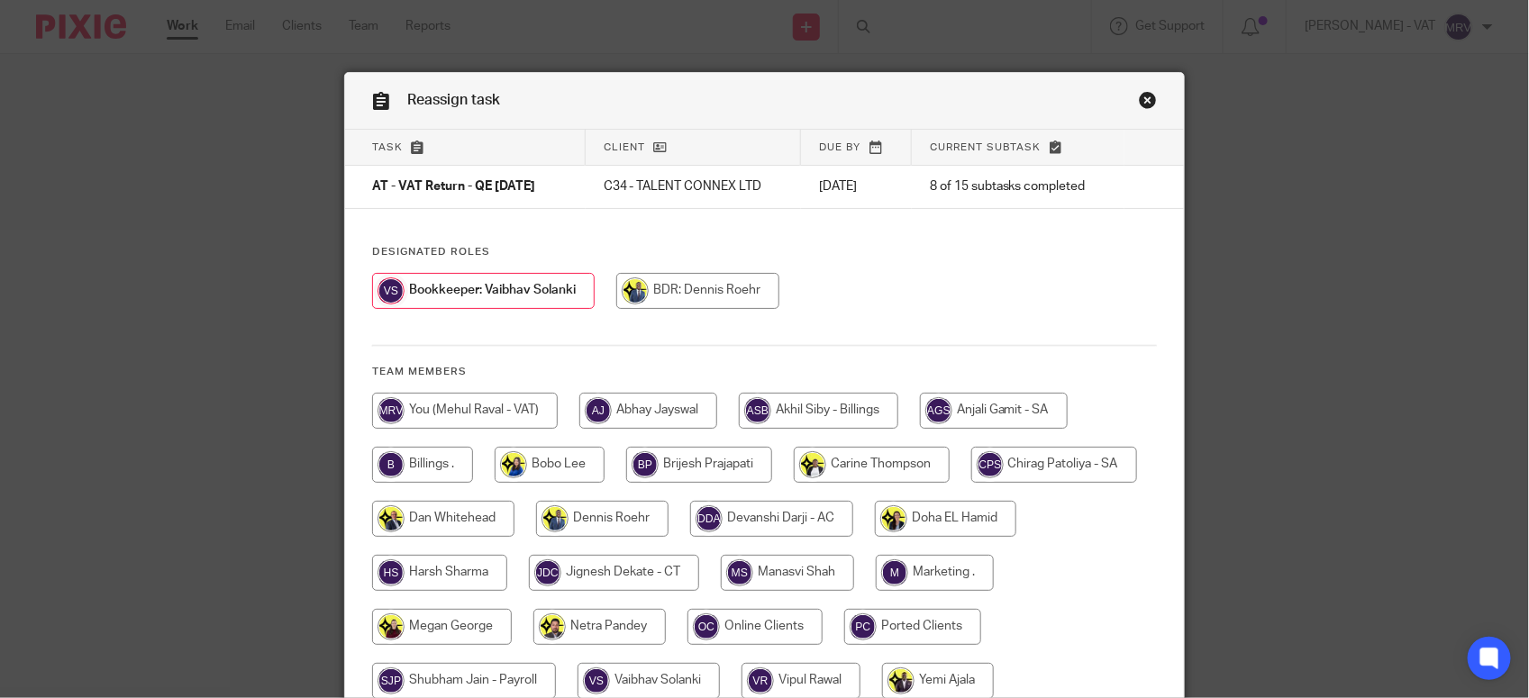
scroll to position [168, 0]
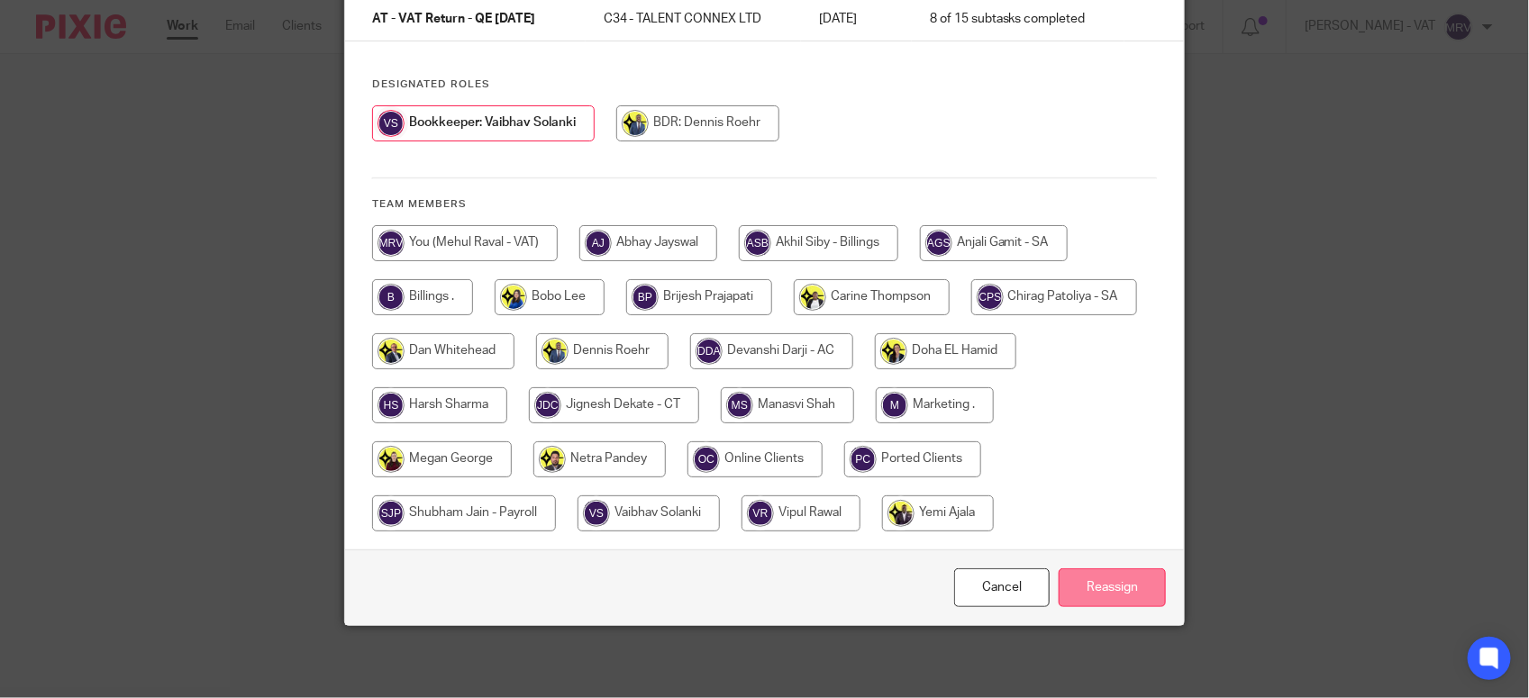
click at [1119, 583] on input "Reassign" at bounding box center [1112, 588] width 107 height 39
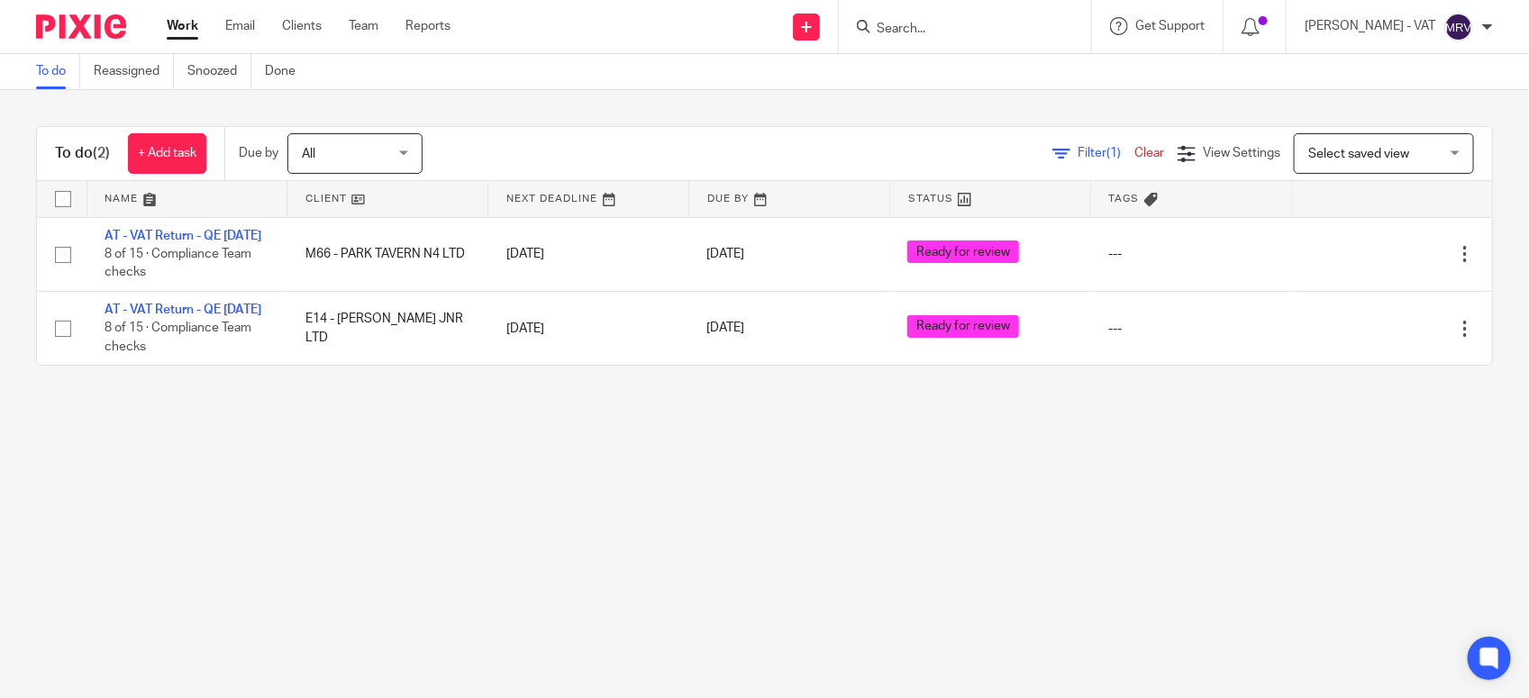
drag, startPoint x: 430, startPoint y: 456, endPoint x: 446, endPoint y: 464, distance: 18.1
click at [434, 455] on main "To do Reassigned Snoozed Done To do (2) + Add task Due by All All Today Tomorro…" at bounding box center [764, 349] width 1529 height 698
drag, startPoint x: 393, startPoint y: 500, endPoint x: 414, endPoint y: 500, distance: 21.6
click at [393, 500] on main "To do Reassigned Snoozed Done To do (2) + Add task Due by All All Today Tomorro…" at bounding box center [764, 349] width 1529 height 698
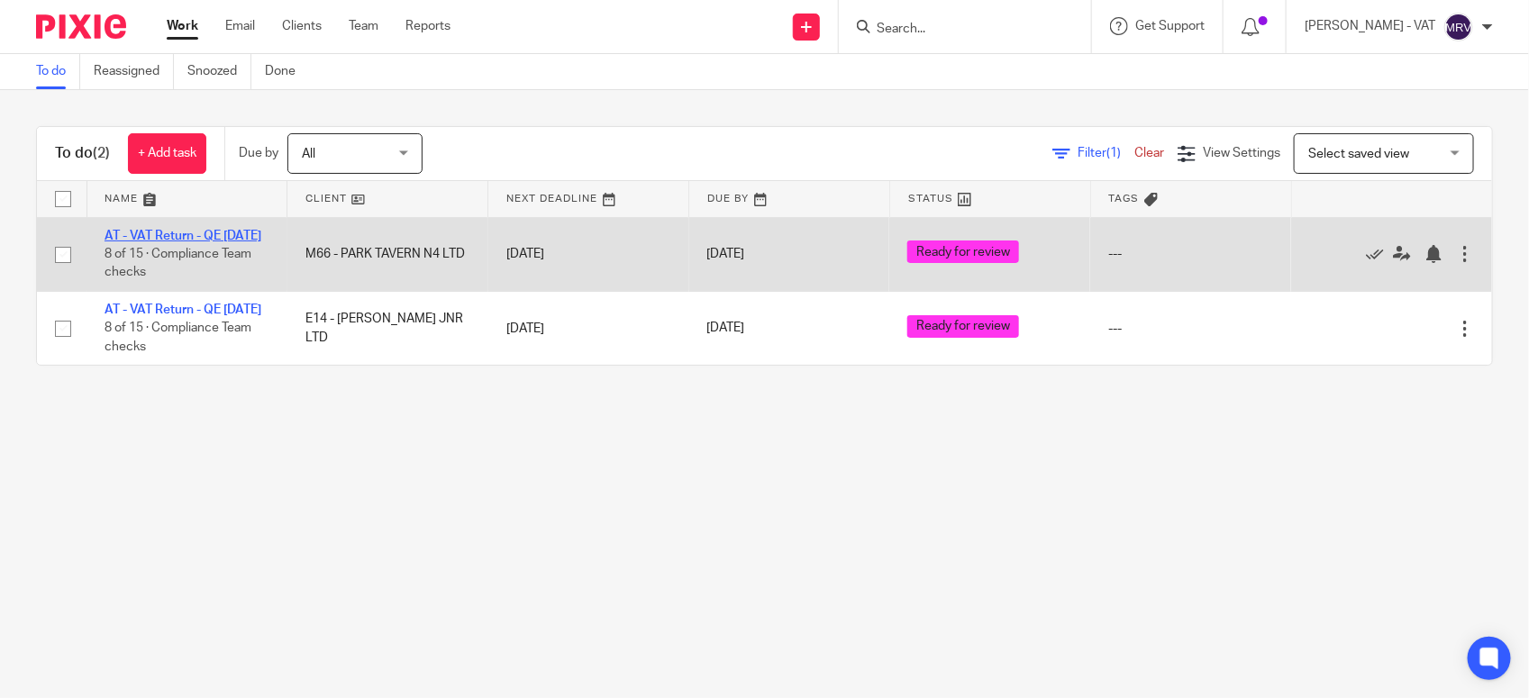
click at [207, 235] on link "AT - VAT Return - QE [DATE]" at bounding box center [183, 236] width 157 height 13
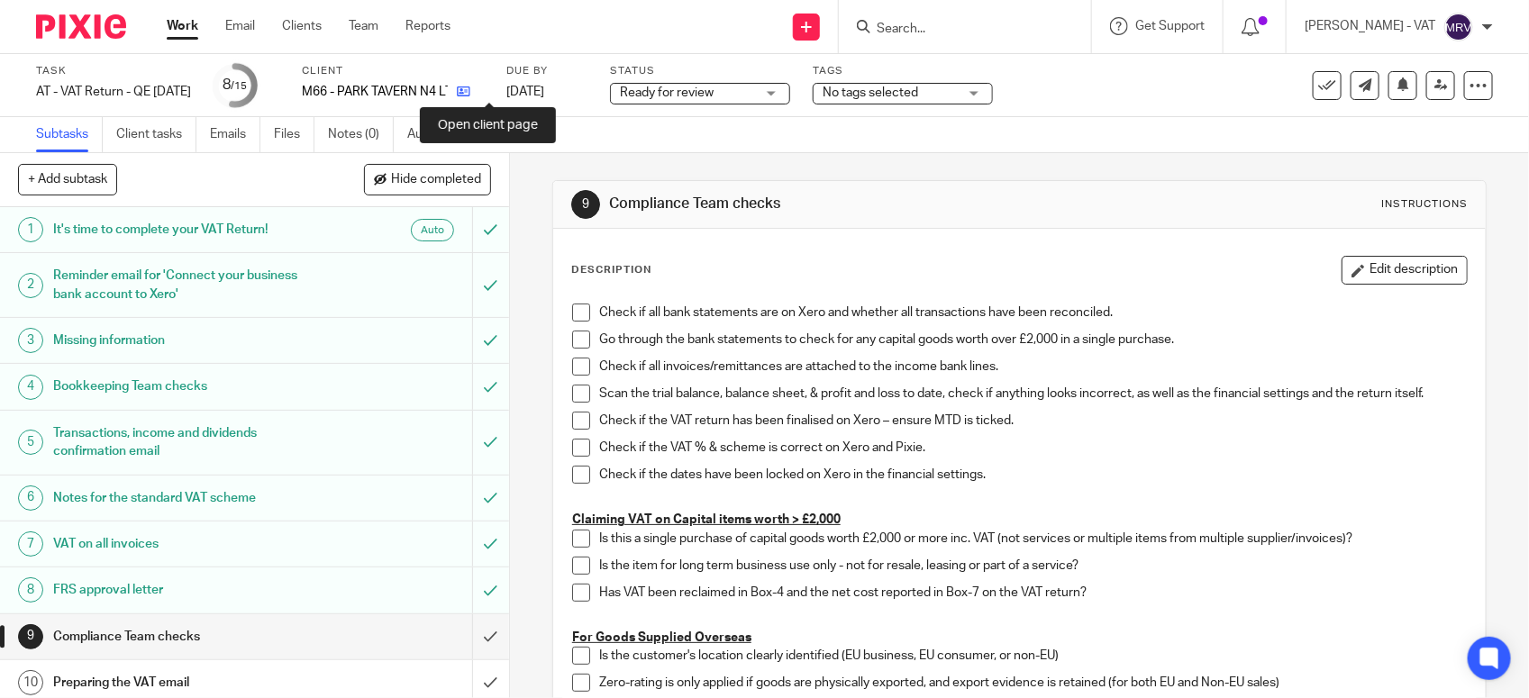
click at [470, 87] on icon at bounding box center [464, 92] width 14 height 14
click at [577, 311] on span at bounding box center [581, 313] width 18 height 18
click at [371, 132] on link "Notes (0)" at bounding box center [361, 134] width 66 height 35
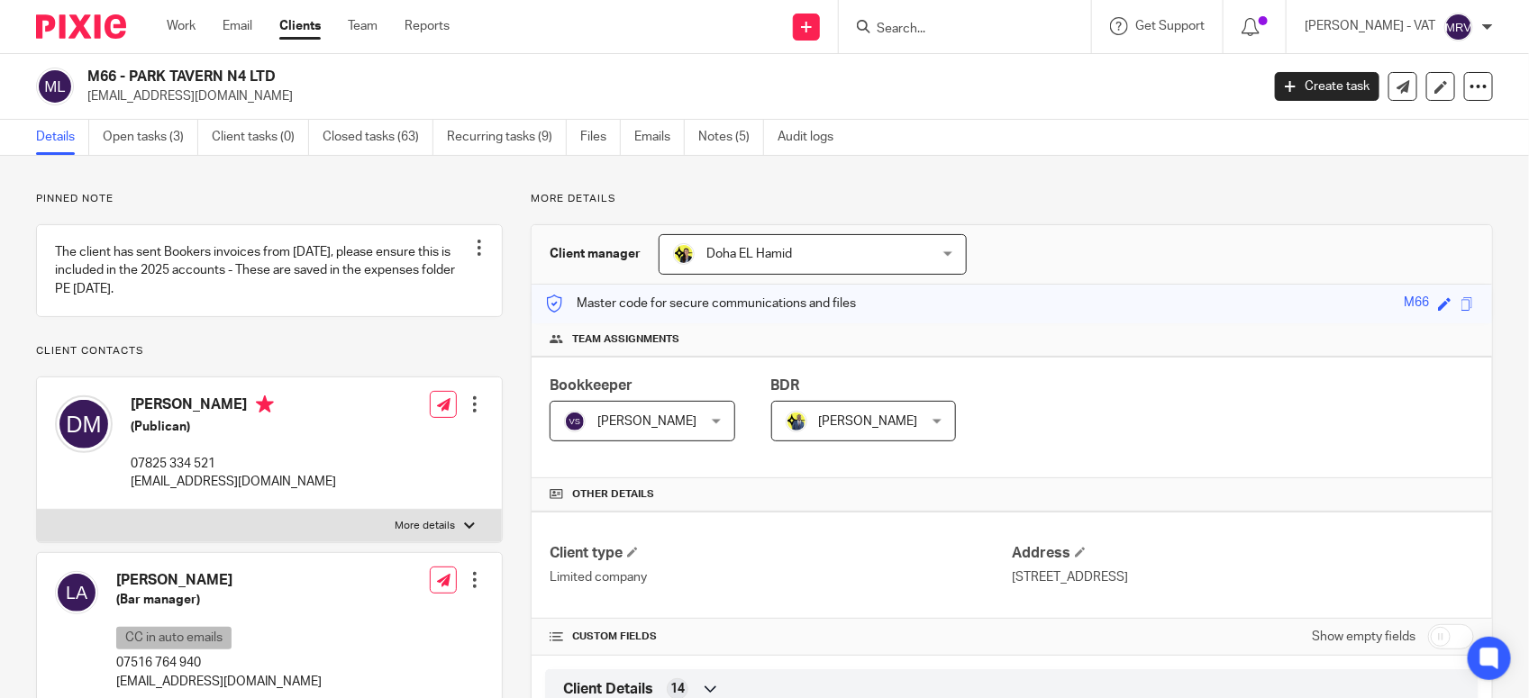
drag, startPoint x: 131, startPoint y: 77, endPoint x: 293, endPoint y: 73, distance: 162.2
click at [293, 73] on h2 "M66 - PARK TAVERN N4 LTD" at bounding box center [551, 77] width 928 height 19
copy h2 "PARK TAVERN N4 LTD"
click at [1167, 226] on div "Client manager [GEOGRAPHIC_DATA][PERSON_NAME] [GEOGRAPHIC_DATA][PERSON_NAME] [P…" at bounding box center [1012, 254] width 961 height 59
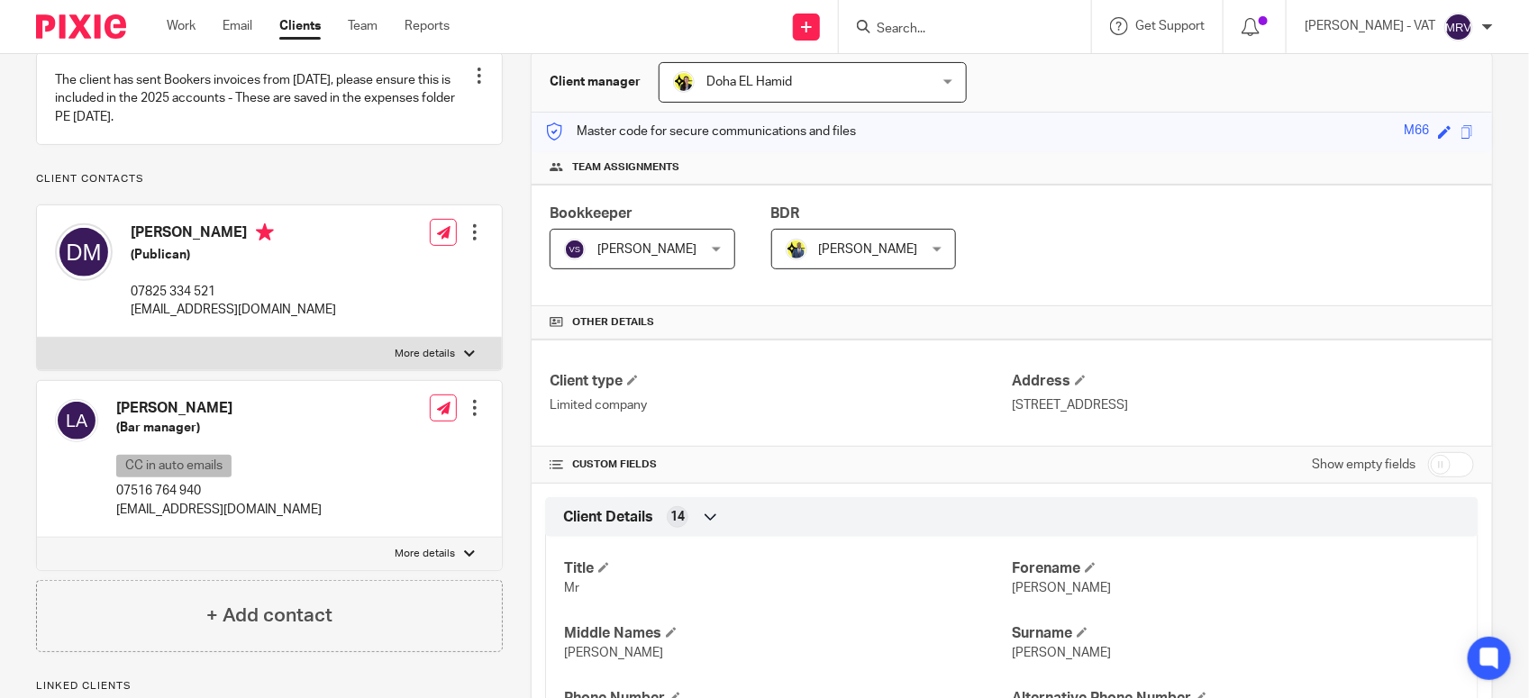
scroll to position [75, 0]
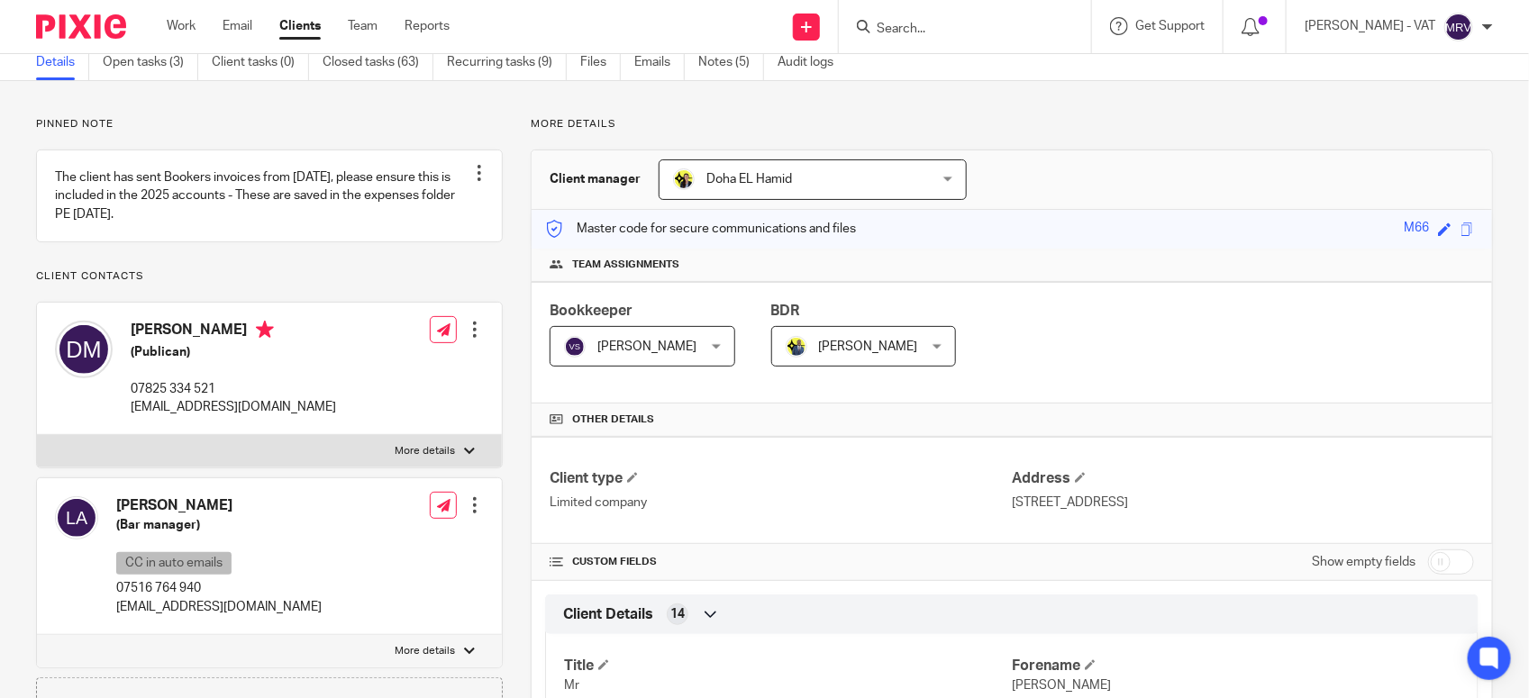
click at [1078, 231] on div "Master code for secure communications and files M66 Save M66" at bounding box center [1012, 229] width 961 height 39
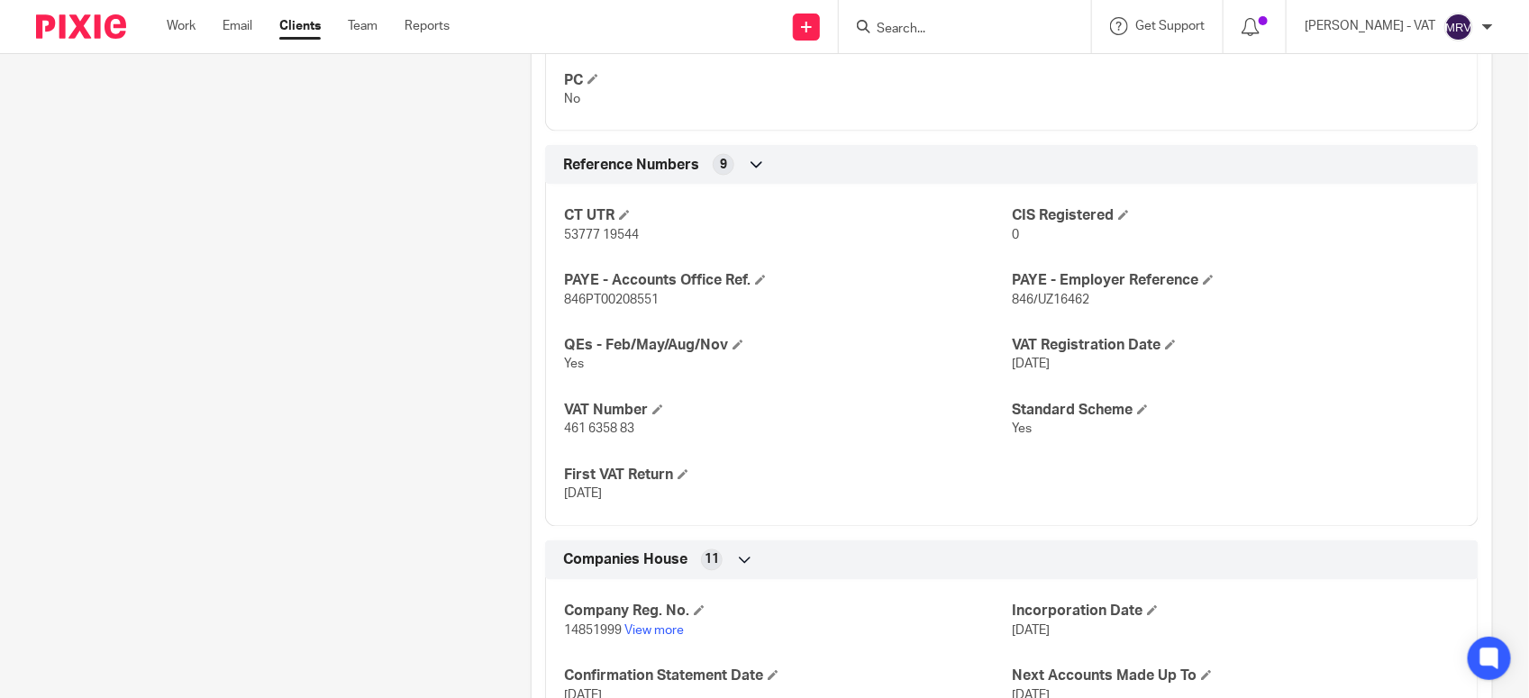
click at [998, 368] on p "Yes" at bounding box center [788, 365] width 448 height 18
click at [1030, 370] on span "[DATE]" at bounding box center [1031, 365] width 38 height 13
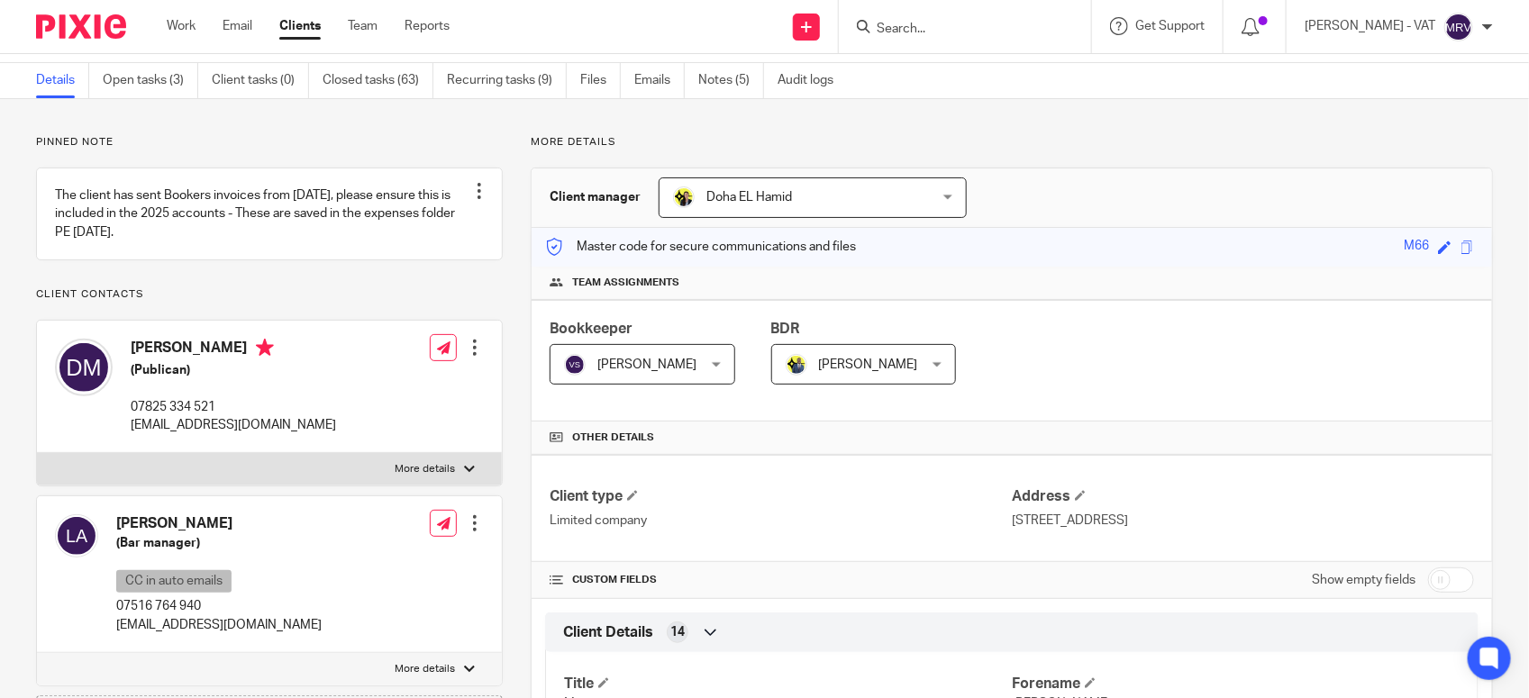
scroll to position [0, 0]
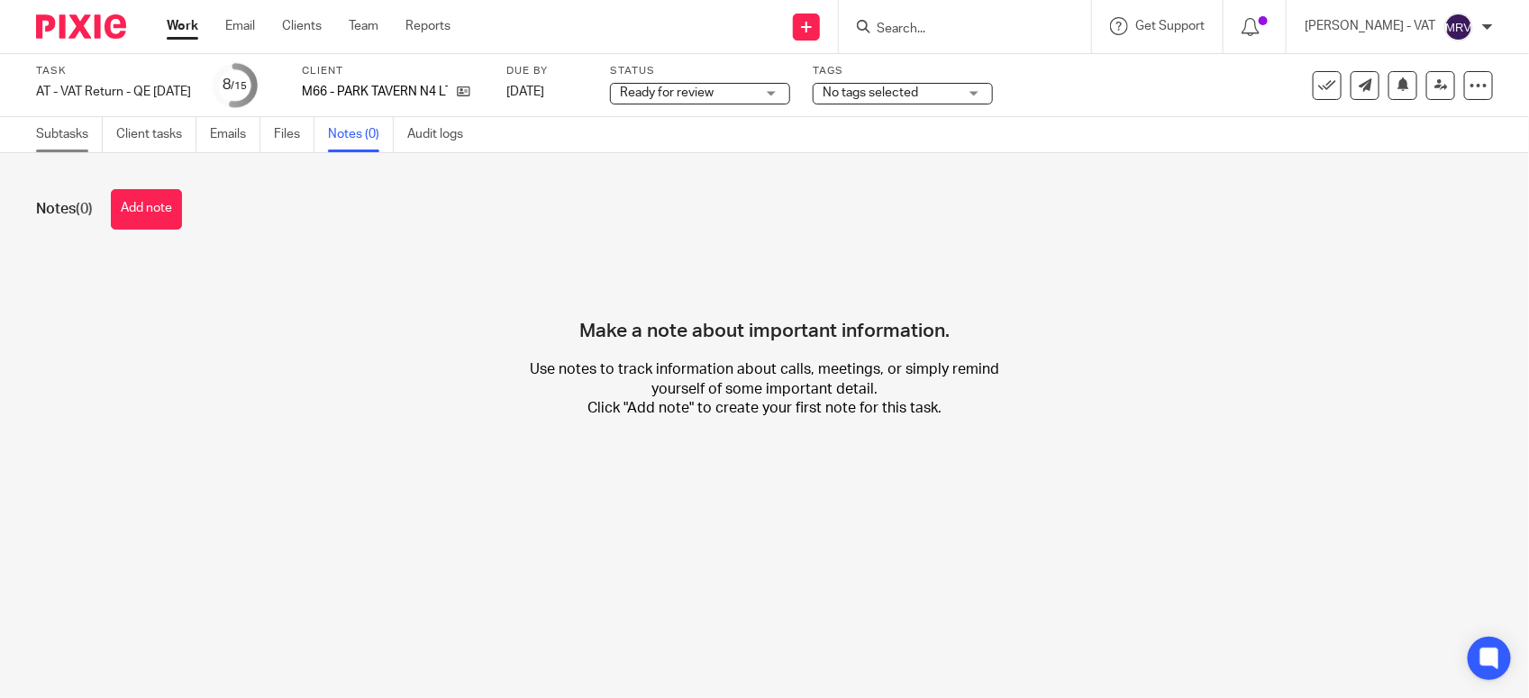
click at [82, 137] on link "Subtasks" at bounding box center [69, 134] width 67 height 35
